Goal: Task Accomplishment & Management: Manage account settings

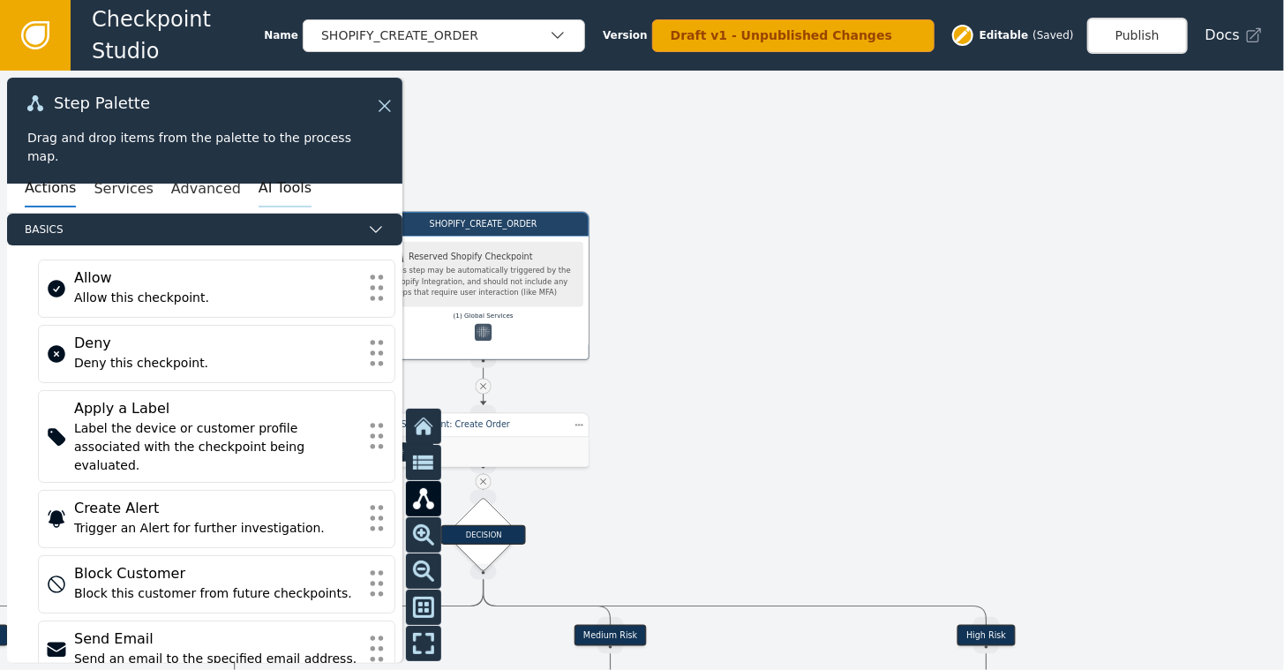
click at [258, 189] on button "AI Tools" at bounding box center [284, 188] width 53 height 37
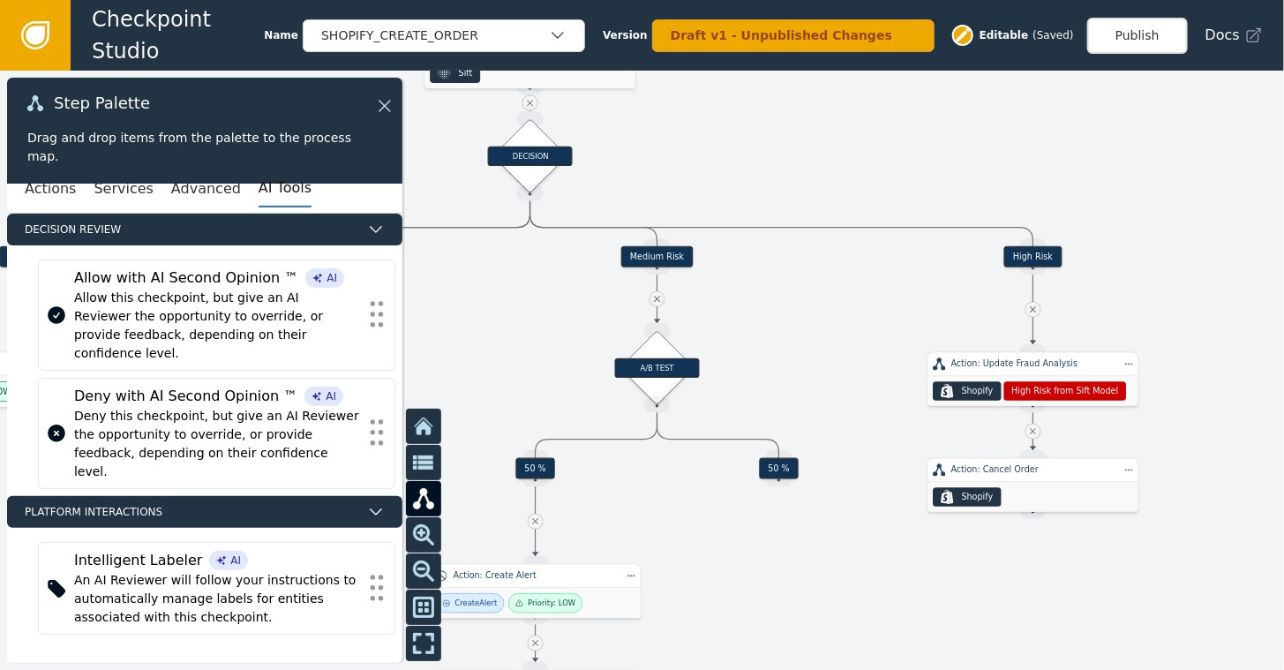
drag, startPoint x: 826, startPoint y: 378, endPoint x: 857, endPoint y: 3, distance: 377.1
click at [857, 1] on div "Checkpoint Studio Name SHOPIFY_CREATE_ORDER Version Draft v1 - Unpublished Chan…" at bounding box center [642, 0] width 1284 height 1
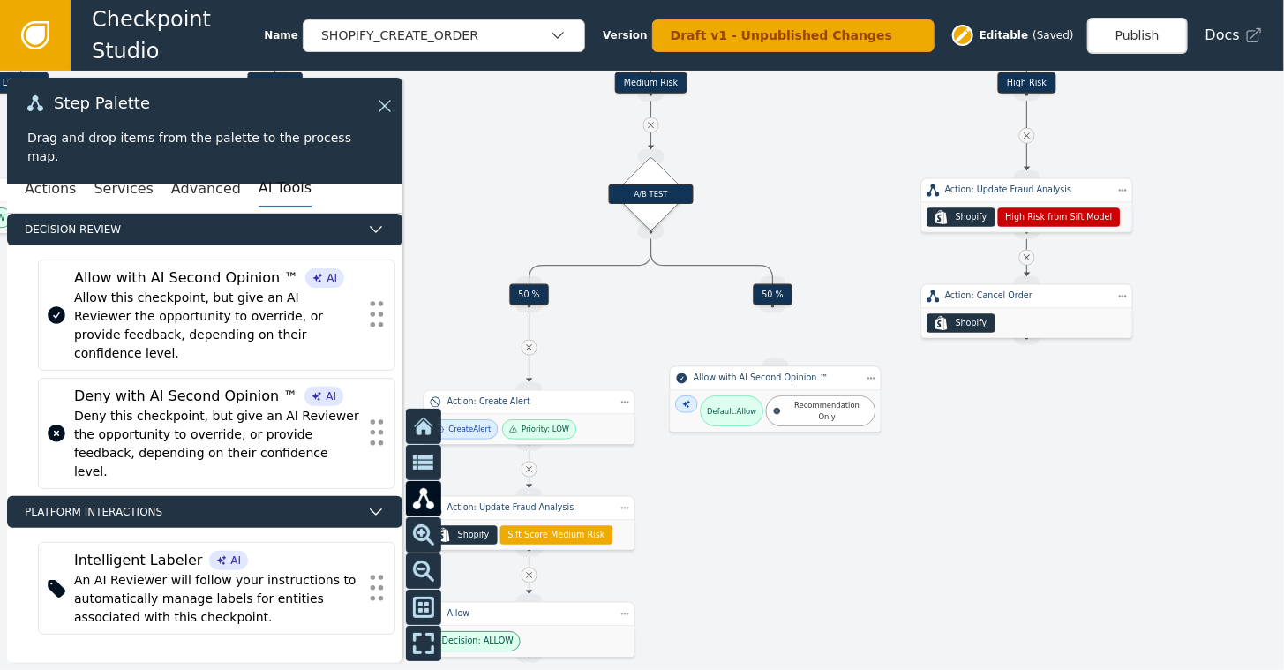
drag, startPoint x: 978, startPoint y: 623, endPoint x: 972, endPoint y: 429, distance: 194.2
click at [972, 429] on div at bounding box center [642, 370] width 1284 height 599
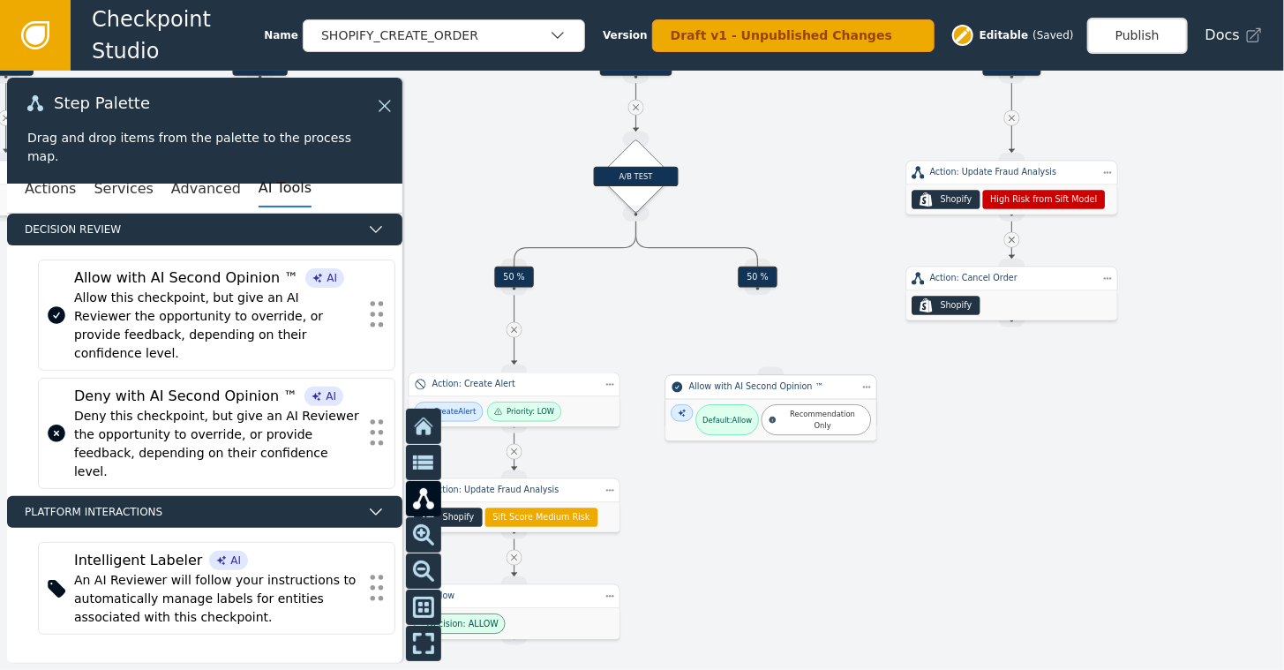
drag, startPoint x: 745, startPoint y: 372, endPoint x: 757, endPoint y: 399, distance: 28.8
click at [757, 399] on div "Default: Allow Recommendation Only" at bounding box center [770, 419] width 211 height 41
drag, startPoint x: 755, startPoint y: 291, endPoint x: 763, endPoint y: 367, distance: 76.3
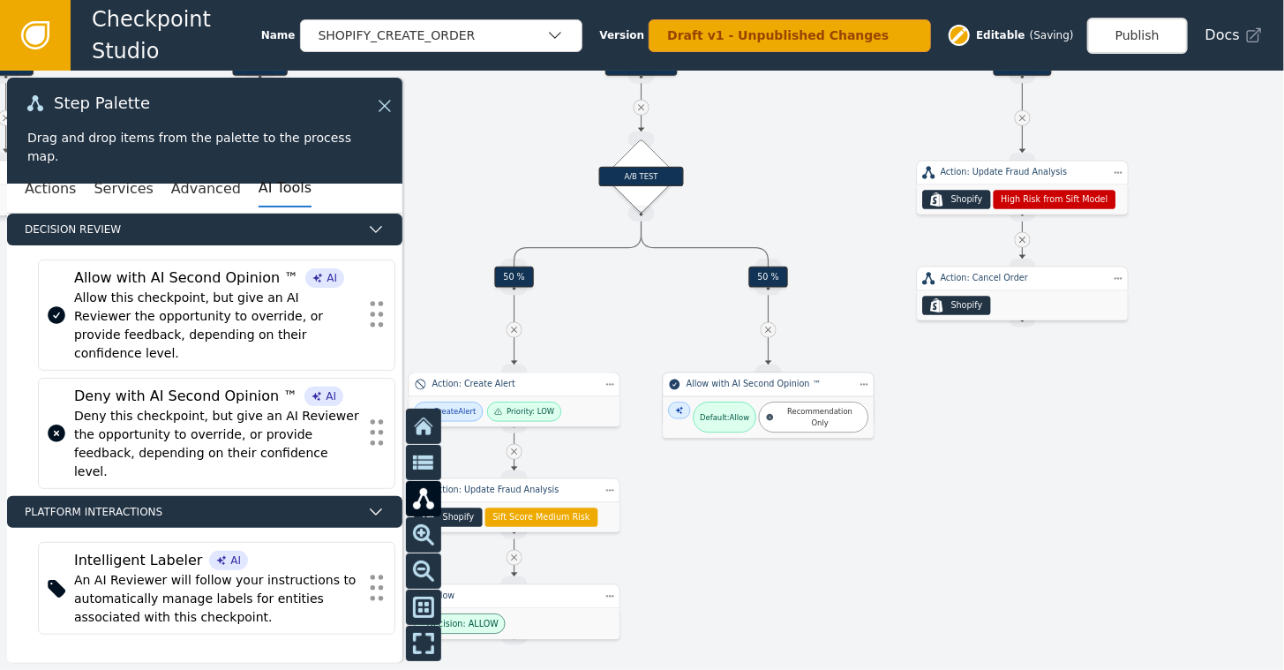
click at [749, 402] on span "Default: Allow Recommendation Only" at bounding box center [768, 416] width 200 height 31
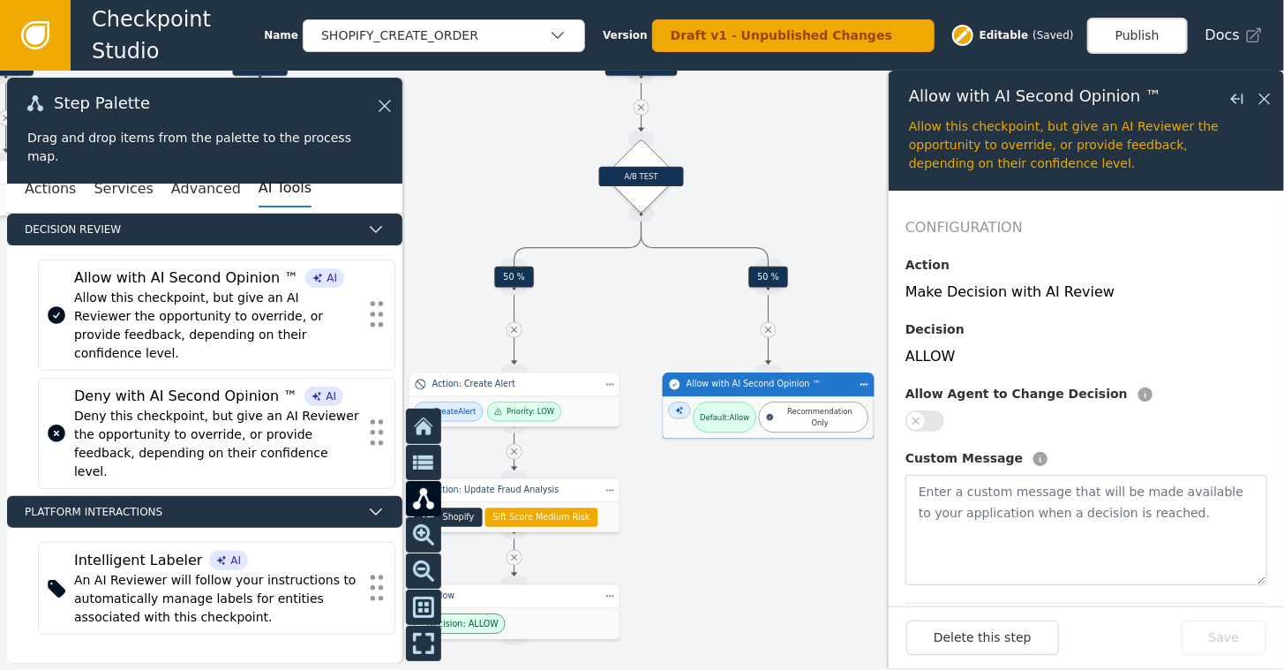
scroll to position [51, 0]
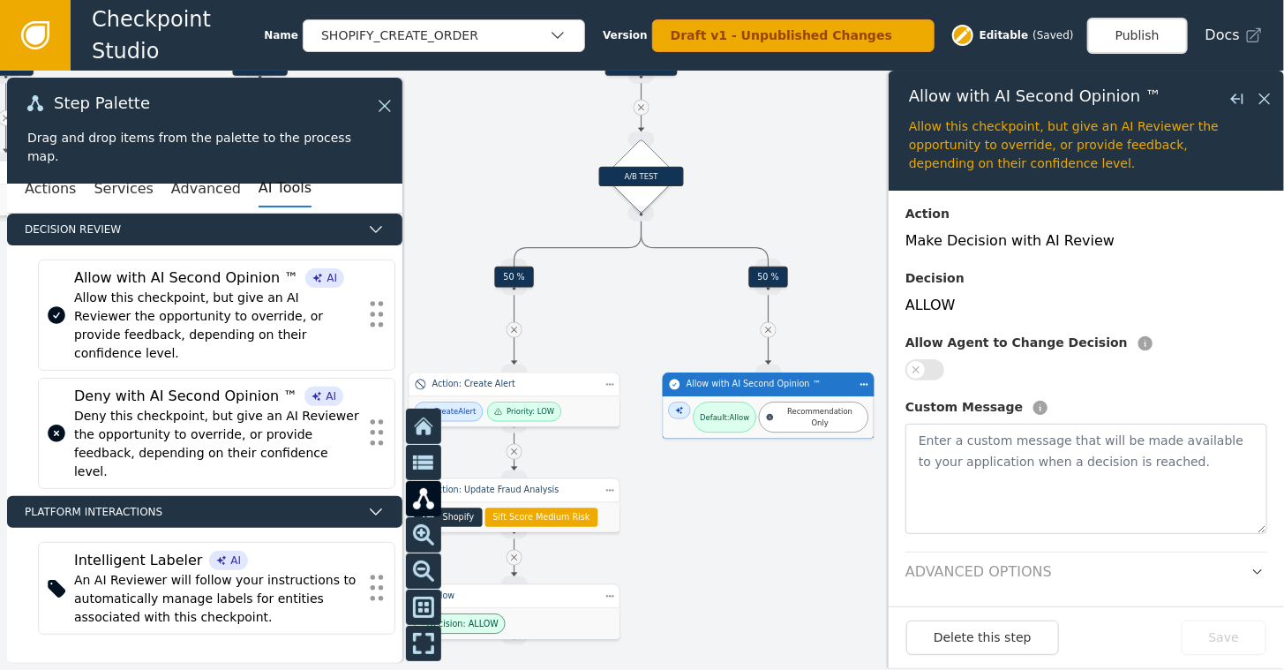
click at [930, 364] on button "button" at bounding box center [924, 369] width 39 height 21
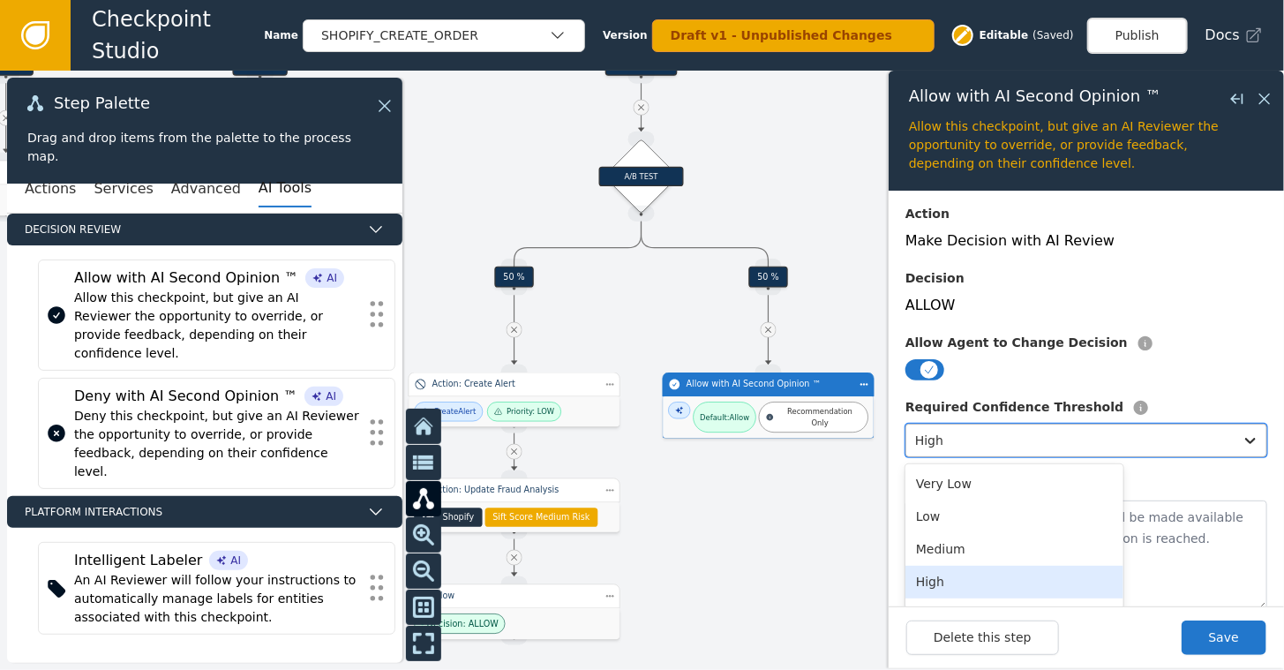
click at [1044, 439] on div at bounding box center [1070, 440] width 310 height 25
click at [1155, 347] on div "Allow Agent to Change Decision" at bounding box center [1086, 346] width 362 height 26
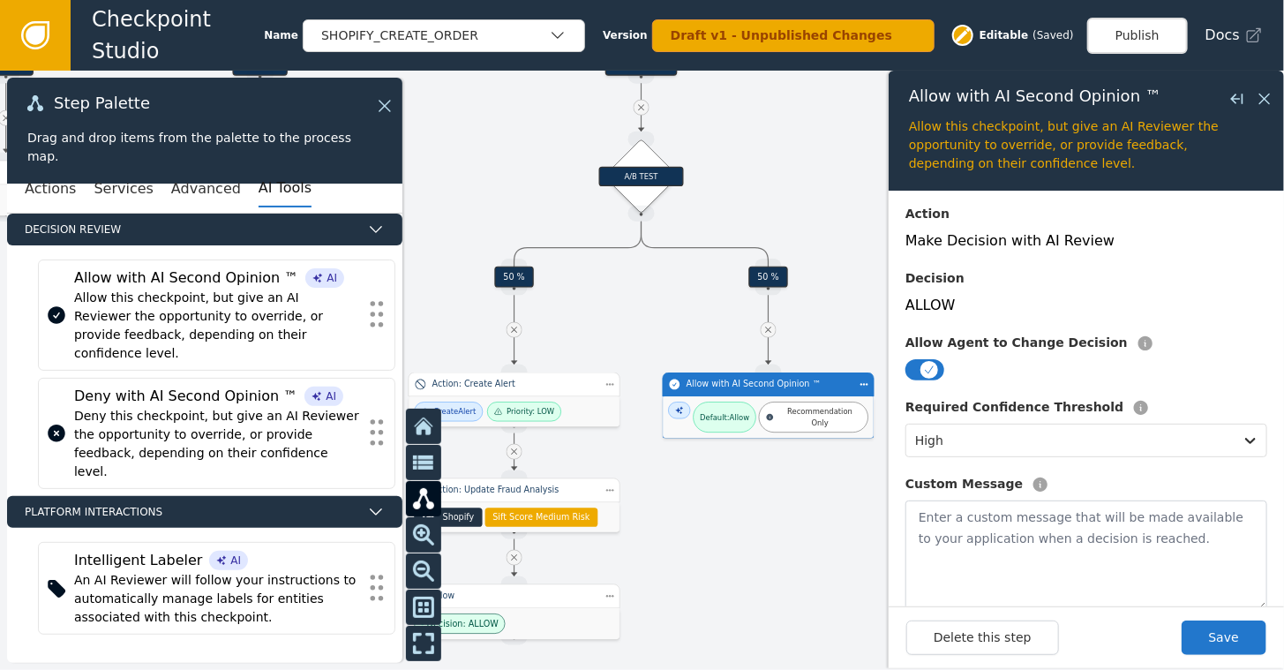
click at [908, 364] on button "button" at bounding box center [924, 369] width 39 height 21
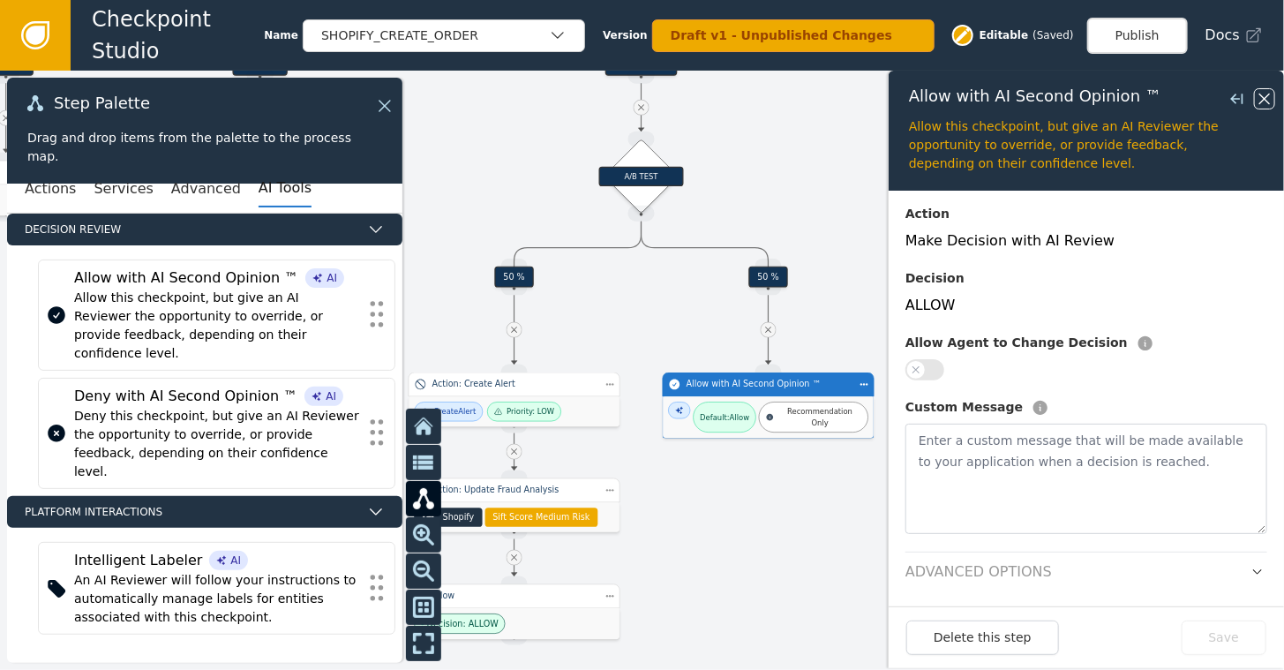
click at [1261, 100] on icon at bounding box center [1263, 98] width 19 height 19
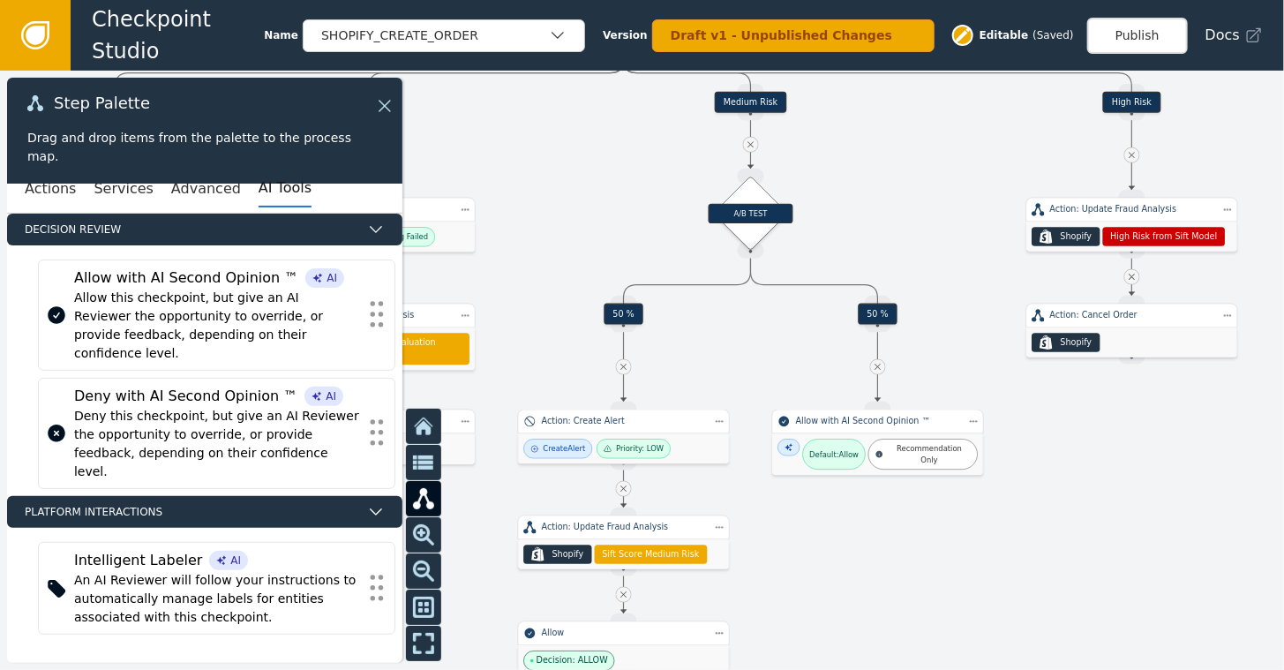
drag, startPoint x: 887, startPoint y: 559, endPoint x: 997, endPoint y: 594, distance: 114.7
click at [997, 594] on div at bounding box center [642, 370] width 1284 height 599
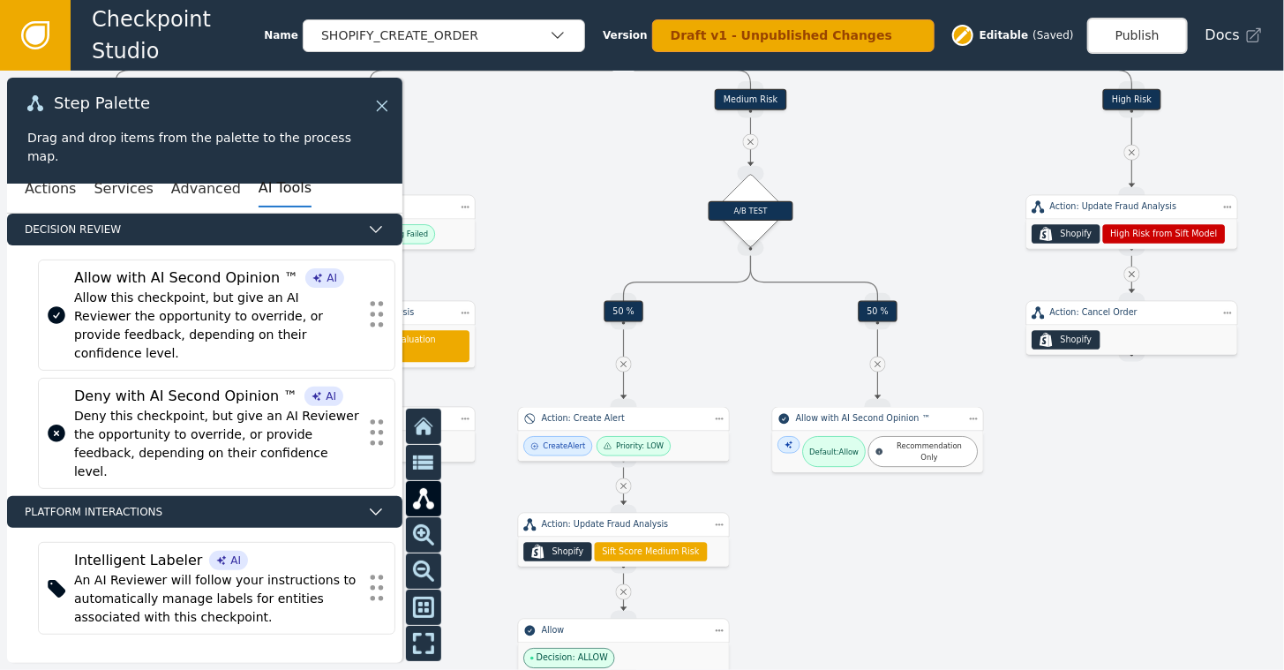
click at [382, 101] on icon at bounding box center [381, 105] width 19 height 19
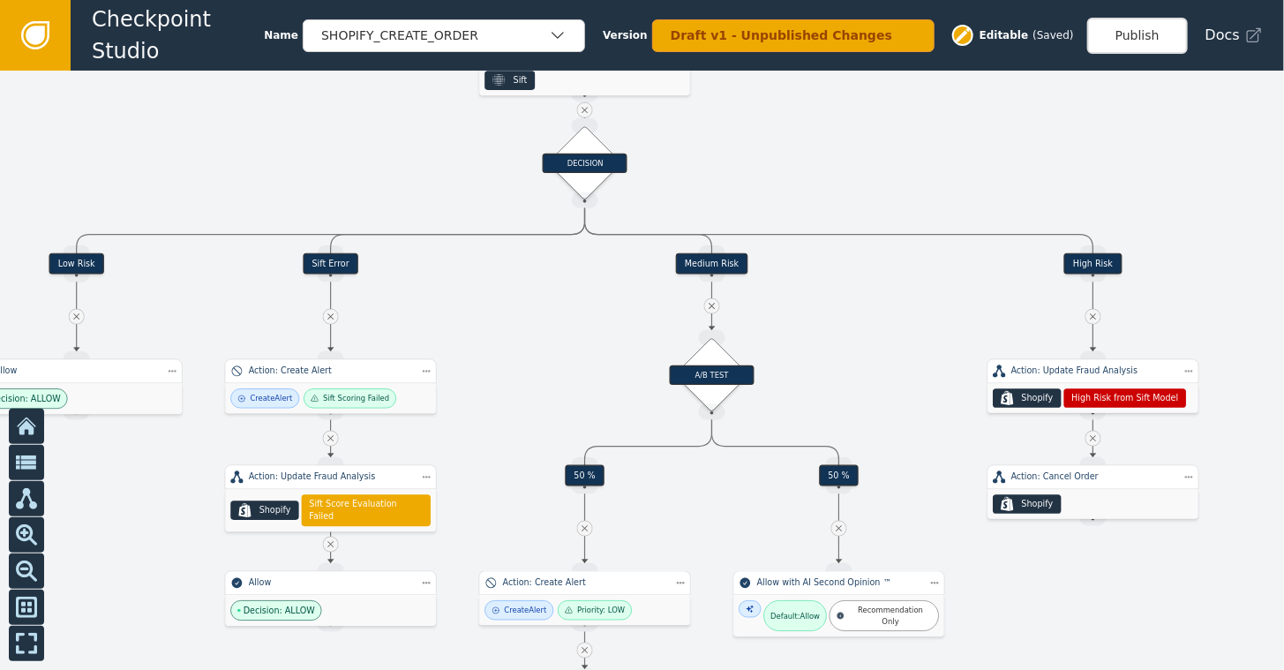
drag, startPoint x: 516, startPoint y: 138, endPoint x: 477, endPoint y: 302, distance: 168.6
click at [477, 302] on div at bounding box center [642, 370] width 1284 height 599
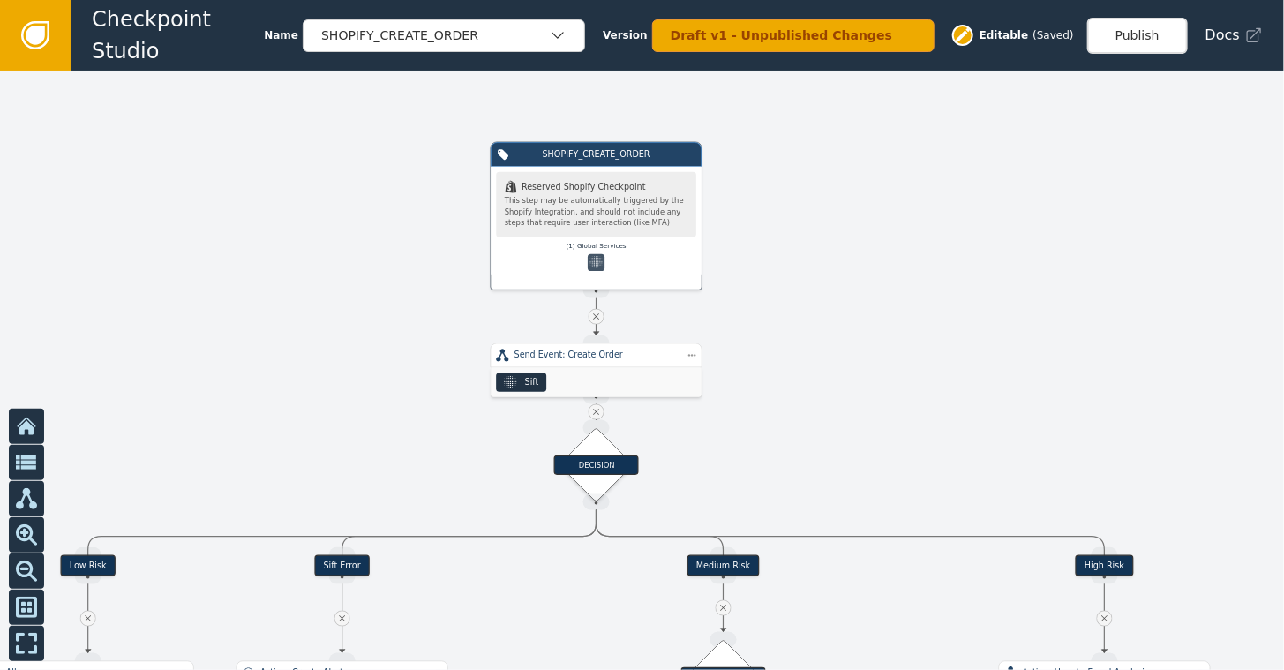
drag, startPoint x: 807, startPoint y: 139, endPoint x: 819, endPoint y: 441, distance: 301.9
click at [819, 441] on div at bounding box center [642, 370] width 1284 height 599
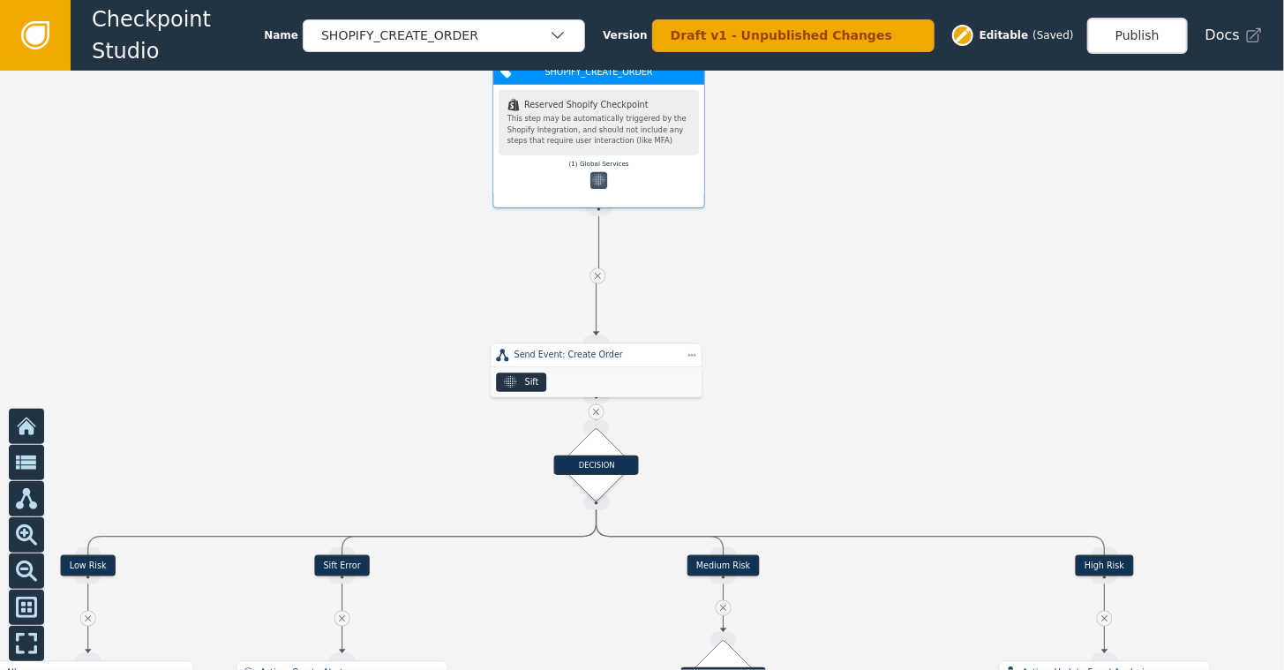
drag, startPoint x: 608, startPoint y: 180, endPoint x: 604, endPoint y: 94, distance: 86.5
click at [604, 99] on div ".shopify-icon_svg__st0{fill:currentColor} Reserved Shopify Checkpoint" at bounding box center [598, 105] width 183 height 12
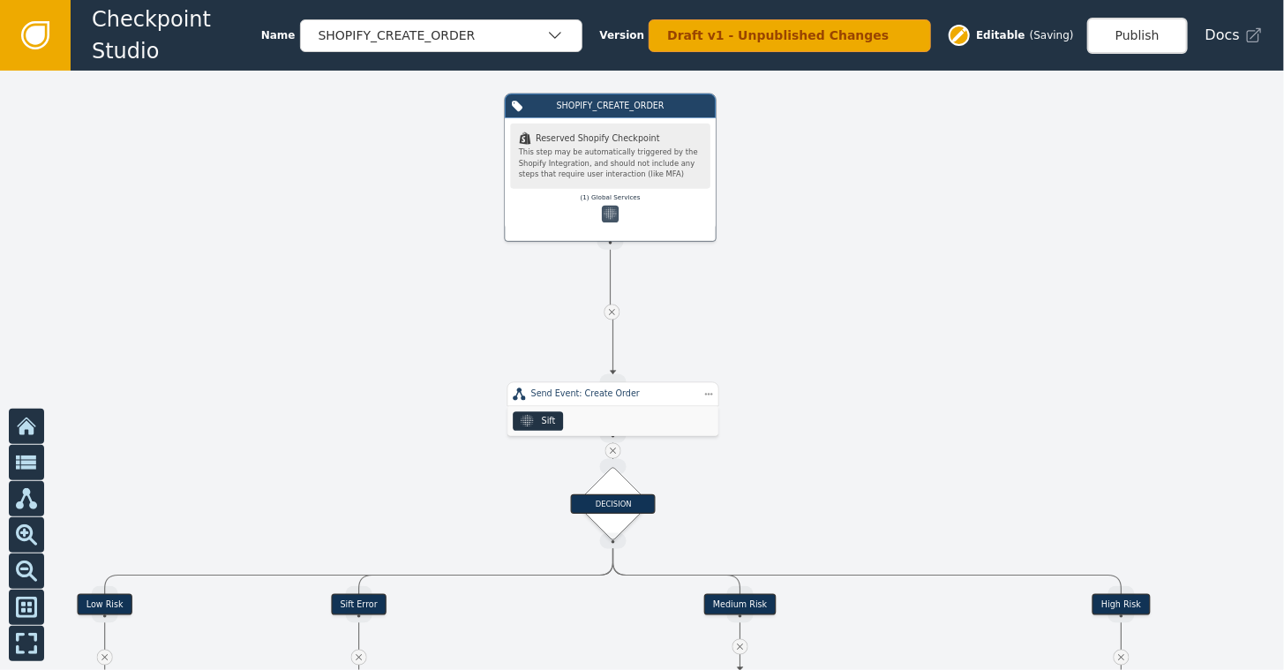
drag, startPoint x: 763, startPoint y: 199, endPoint x: 879, endPoint y: 302, distance: 154.4
click at [879, 302] on div at bounding box center [642, 370] width 1284 height 599
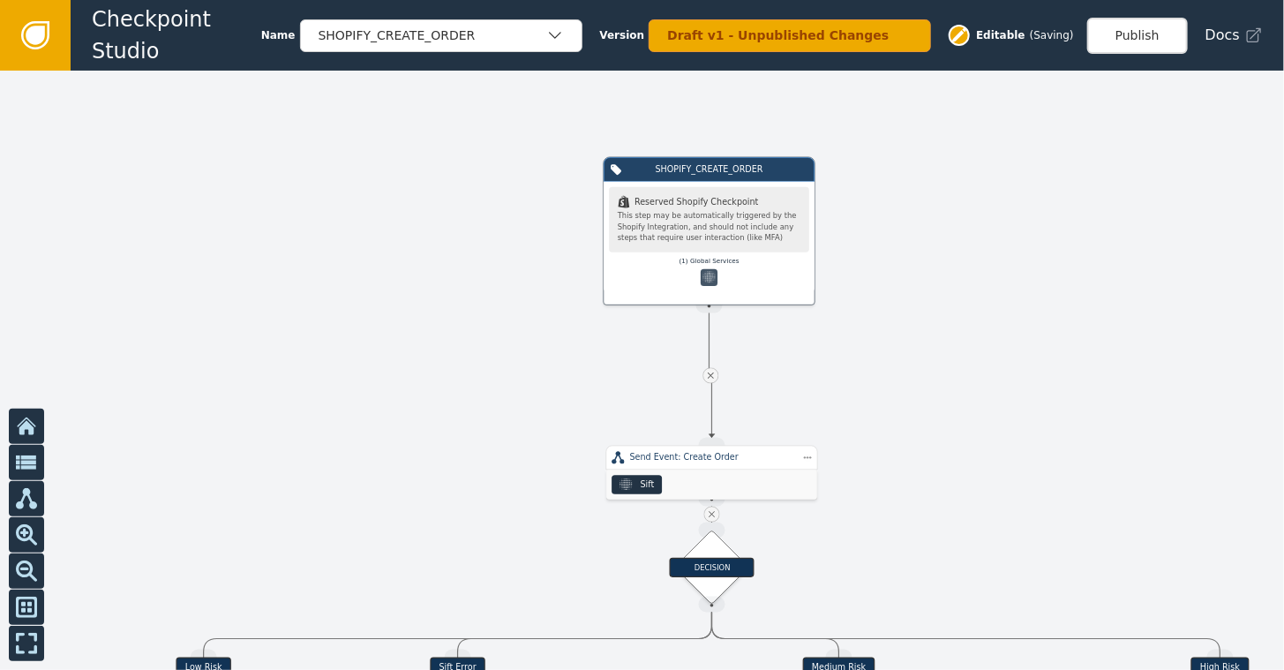
click at [712, 372] on icon at bounding box center [710, 375] width 11 height 11
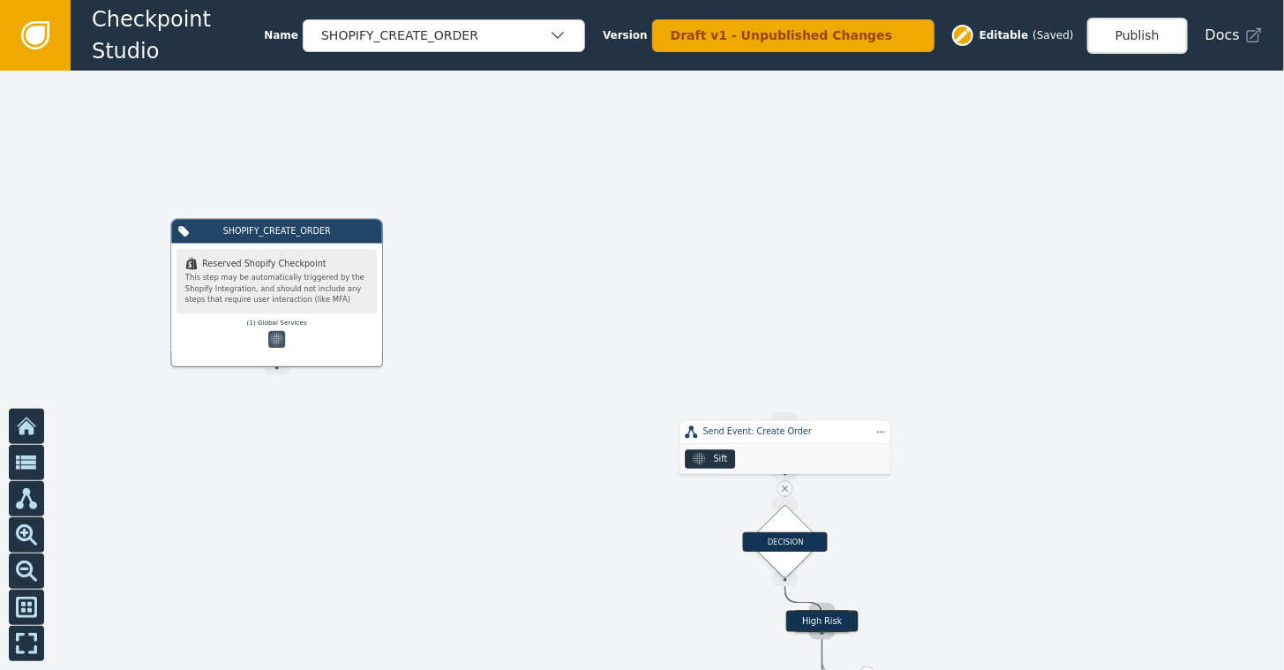
drag, startPoint x: 580, startPoint y: 288, endPoint x: 672, endPoint y: 255, distance: 97.4
click at [672, 255] on div at bounding box center [642, 370] width 1284 height 599
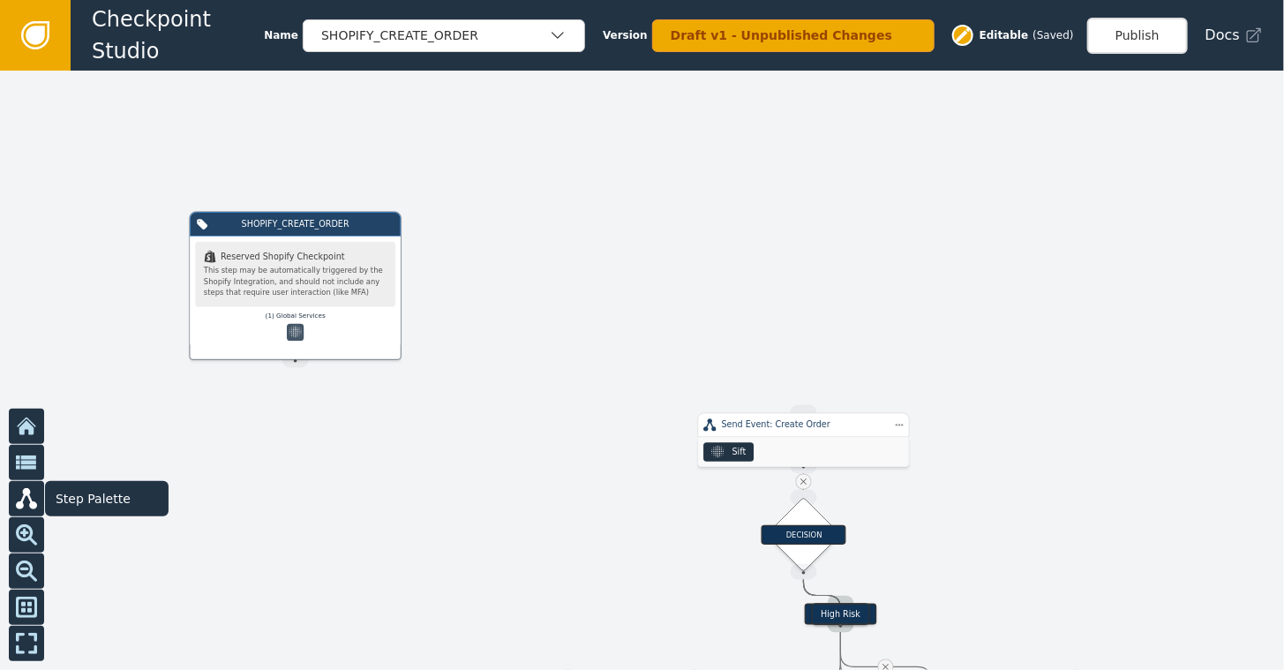
click at [34, 487] on button at bounding box center [26, 498] width 35 height 35
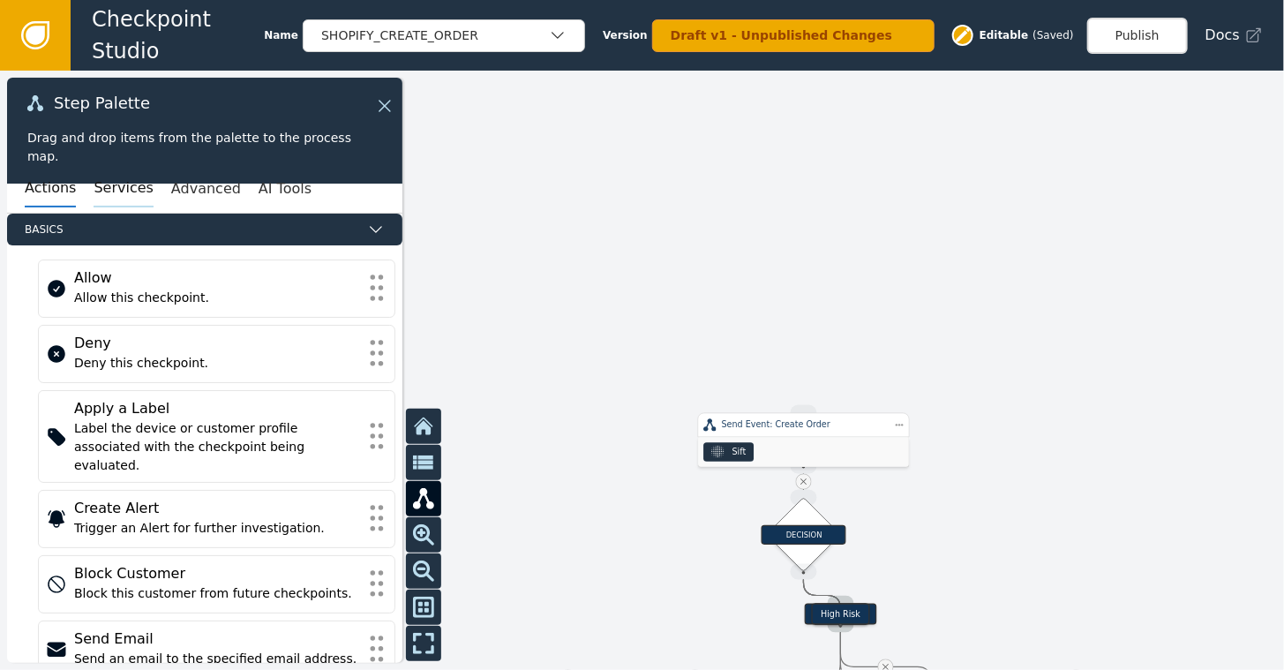
click at [104, 182] on button "Services" at bounding box center [123, 188] width 59 height 37
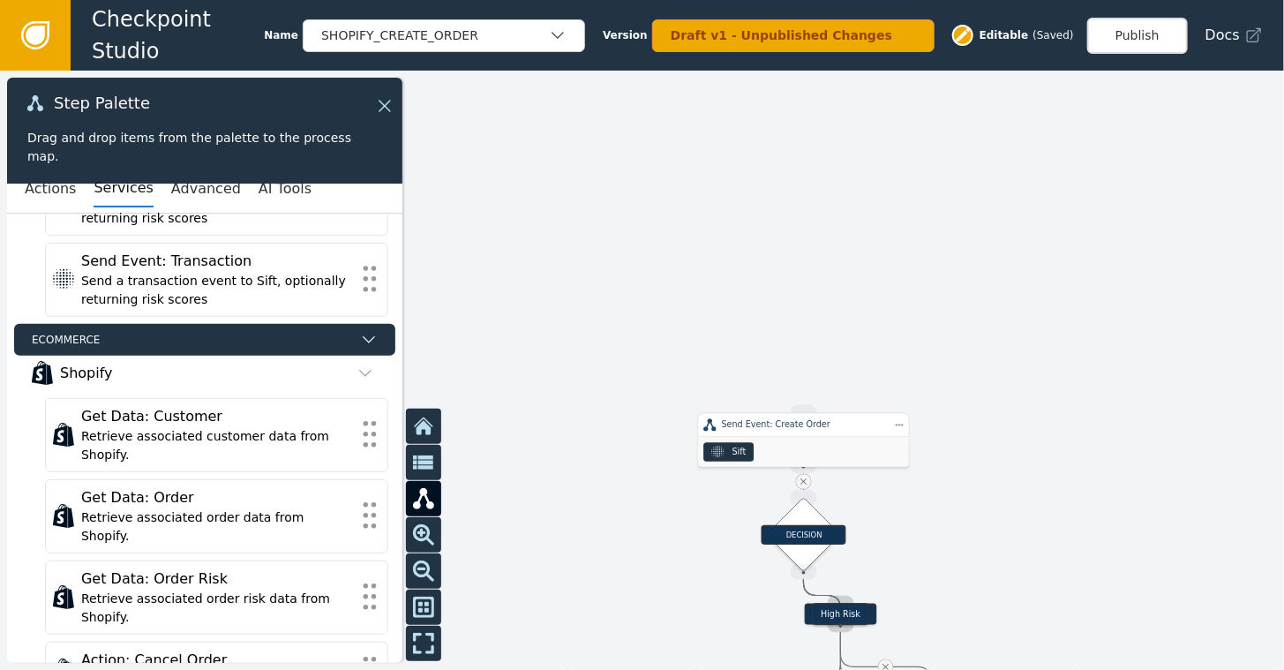
scroll to position [529, 0]
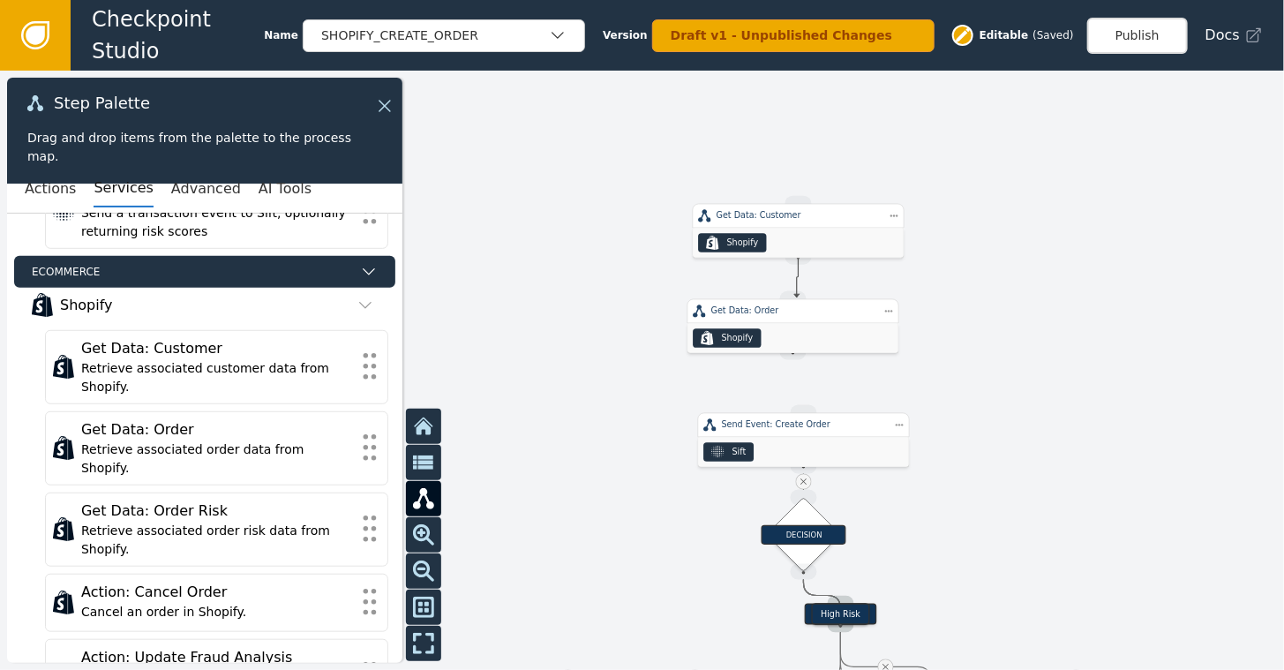
drag, startPoint x: 794, startPoint y: 258, endPoint x: 790, endPoint y: 297, distance: 39.0
click at [790, 371] on div "Target Handle for step Low Risk Source Handle for step Target Handle for step S…" at bounding box center [681, 550] width 770 height 359
drag, startPoint x: 791, startPoint y: 354, endPoint x: 774, endPoint y: 383, distance: 34.0
click at [781, 395] on div "Target Handle for step Low Risk Source Handle for step Target Handle for step S…" at bounding box center [642, 370] width 1284 height 599
drag, startPoint x: 792, startPoint y: 355, endPoint x: 795, endPoint y: 411, distance: 56.5
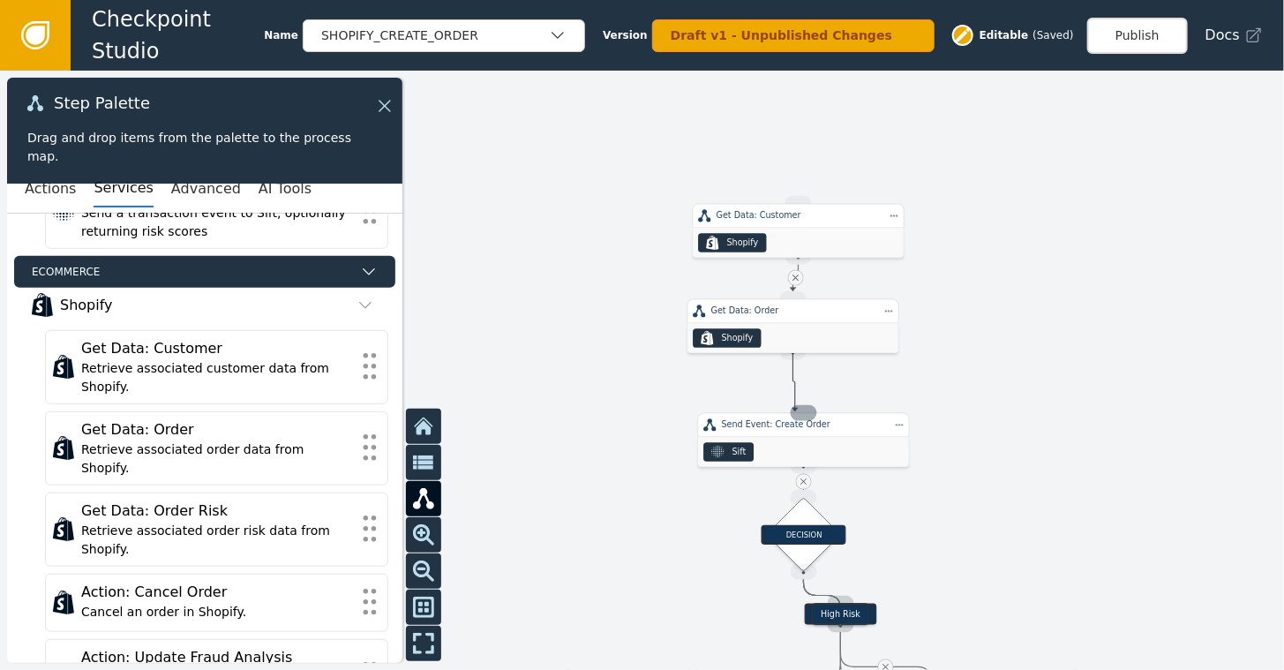
click at [795, 411] on div "Target Handle for step Low Risk Source Handle for step Target Handle for step S…" at bounding box center [681, 550] width 770 height 359
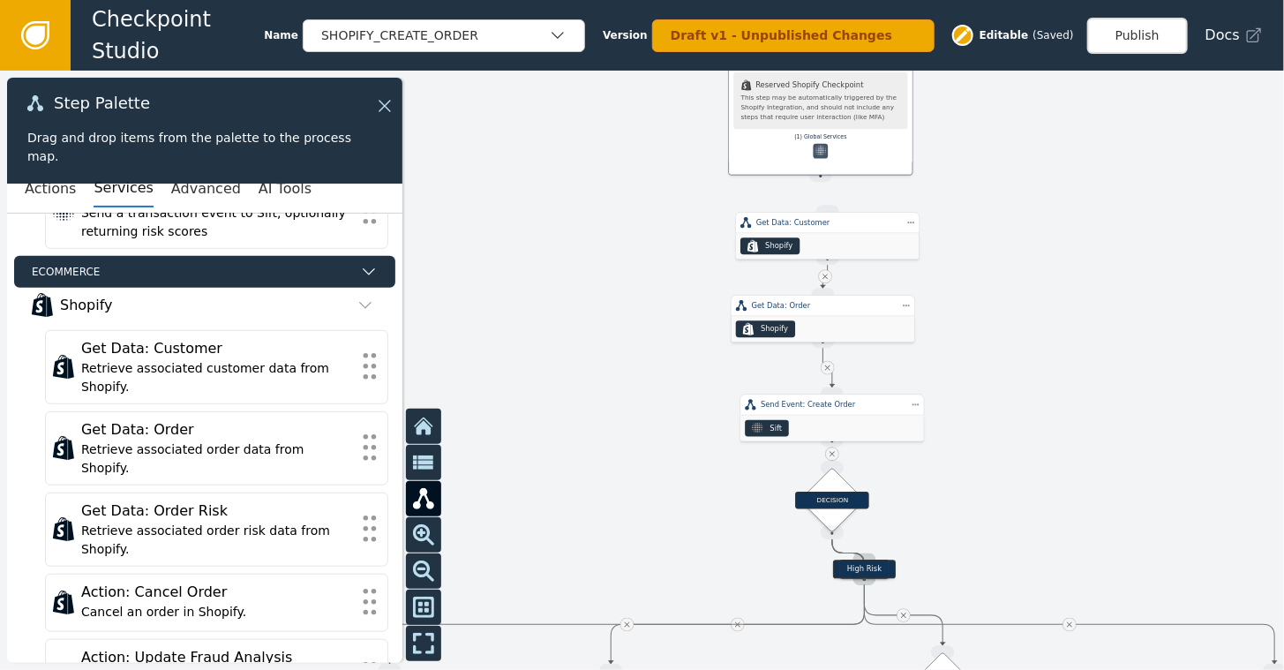
drag, startPoint x: 411, startPoint y: 236, endPoint x: 843, endPoint y: 58, distance: 467.2
click at [843, 1] on div "Checkpoint Studio Name SHOPIFY_CREATE_ORDER Version Draft v1 - Unpublished Chan…" at bounding box center [642, 0] width 1284 height 1
drag, startPoint x: 820, startPoint y: 174, endPoint x: 827, endPoint y: 213, distance: 40.2
click at [827, 357] on div "Target Handle for step Low Risk Source Handle for step Target Handle for step S…" at bounding box center [725, 513] width 670 height 313
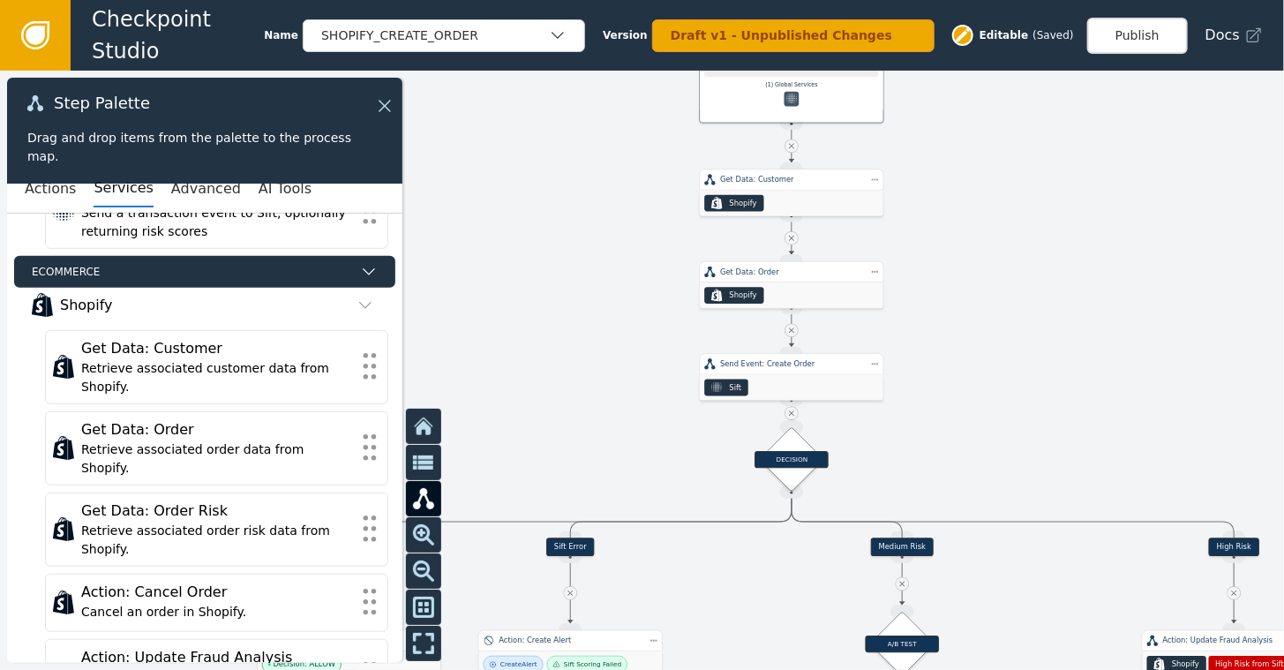
drag, startPoint x: 1029, startPoint y: 336, endPoint x: 981, endPoint y: 94, distance: 247.4
click at [981, 94] on div at bounding box center [642, 370] width 1284 height 599
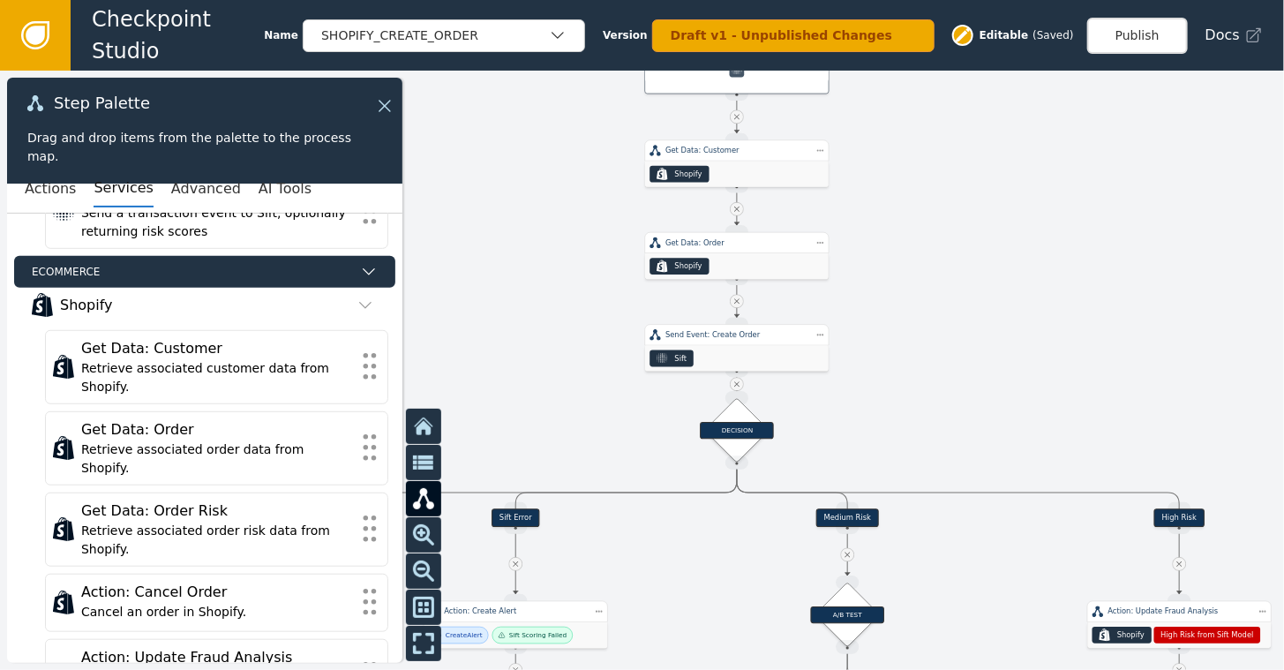
drag, startPoint x: 1074, startPoint y: 335, endPoint x: 1027, endPoint y: 314, distance: 51.3
click at [1027, 314] on div at bounding box center [642, 370] width 1284 height 599
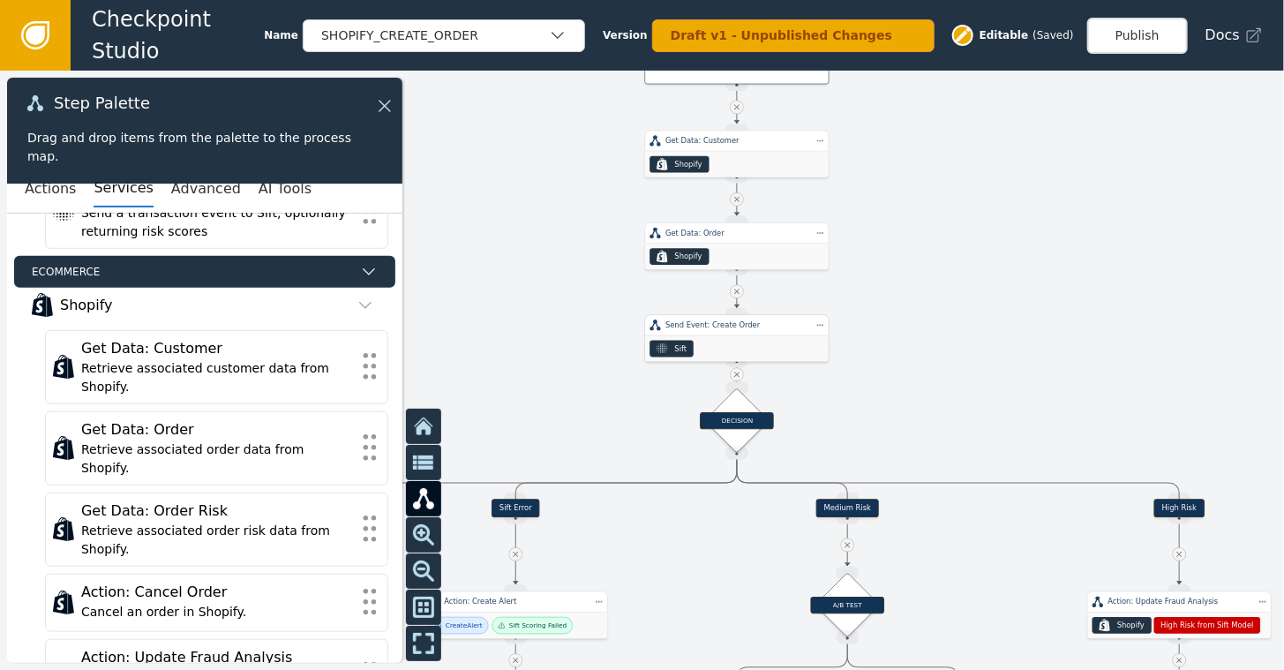
click at [746, 333] on div "Send Event: Create Order" at bounding box center [737, 324] width 184 height 21
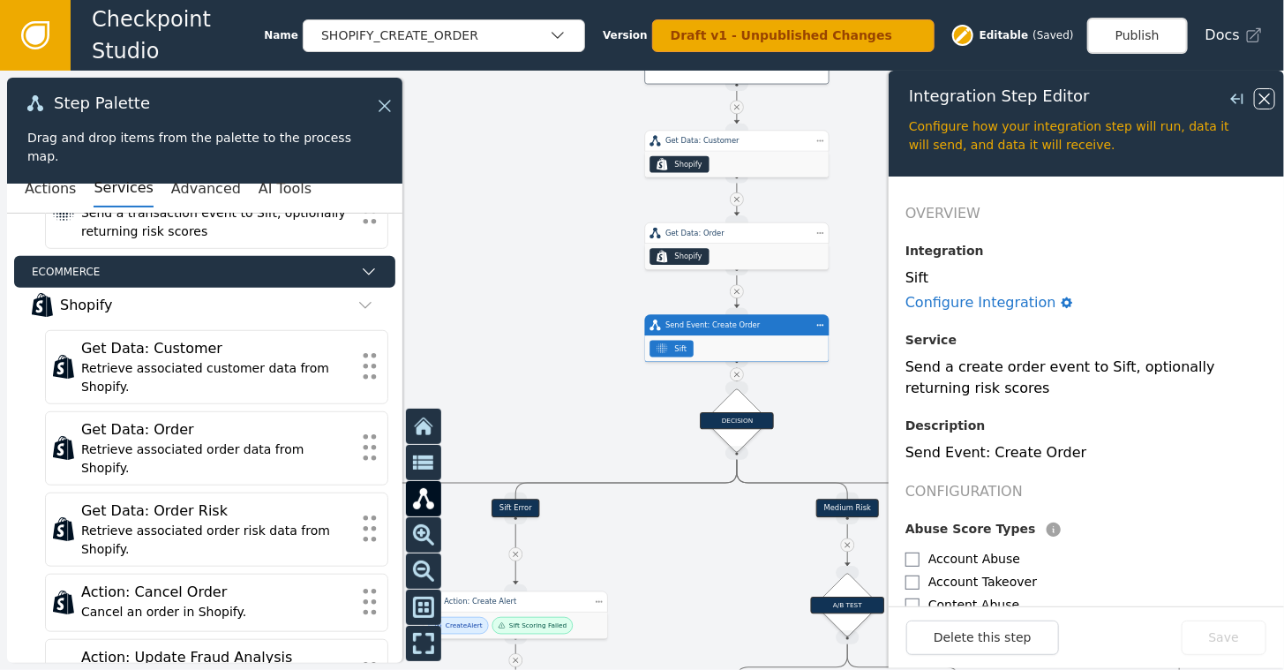
click at [1270, 97] on icon at bounding box center [1263, 98] width 19 height 19
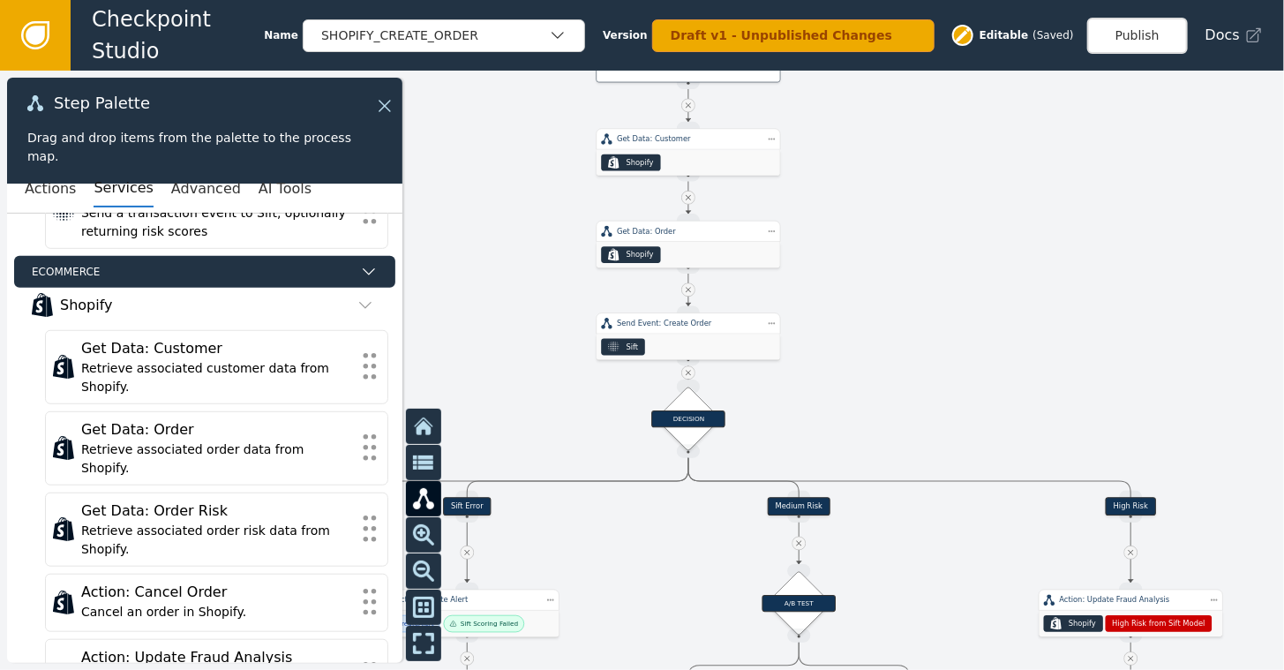
drag, startPoint x: 950, startPoint y: 370, endPoint x: 902, endPoint y: 368, distance: 48.6
click at [902, 368] on div at bounding box center [642, 370] width 1284 height 599
click at [670, 343] on div "Sift" at bounding box center [687, 346] width 183 height 26
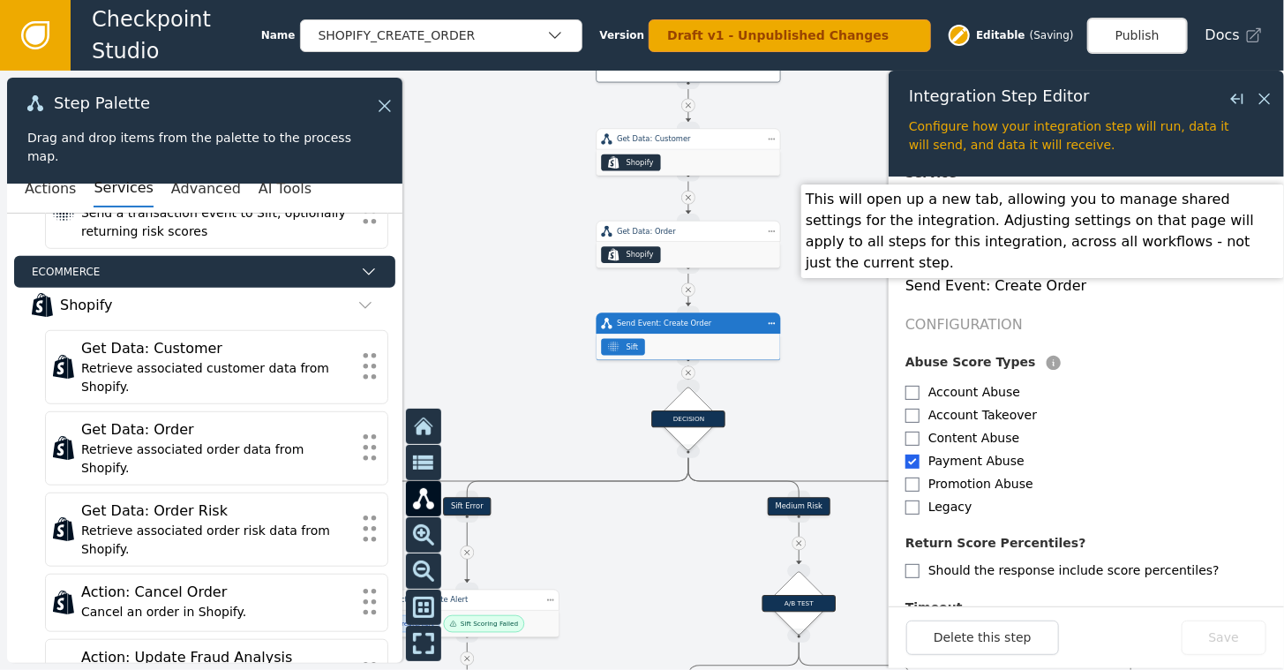
scroll to position [176, 0]
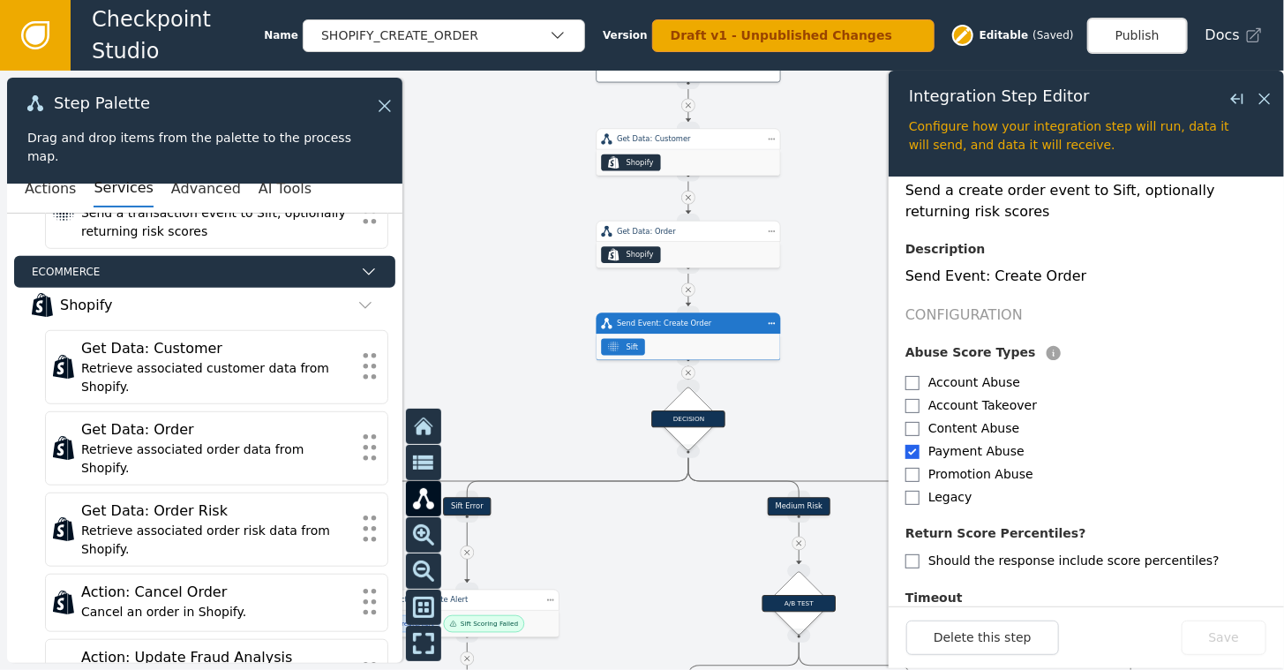
click at [831, 344] on div at bounding box center [642, 370] width 1284 height 599
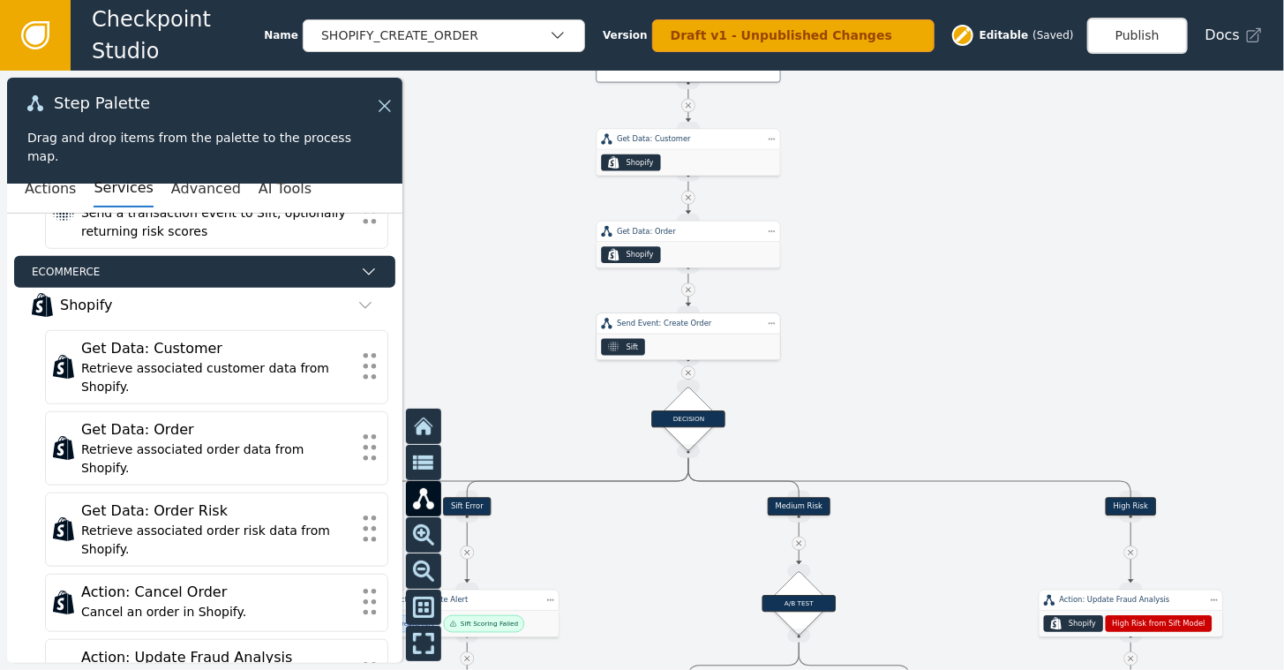
click at [710, 341] on div "Sift" at bounding box center [687, 346] width 183 height 26
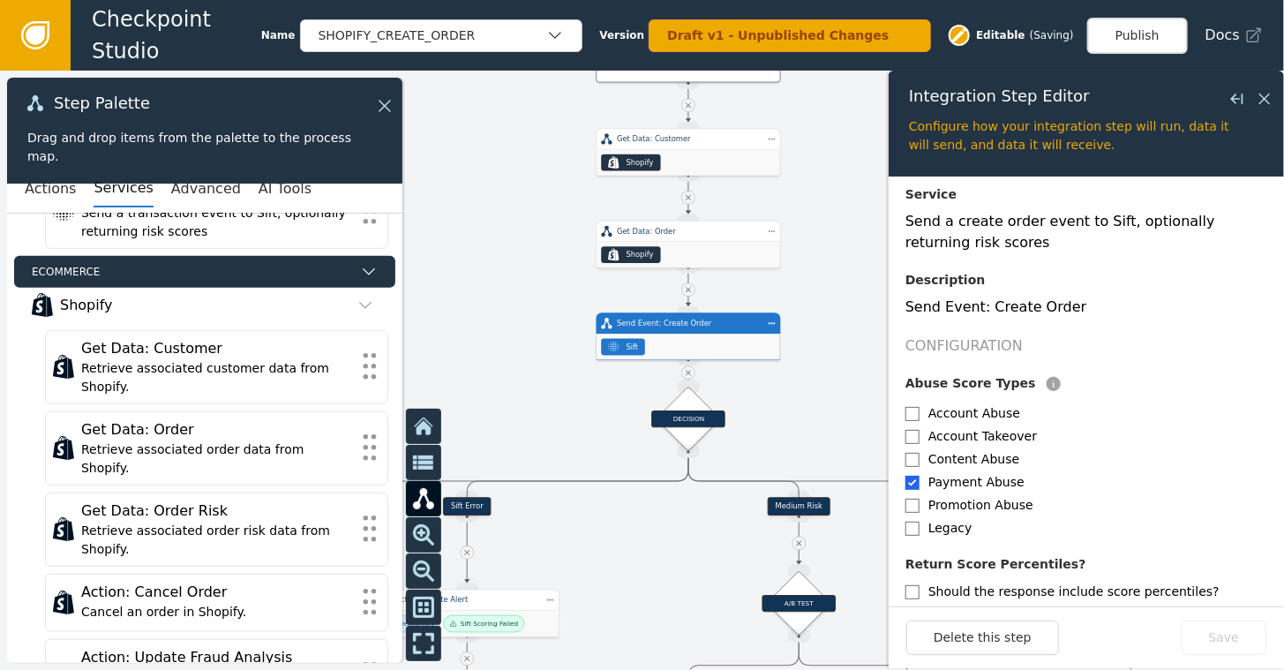
scroll to position [265, 0]
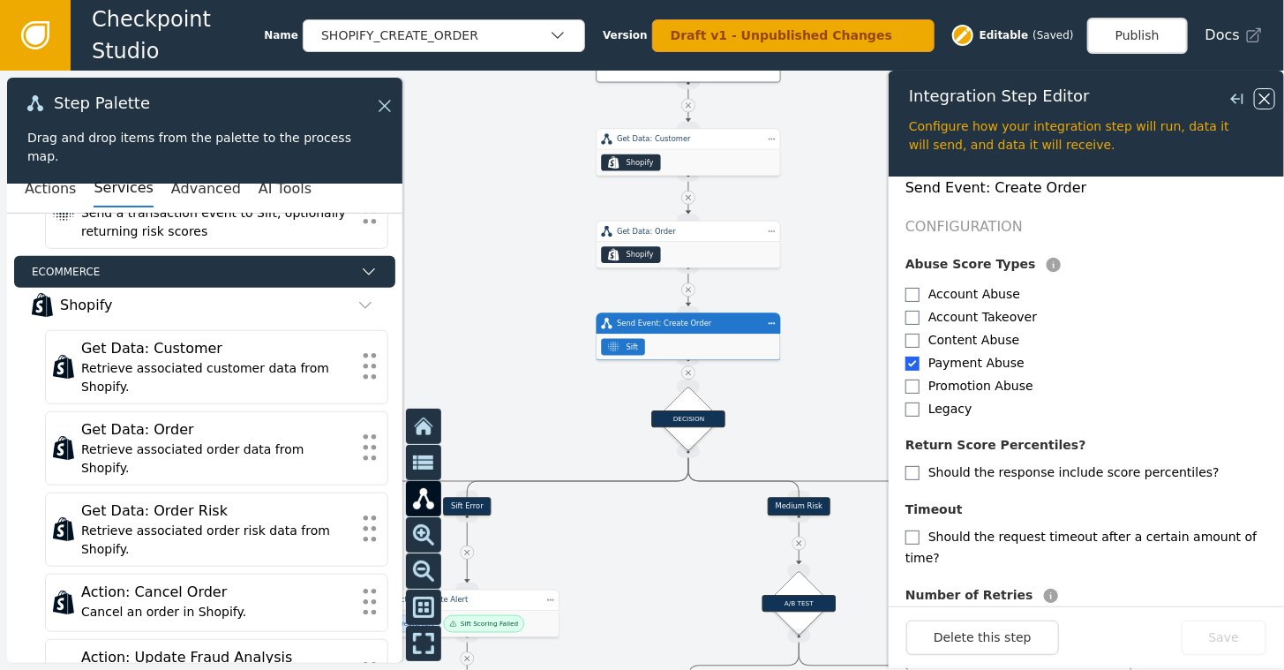
click at [1261, 102] on icon at bounding box center [1264, 99] width 11 height 11
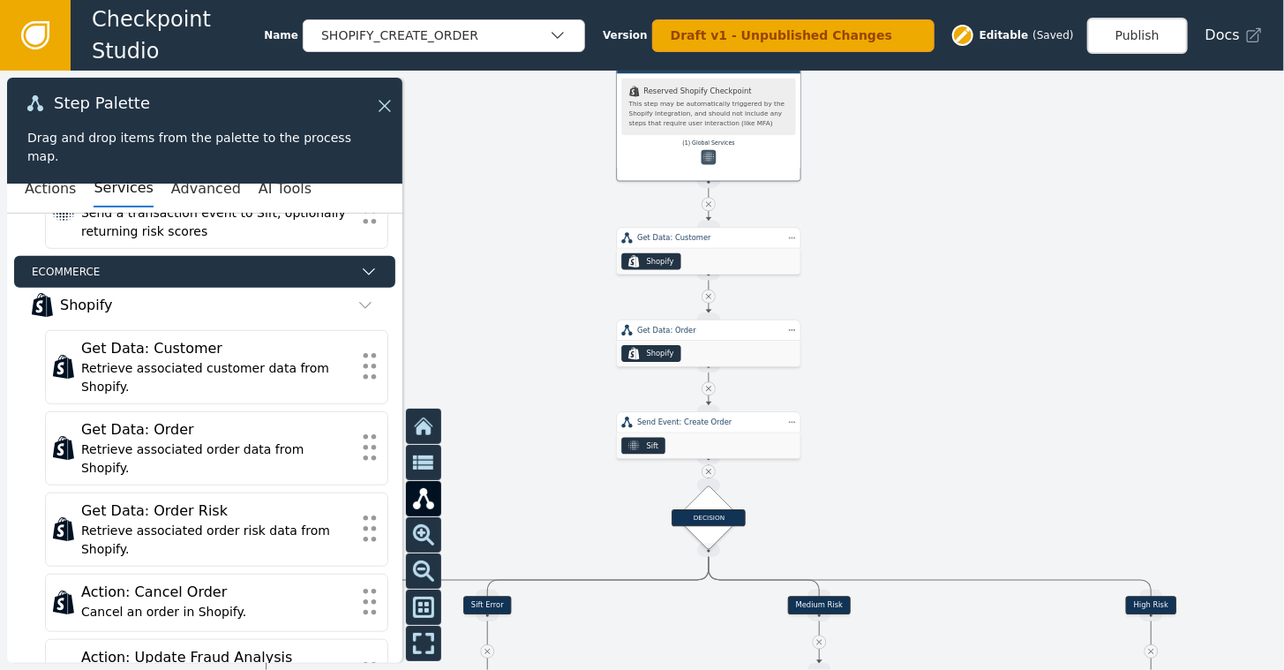
drag, startPoint x: 986, startPoint y: 164, endPoint x: 1007, endPoint y: 263, distance: 100.9
click at [1007, 263] on div at bounding box center [642, 370] width 1284 height 599
click at [386, 100] on icon at bounding box center [381, 105] width 19 height 19
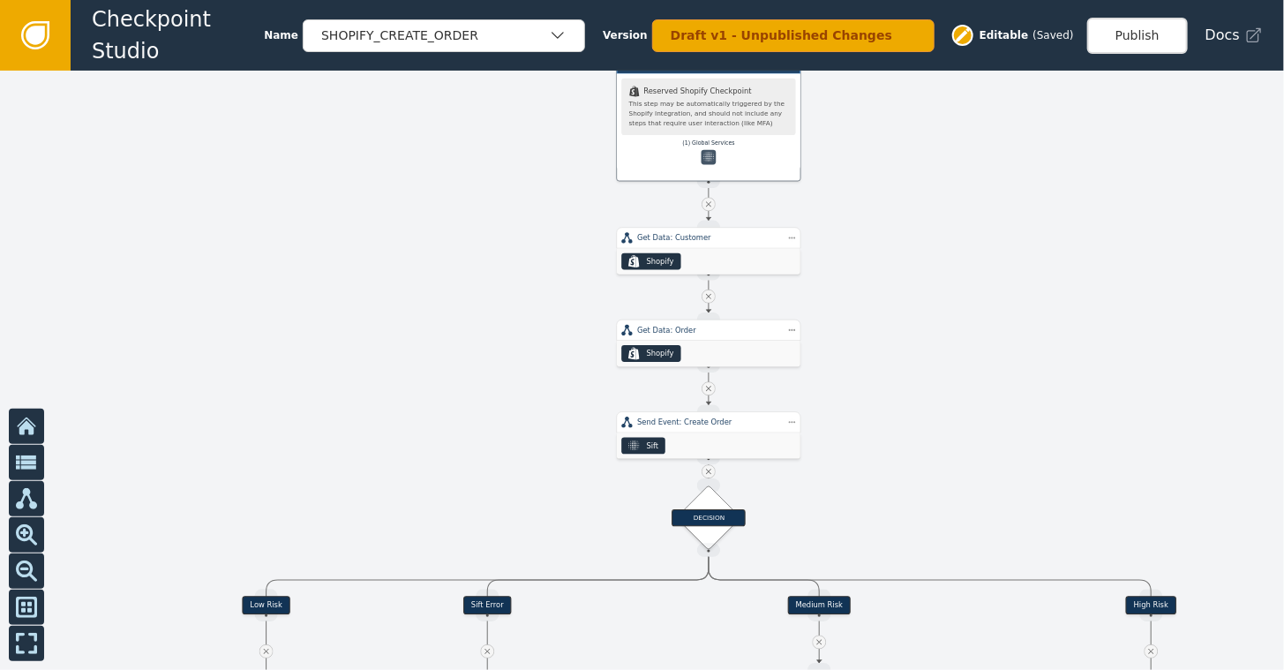
click at [36, 29] on icon at bounding box center [35, 35] width 19 height 19
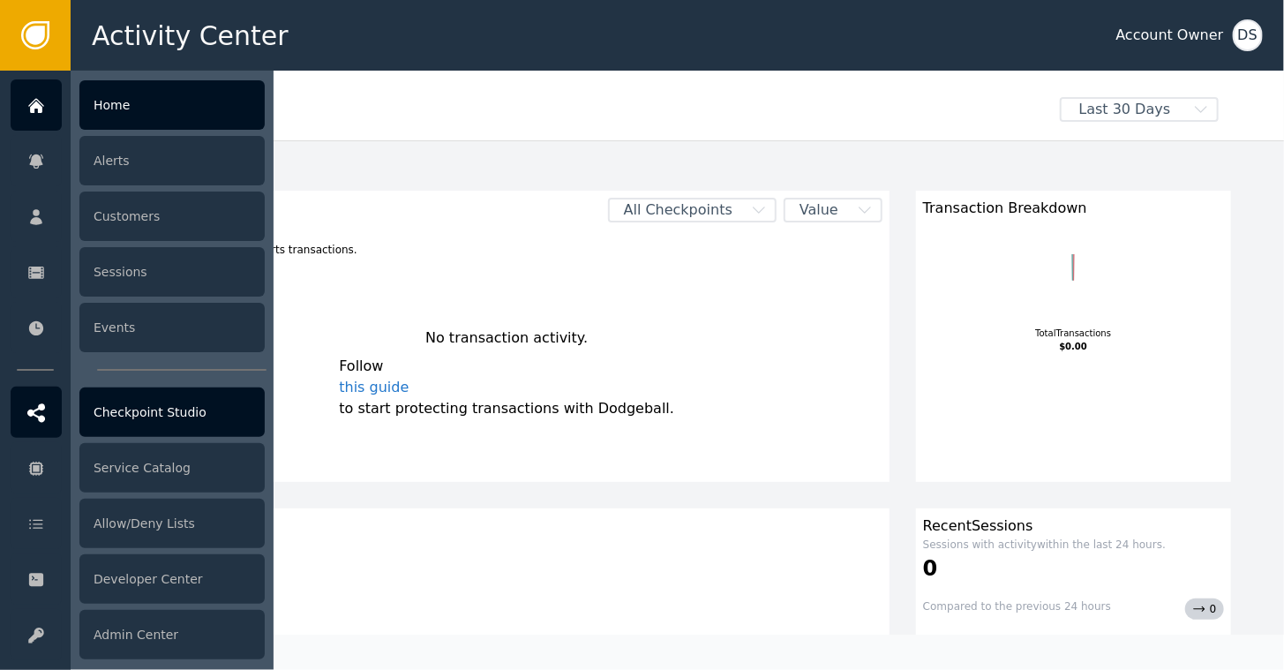
click at [108, 404] on div "Checkpoint Studio" at bounding box center [171, 411] width 185 height 49
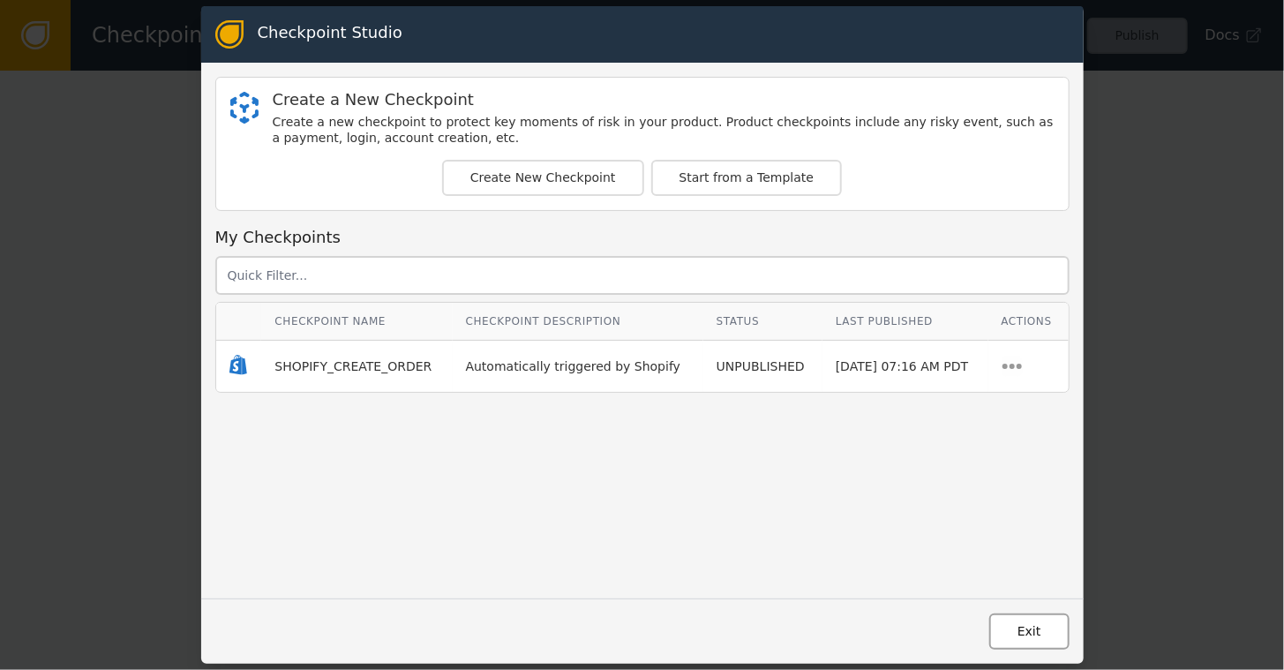
click at [1021, 633] on button "Exit" at bounding box center [1029, 631] width 80 height 36
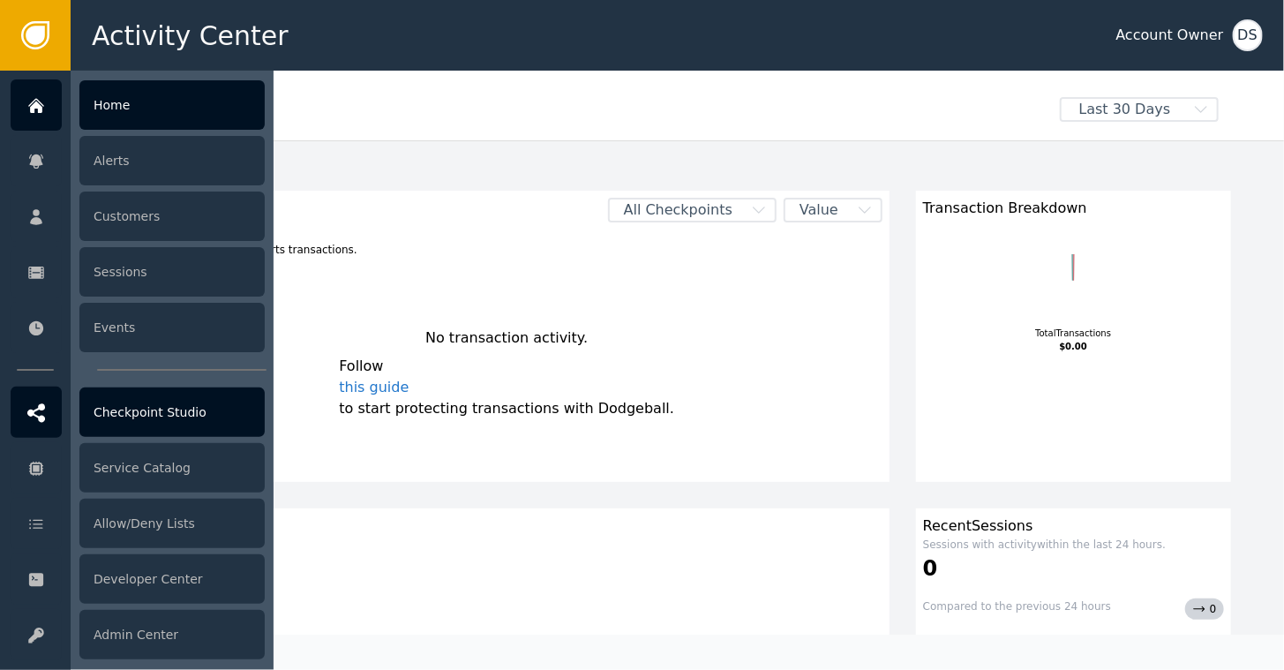
click at [133, 413] on div "Checkpoint Studio" at bounding box center [171, 411] width 185 height 49
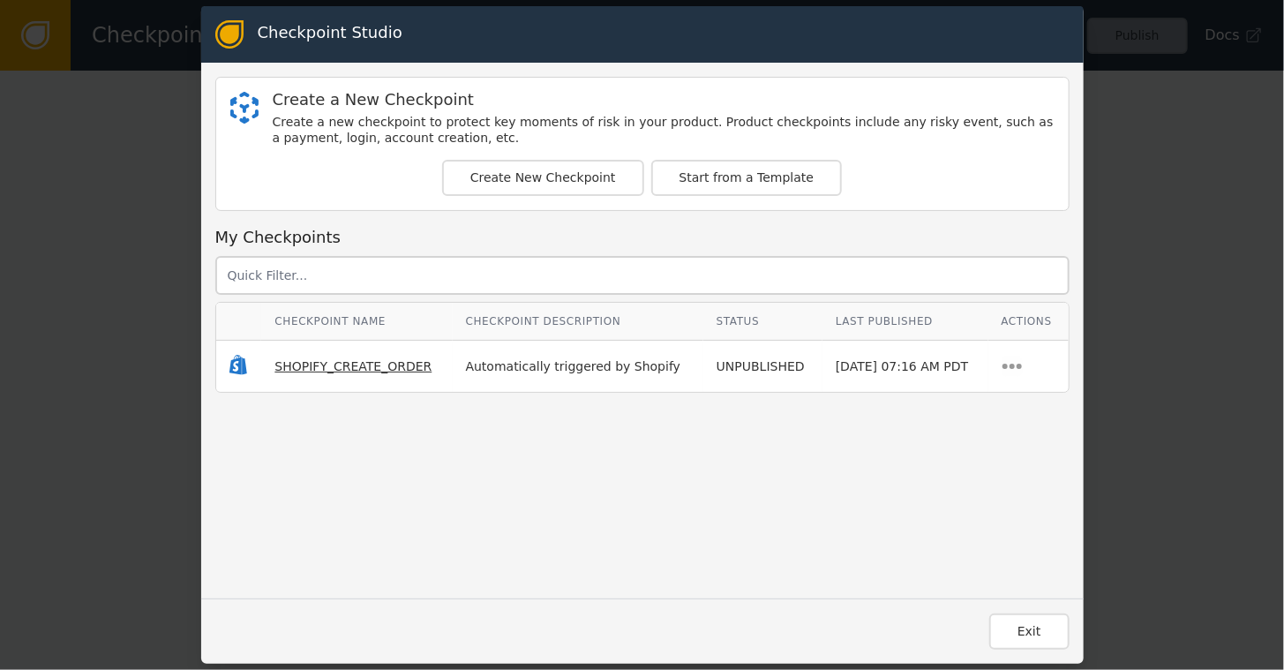
click at [357, 366] on span "SHOPIFY_CREATE_ORDER" at bounding box center [352, 366] width 157 height 14
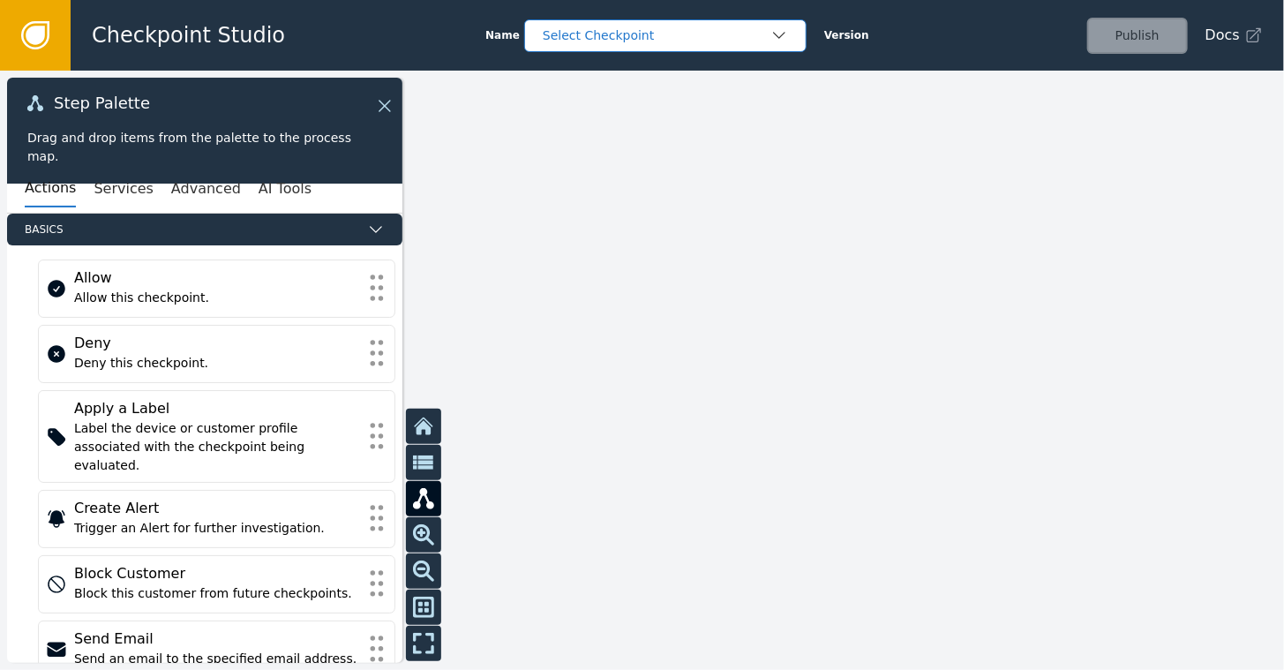
click at [717, 40] on div "Select Checkpoint" at bounding box center [657, 35] width 228 height 19
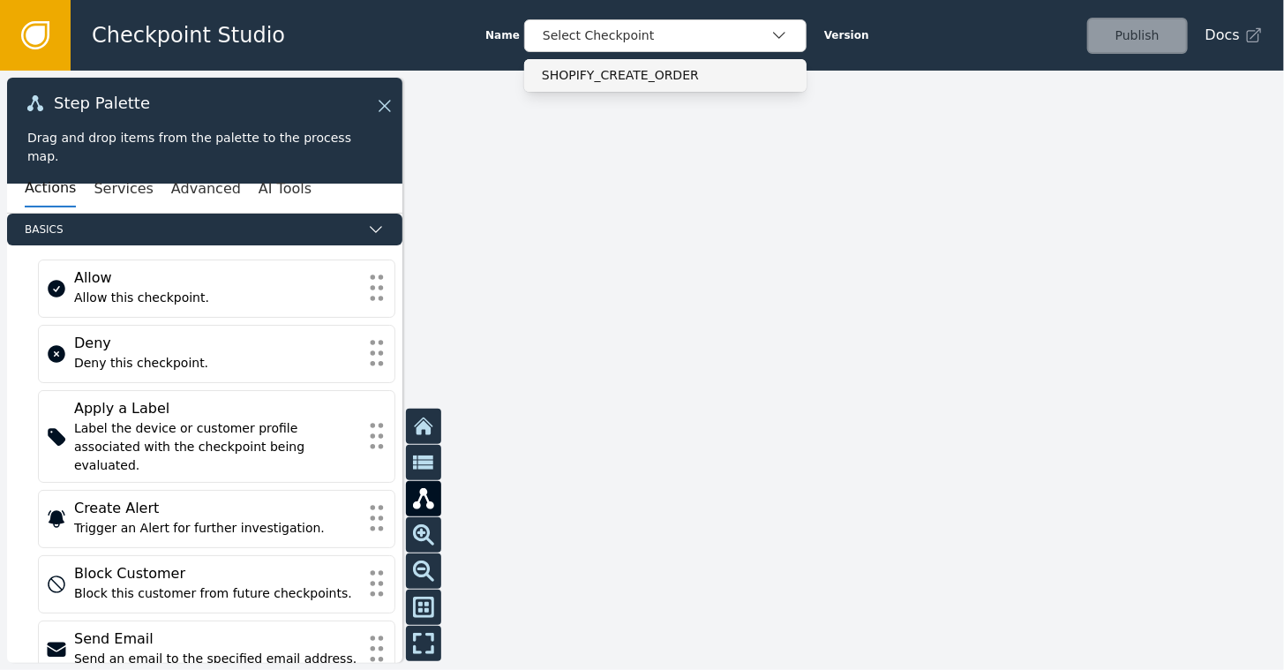
click at [612, 72] on div "SHOPIFY_CREATE_ORDER" at bounding box center [665, 75] width 247 height 19
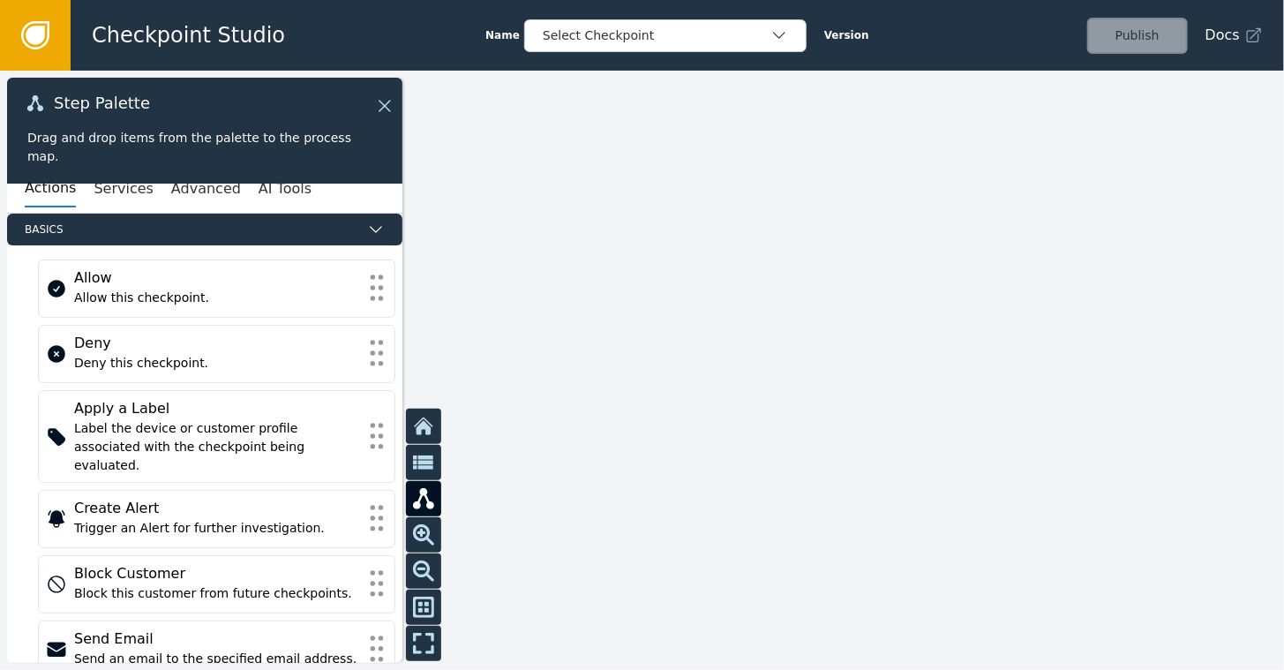
click at [389, 93] on div "Step Palette Drag and drop items from the palette to the process map." at bounding box center [204, 131] width 395 height 106
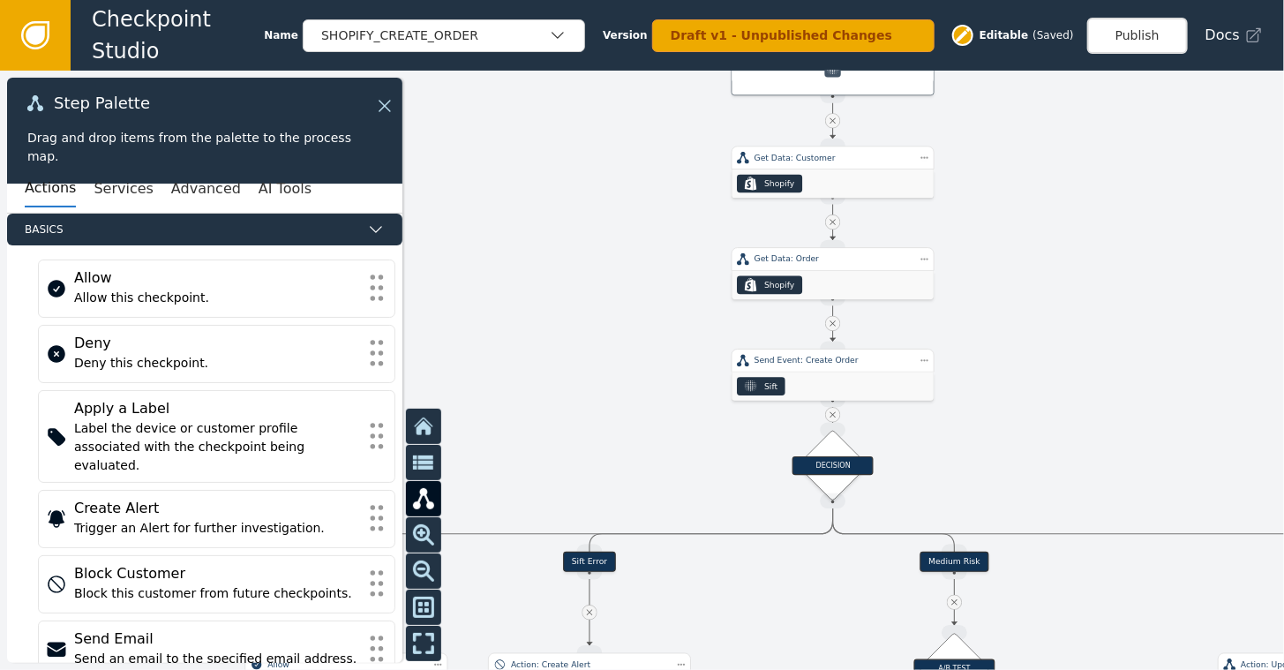
click at [369, 103] on div "Step Palette" at bounding box center [204, 112] width 355 height 34
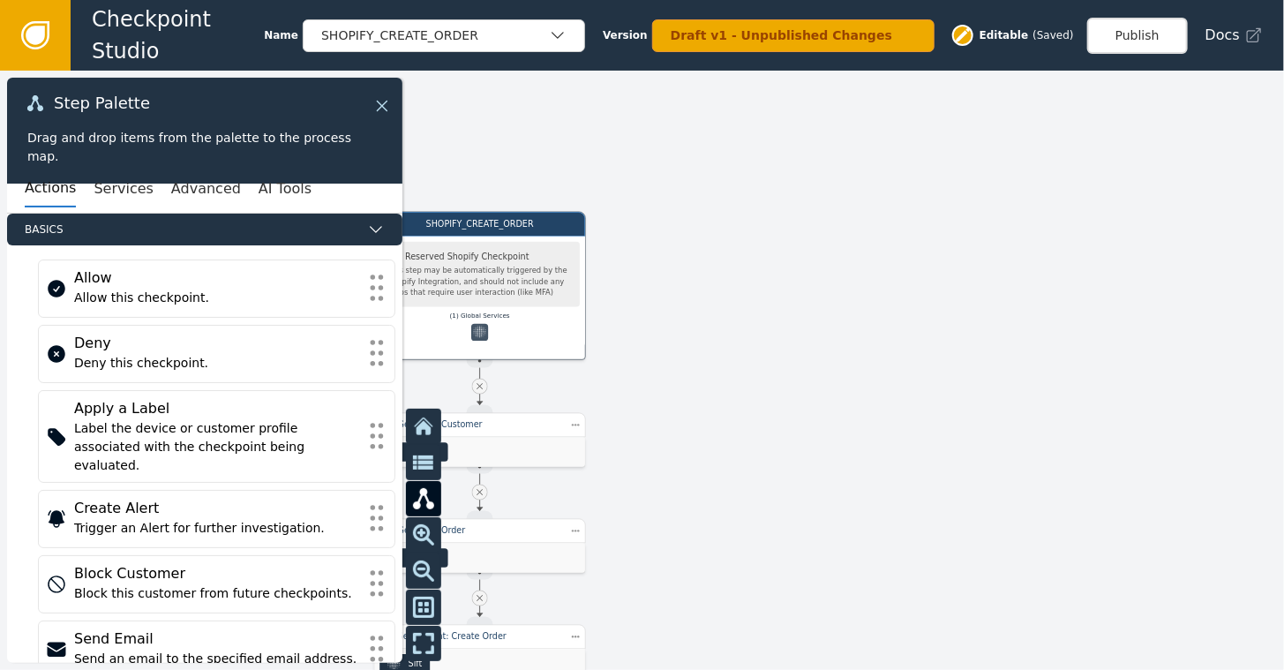
click at [383, 107] on icon at bounding box center [382, 106] width 11 height 11
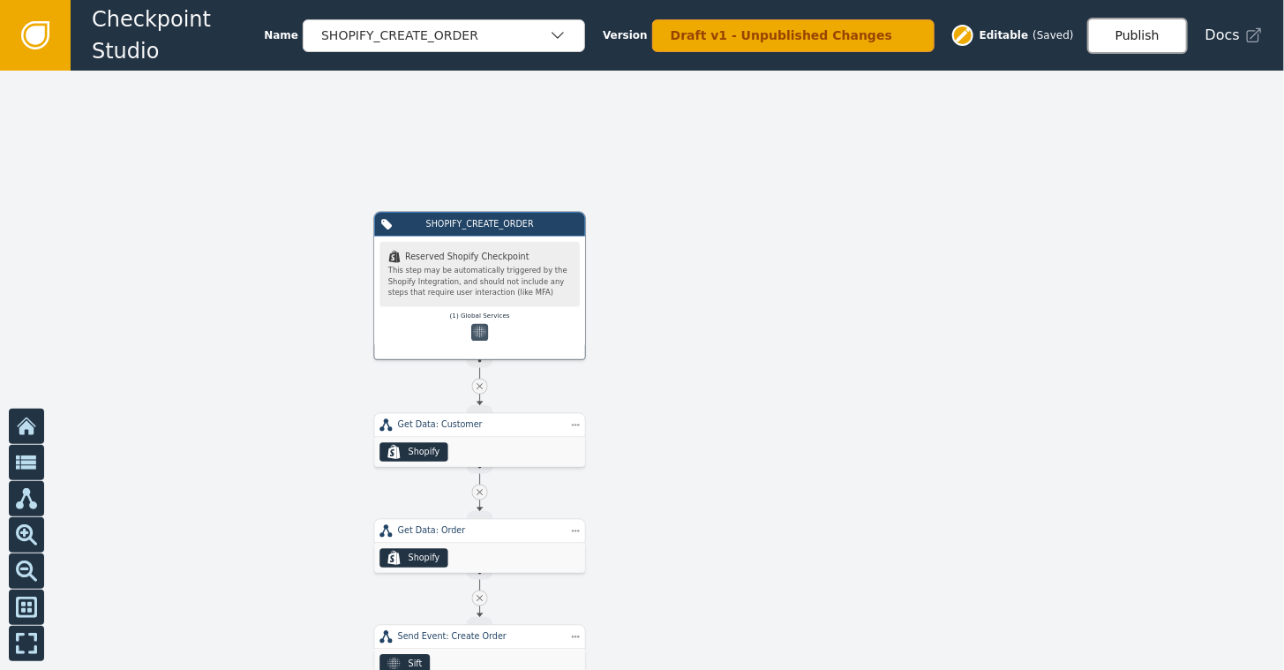
click at [1148, 28] on button "Publish" at bounding box center [1137, 36] width 101 height 36
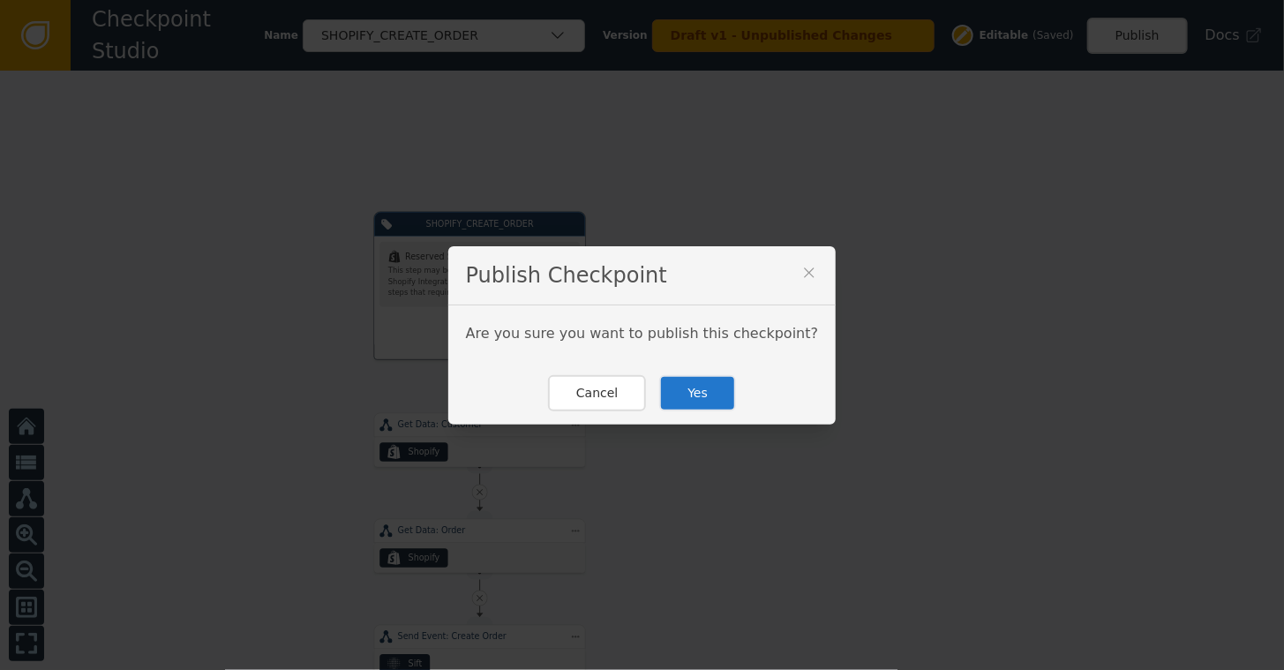
click at [688, 382] on button "Yes" at bounding box center [697, 393] width 77 height 36
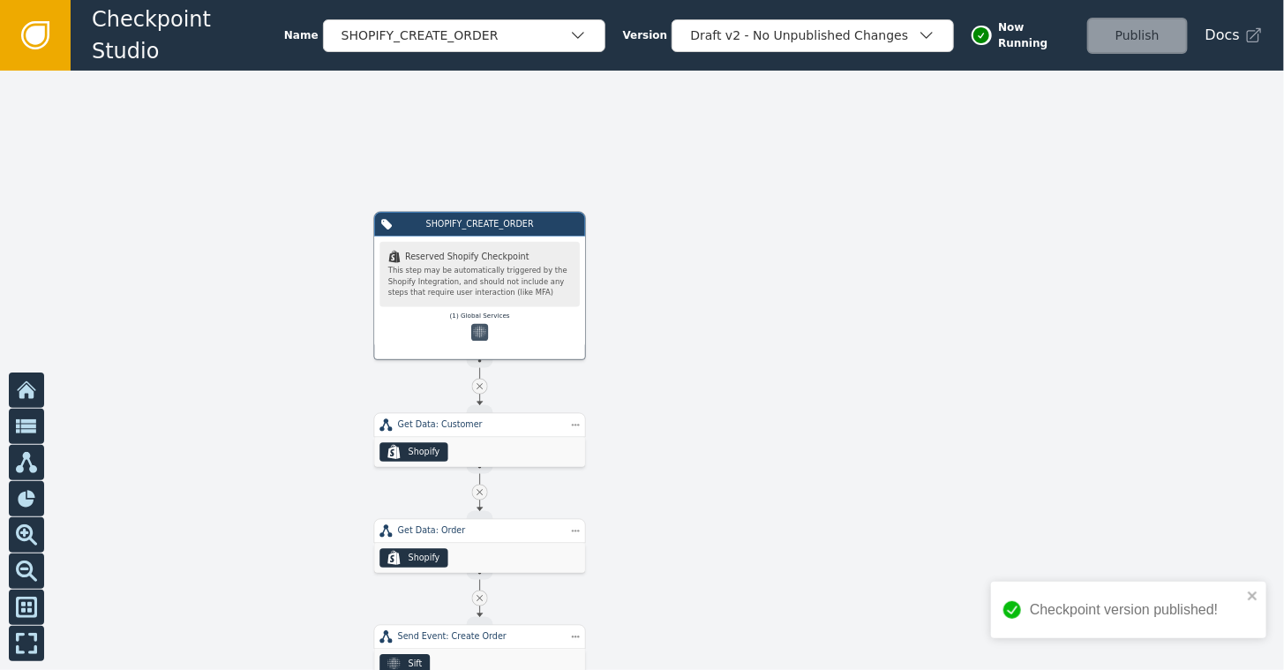
click at [34, 34] on icon at bounding box center [35, 35] width 19 height 19
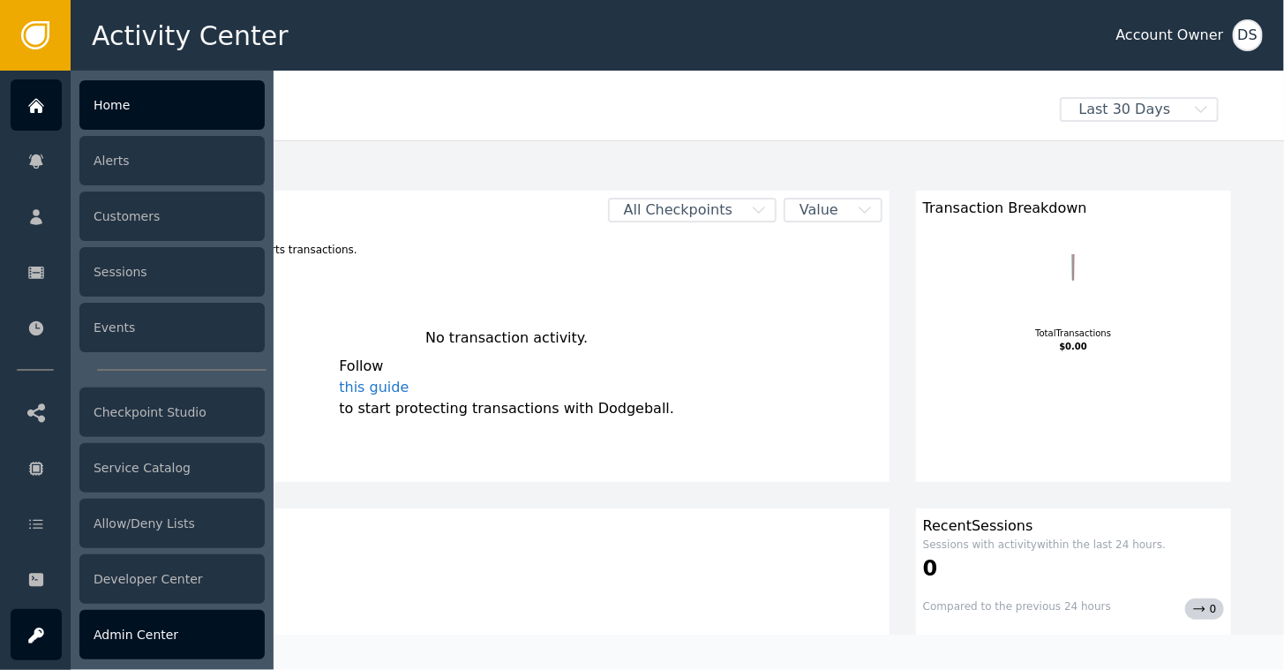
click at [146, 622] on div "Admin Center" at bounding box center [171, 634] width 185 height 49
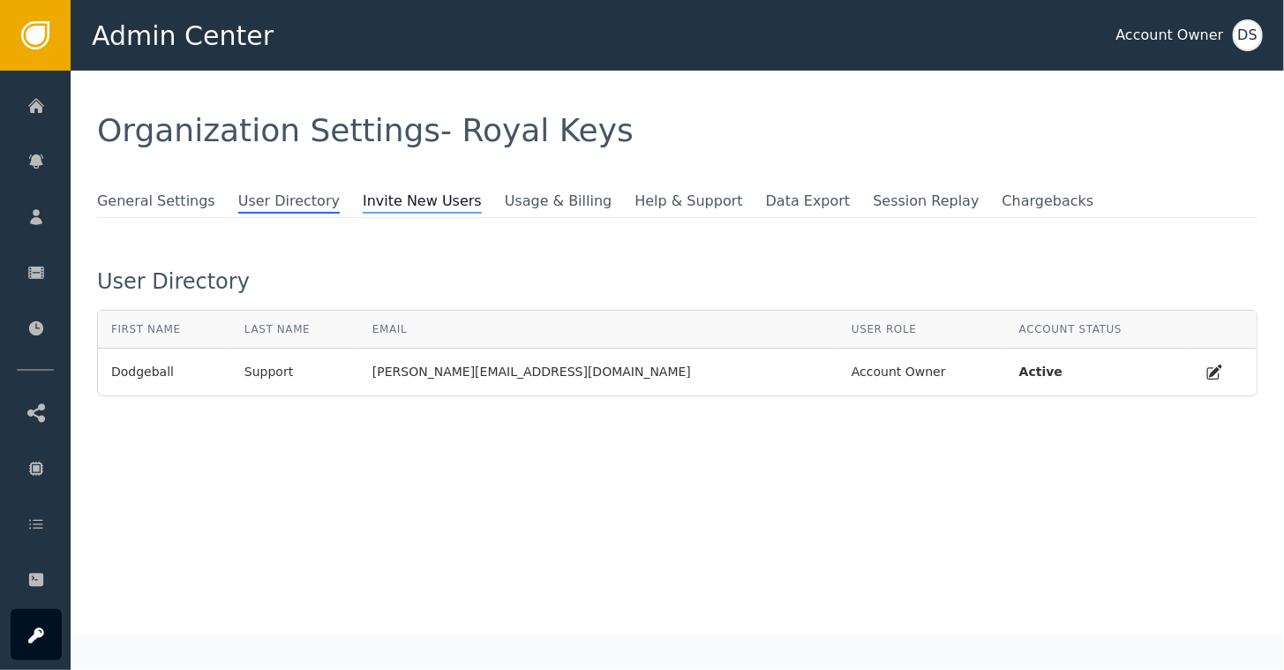
click at [372, 208] on span "Invite New Users" at bounding box center [422, 202] width 119 height 23
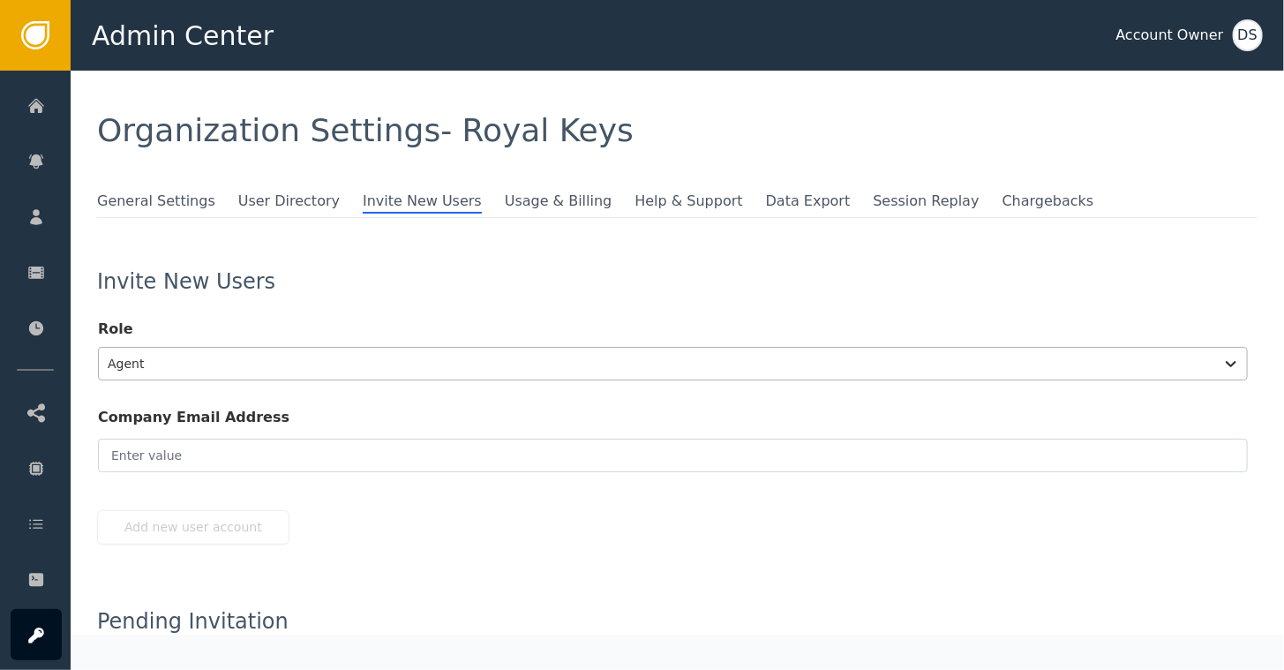
click at [152, 364] on div at bounding box center [656, 363] width 1097 height 25
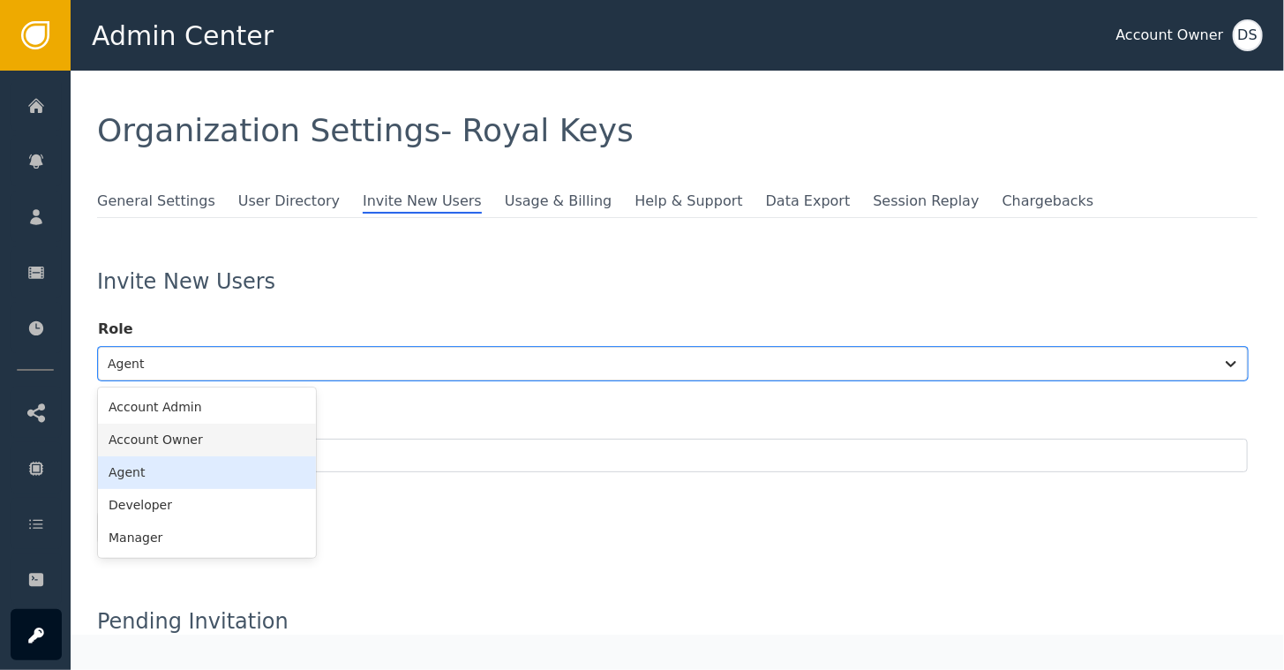
click at [132, 446] on div "Account Owner" at bounding box center [207, 439] width 218 height 33
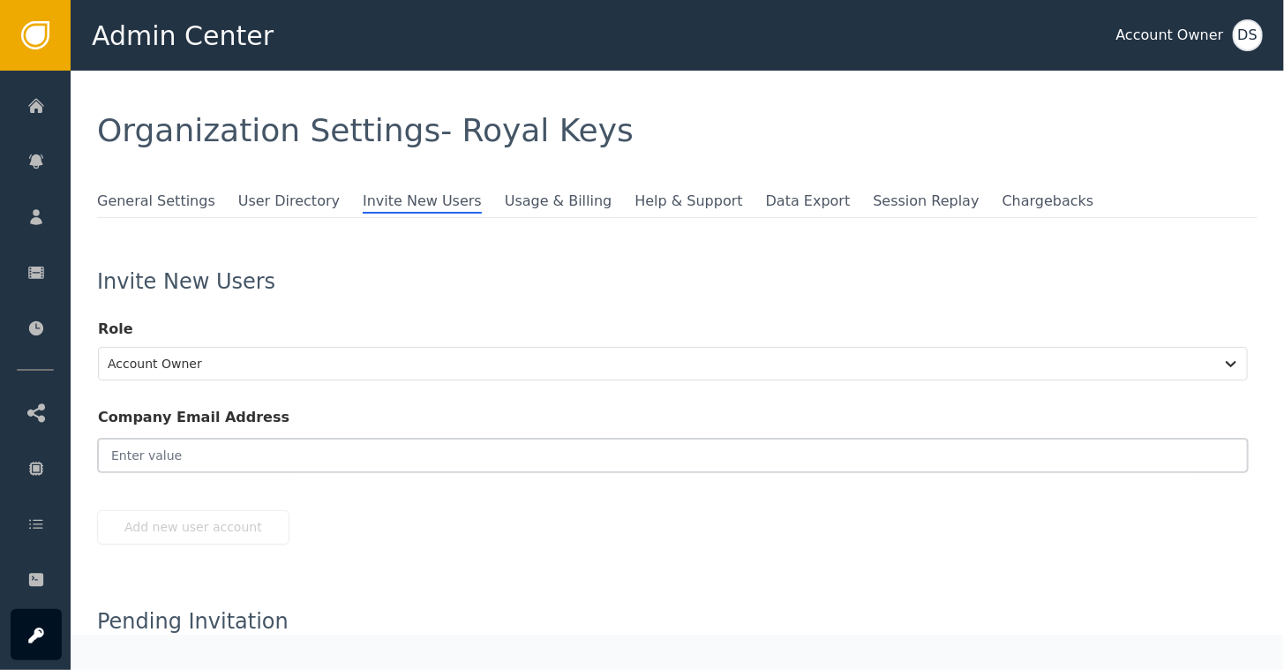
click at [132, 446] on input "email" at bounding box center [672, 455] width 1149 height 34
paste input "[EMAIL_ADDRESS][DOMAIN_NAME]"
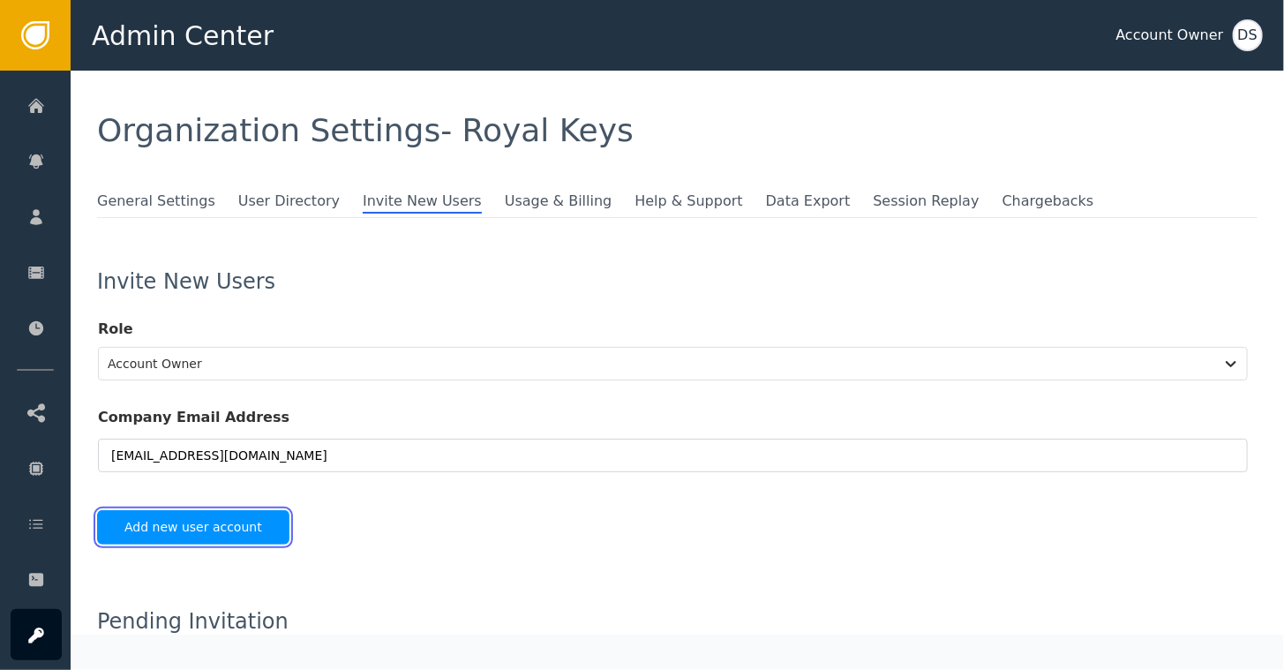
click at [195, 528] on button "Add new user account" at bounding box center [193, 527] width 192 height 34
type input "[EMAIL_ADDRESS][DOMAIN_NAME]"
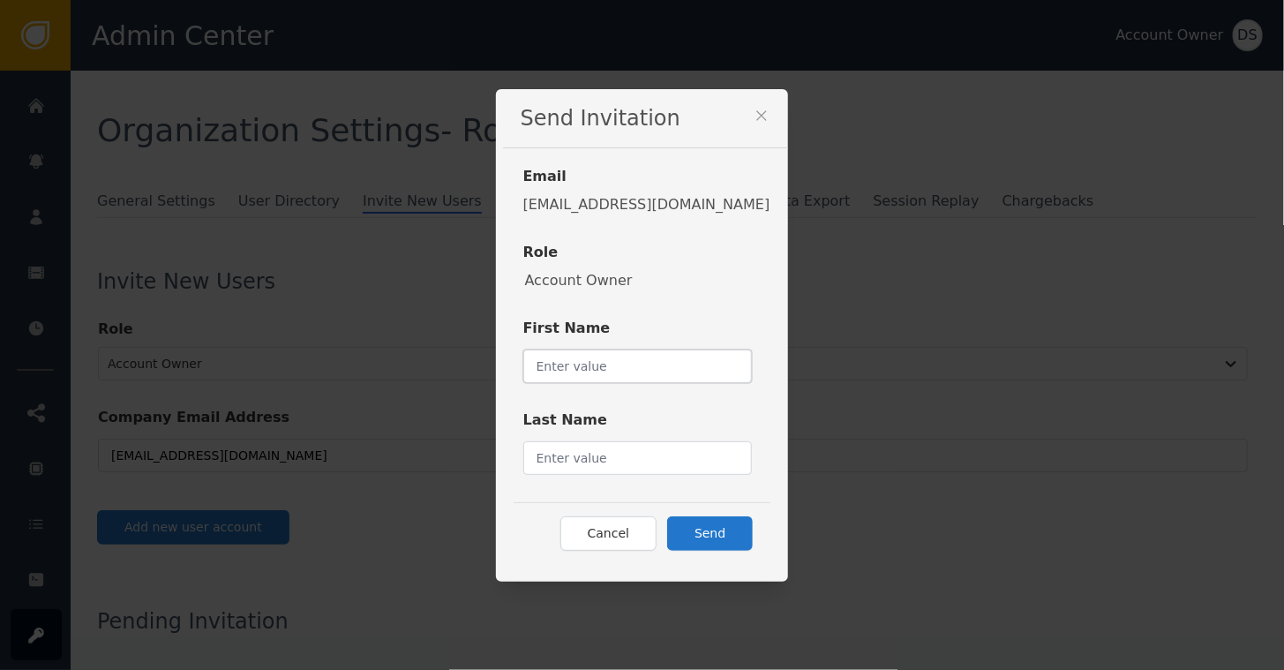
click at [593, 375] on input "text" at bounding box center [637, 366] width 229 height 34
type input "[PERSON_NAME]"
click at [596, 445] on input "text" at bounding box center [637, 458] width 229 height 34
type input "Valcu"
click at [626, 364] on input "[PERSON_NAME]" at bounding box center [637, 366] width 229 height 34
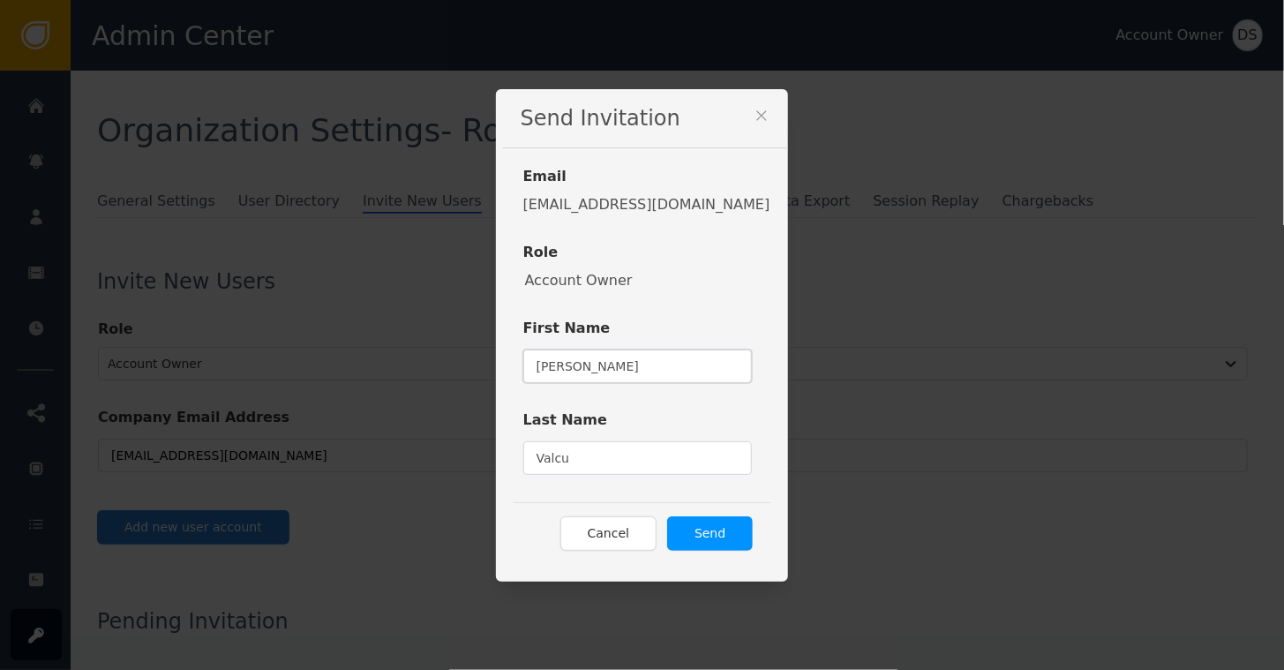
type input "[PERSON_NAME]"
click at [692, 526] on button "Send" at bounding box center [710, 533] width 86 height 34
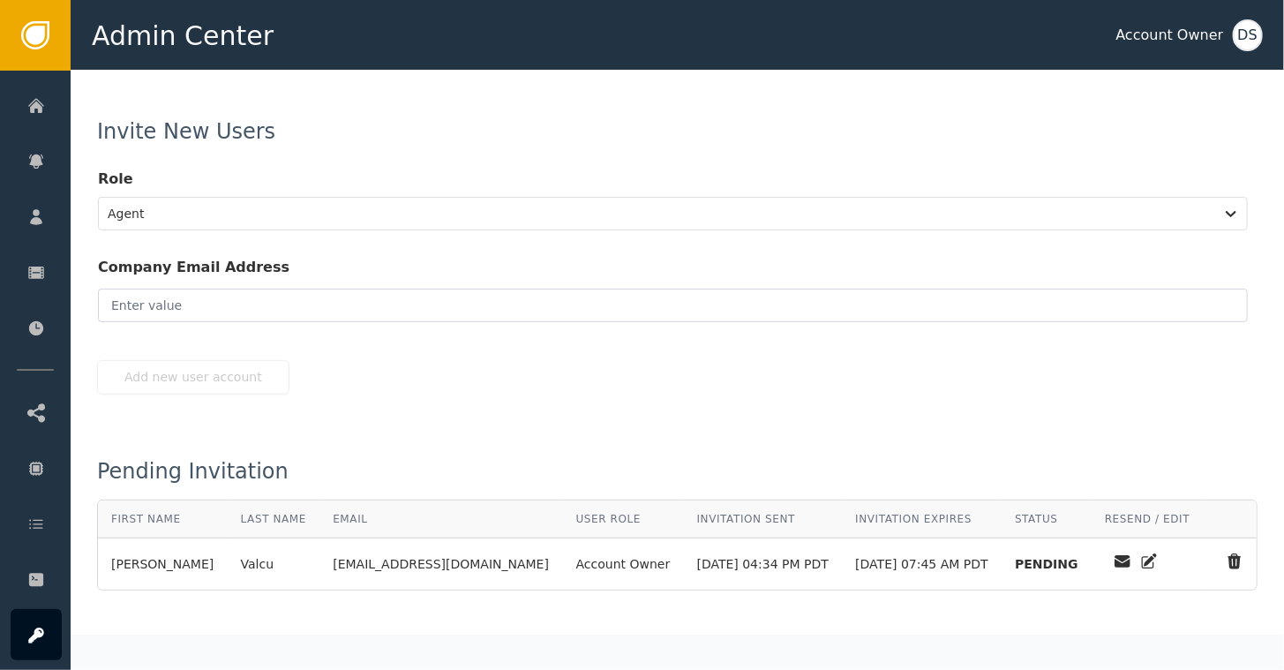
scroll to position [171, 0]
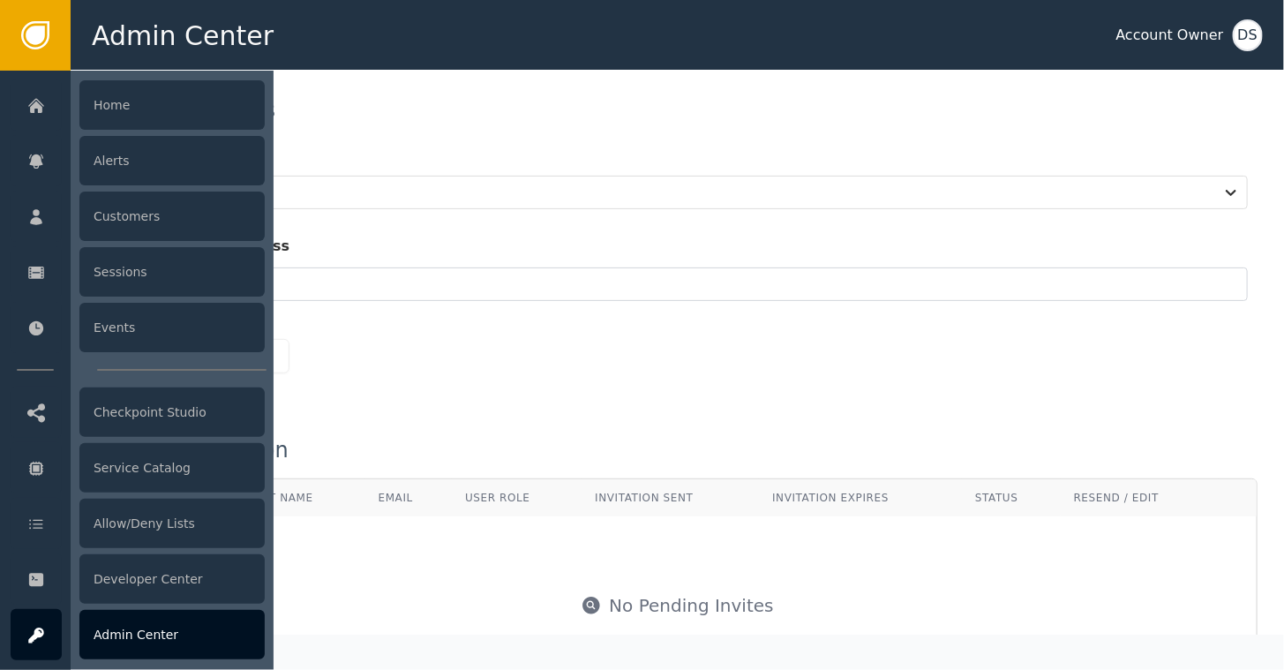
click at [121, 629] on div "Admin Center" at bounding box center [171, 634] width 185 height 49
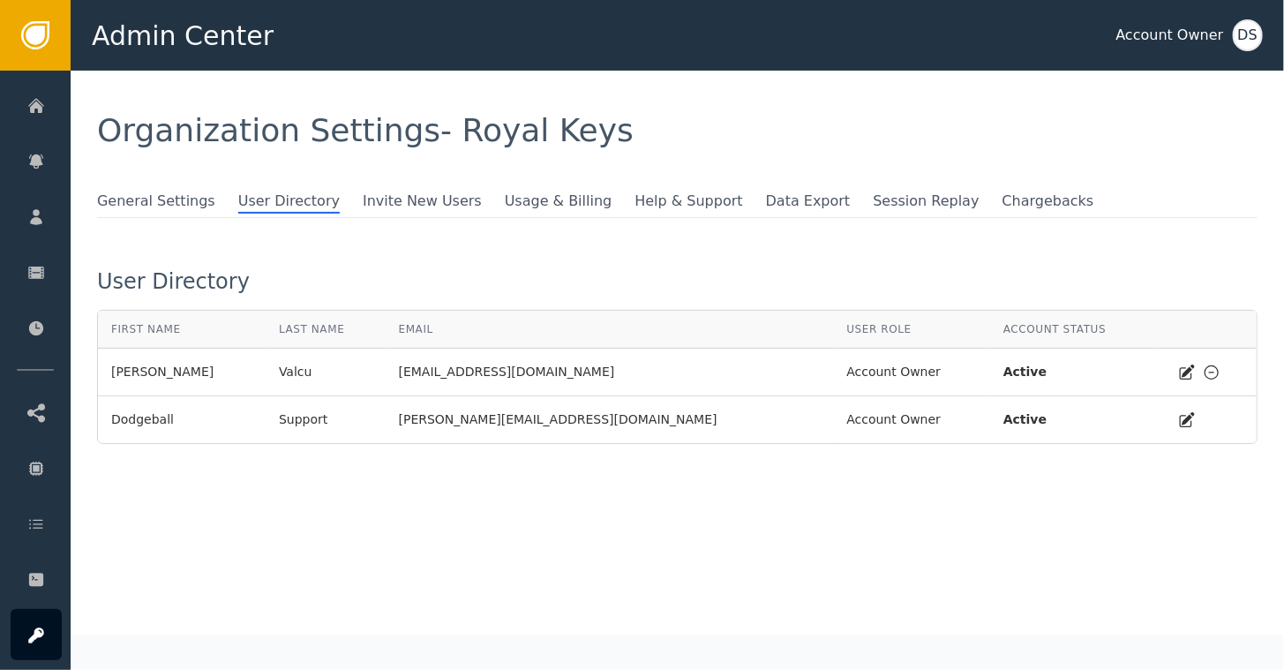
click at [416, 247] on div "General Settings User Directory Invite New Users Usage & Billing Help & Support…" at bounding box center [677, 317] width 1160 height 253
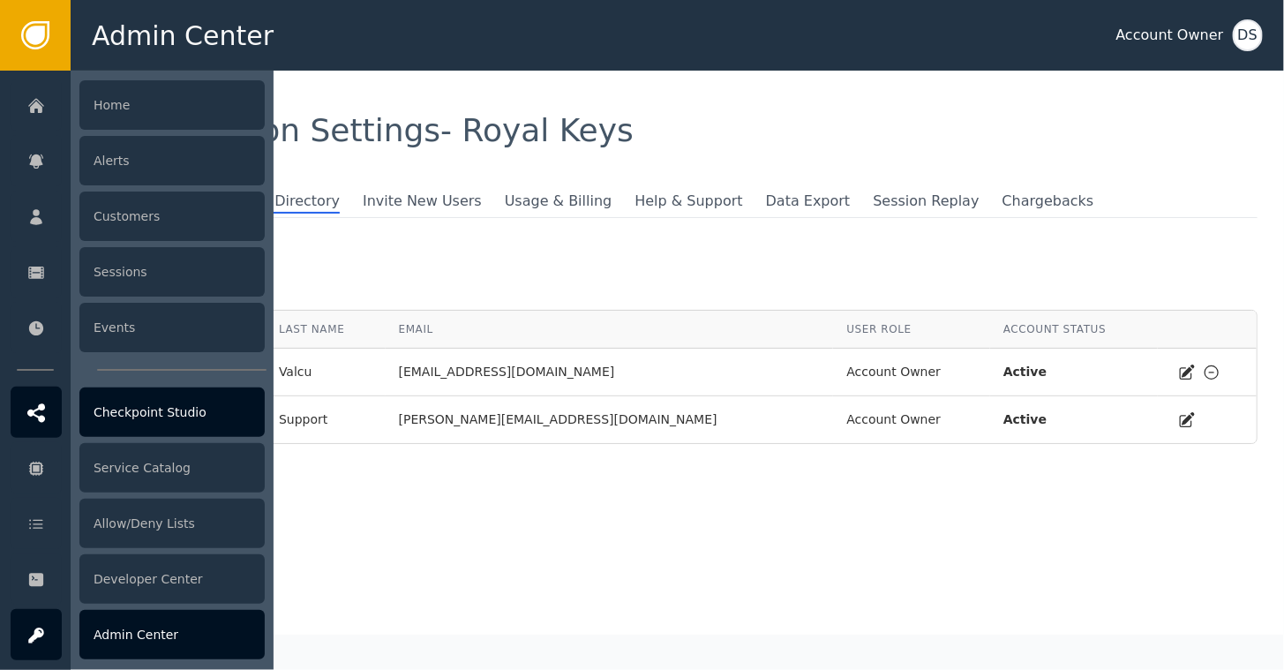
click at [146, 416] on div "Checkpoint Studio" at bounding box center [171, 411] width 185 height 49
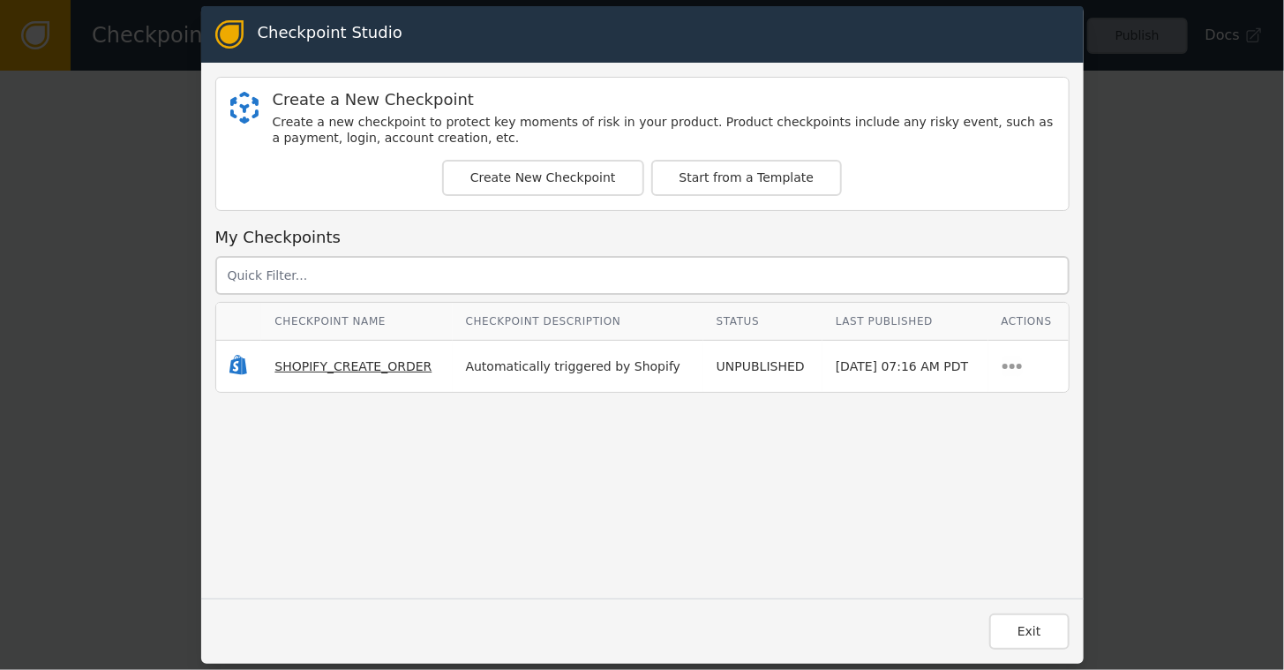
click at [341, 363] on span "SHOPIFY_CREATE_ORDER" at bounding box center [352, 366] width 157 height 14
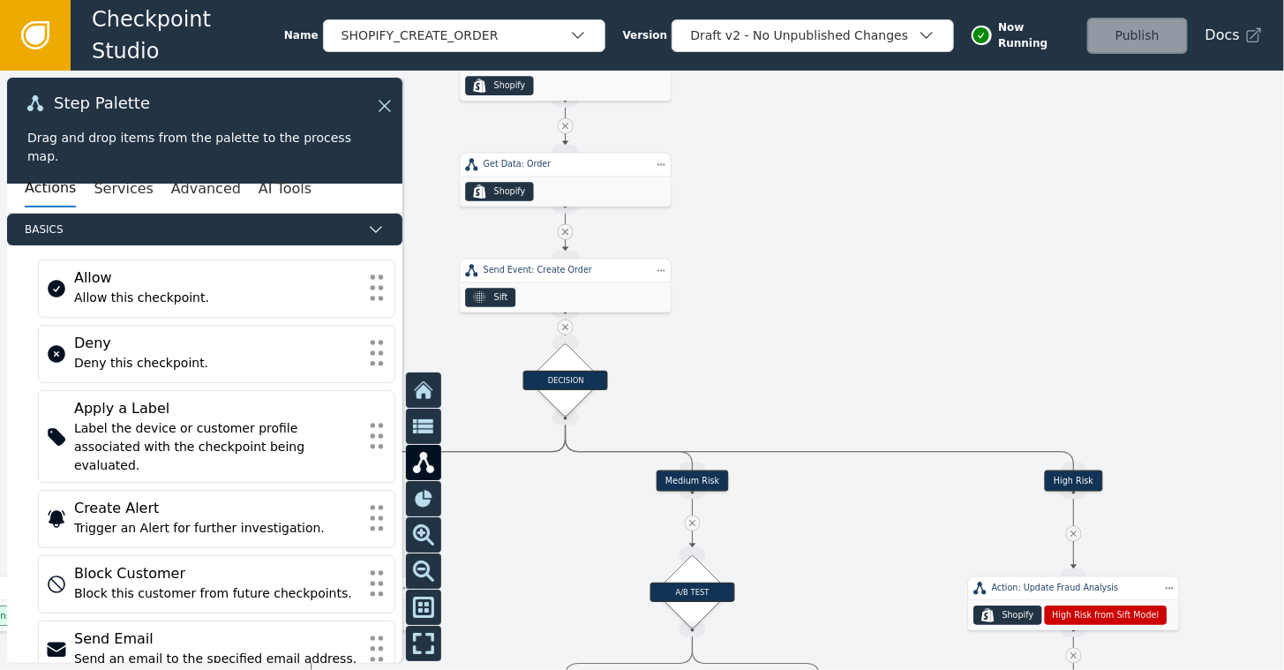
drag, startPoint x: 703, startPoint y: 371, endPoint x: 776, endPoint y: -9, distance: 386.3
click at [776, 0] on html "Checkpoint Studio Name SHOPIFY_CREATE_ORDER Version Draft v2 - No Unpublished C…" at bounding box center [642, 0] width 1284 height 1
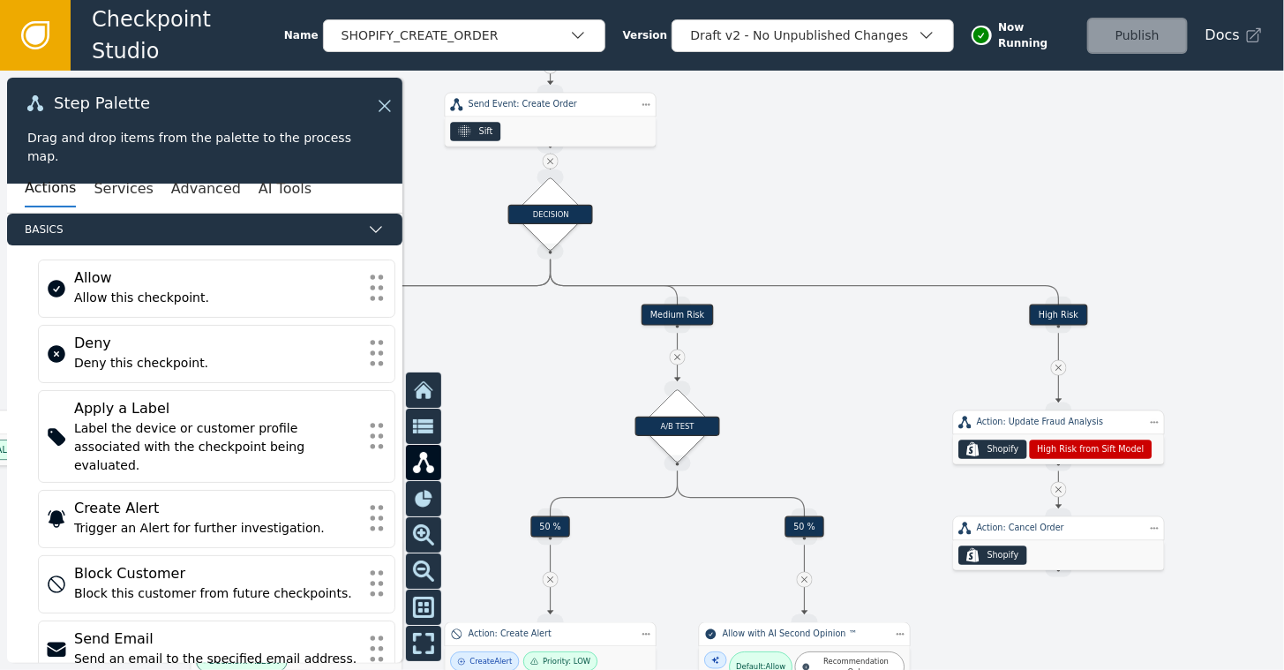
drag, startPoint x: 784, startPoint y: 520, endPoint x: 782, endPoint y: 364, distance: 155.3
click at [782, 364] on div at bounding box center [642, 370] width 1284 height 599
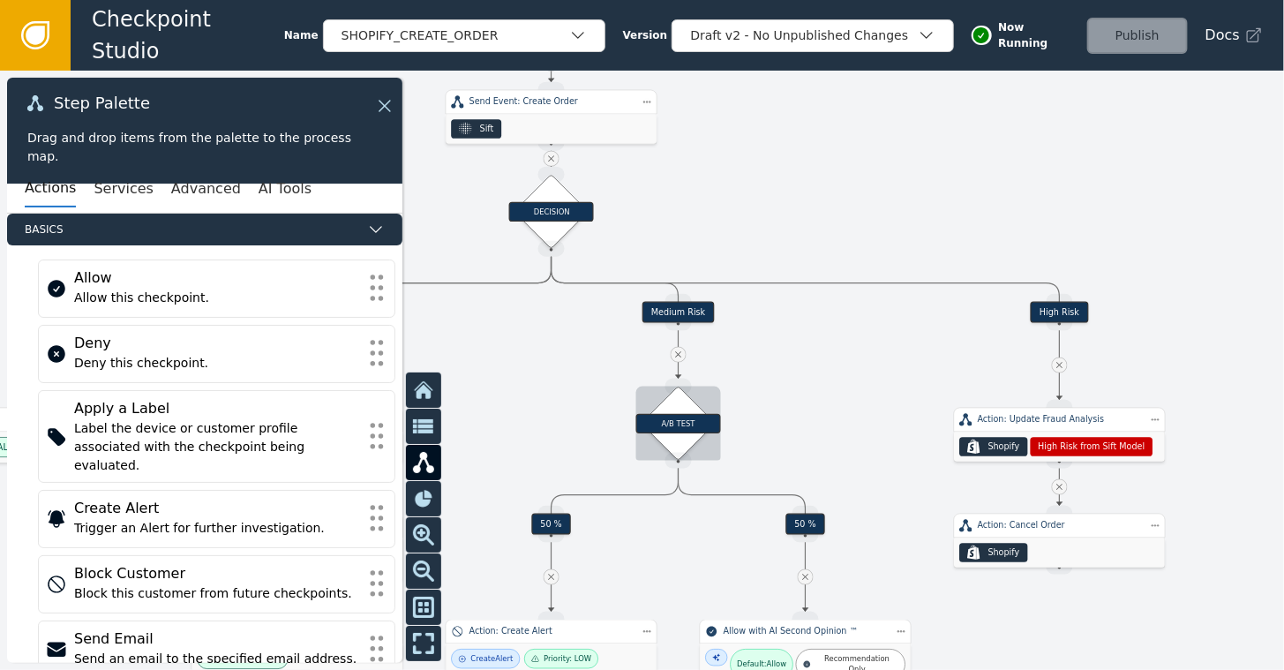
click at [669, 438] on div "A/B TEST" at bounding box center [678, 423] width 52 height 52
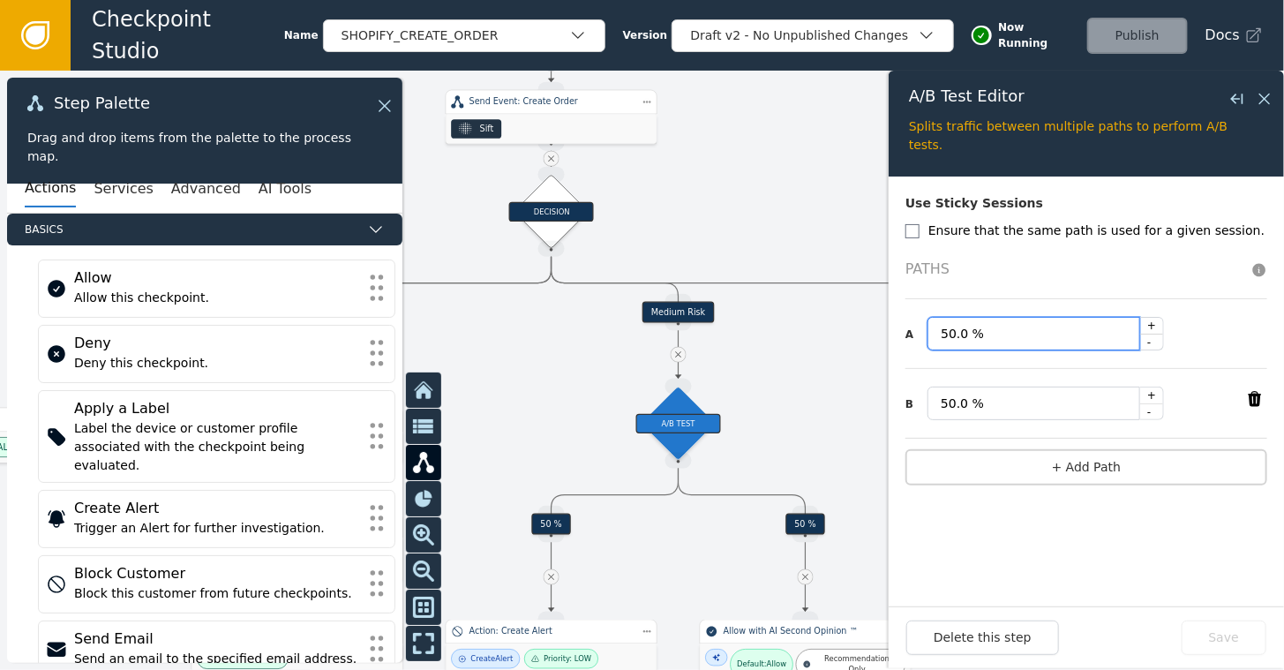
click at [943, 330] on input "50.0 %" at bounding box center [1033, 334] width 213 height 34
type input "100.0 %"
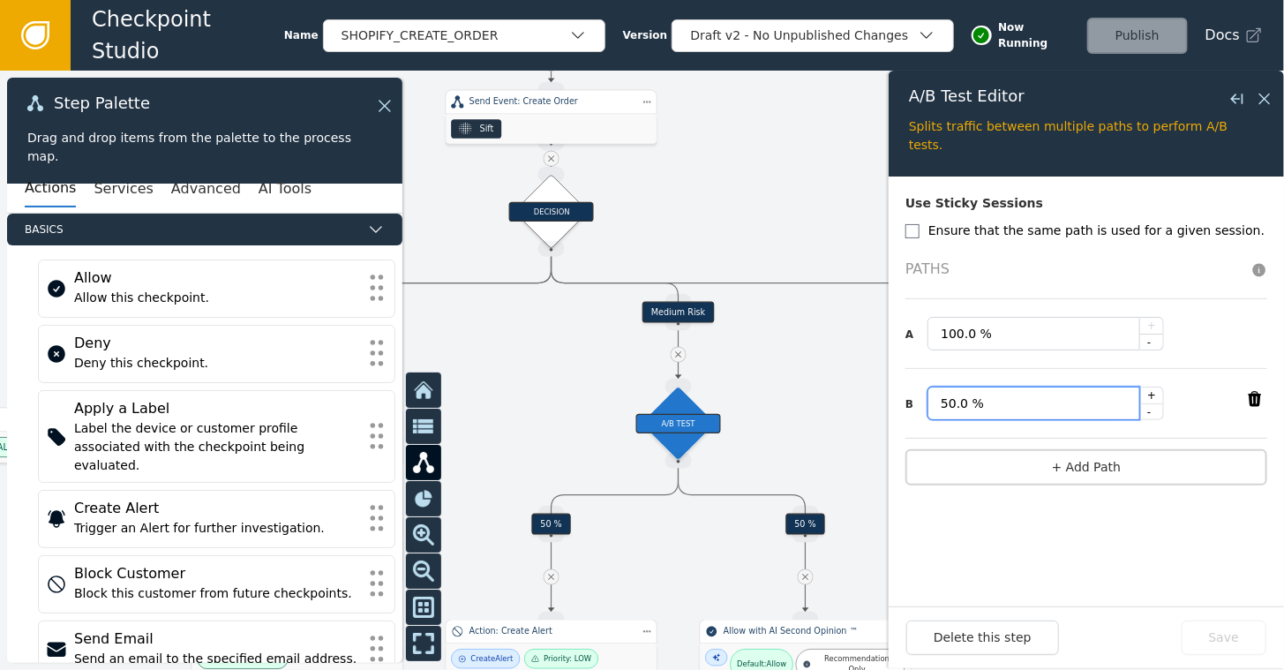
drag, startPoint x: 947, startPoint y: 399, endPoint x: 935, endPoint y: 394, distance: 13.1
click at [935, 394] on input "50.0 %" at bounding box center [1033, 403] width 213 height 34
type input "0.0 %"
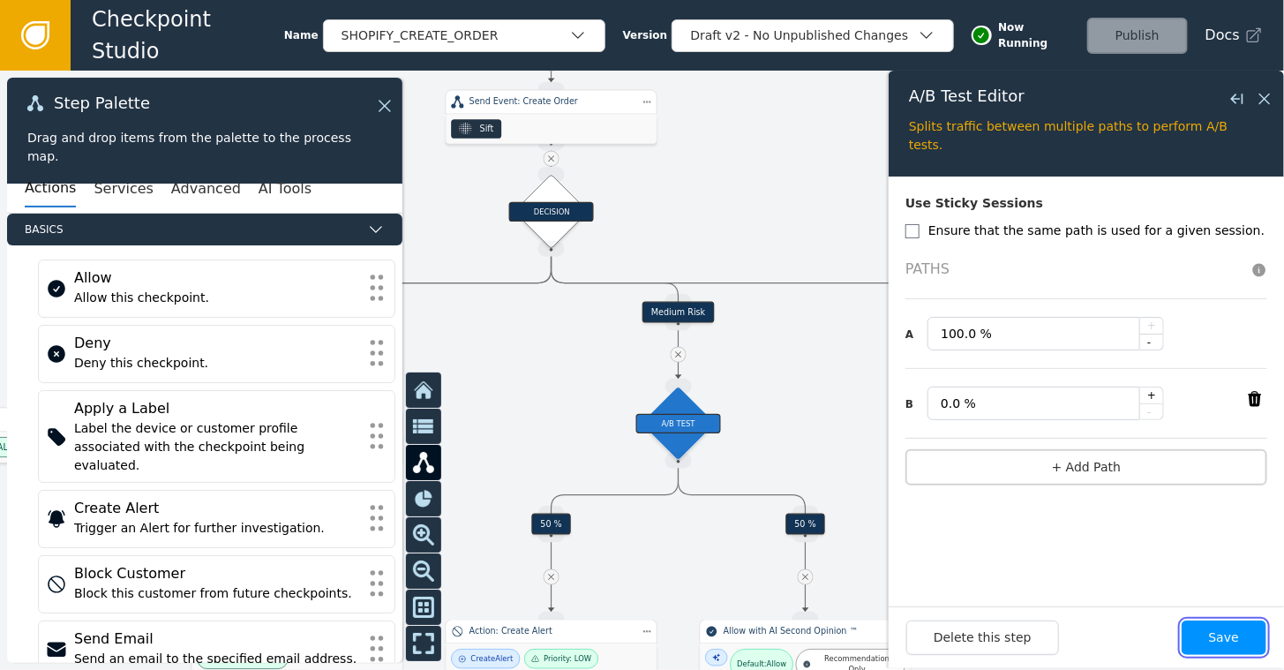
click at [1222, 636] on button "Save" at bounding box center [1223, 637] width 85 height 34
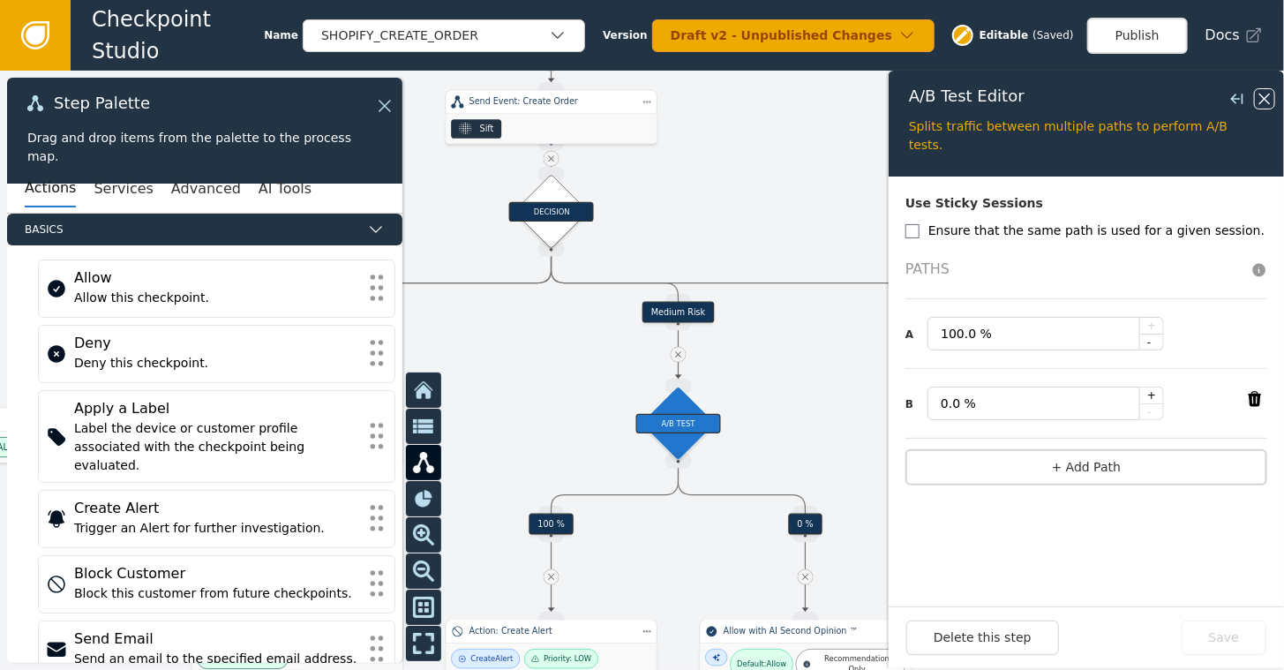
click at [1260, 98] on icon at bounding box center [1263, 98] width 19 height 19
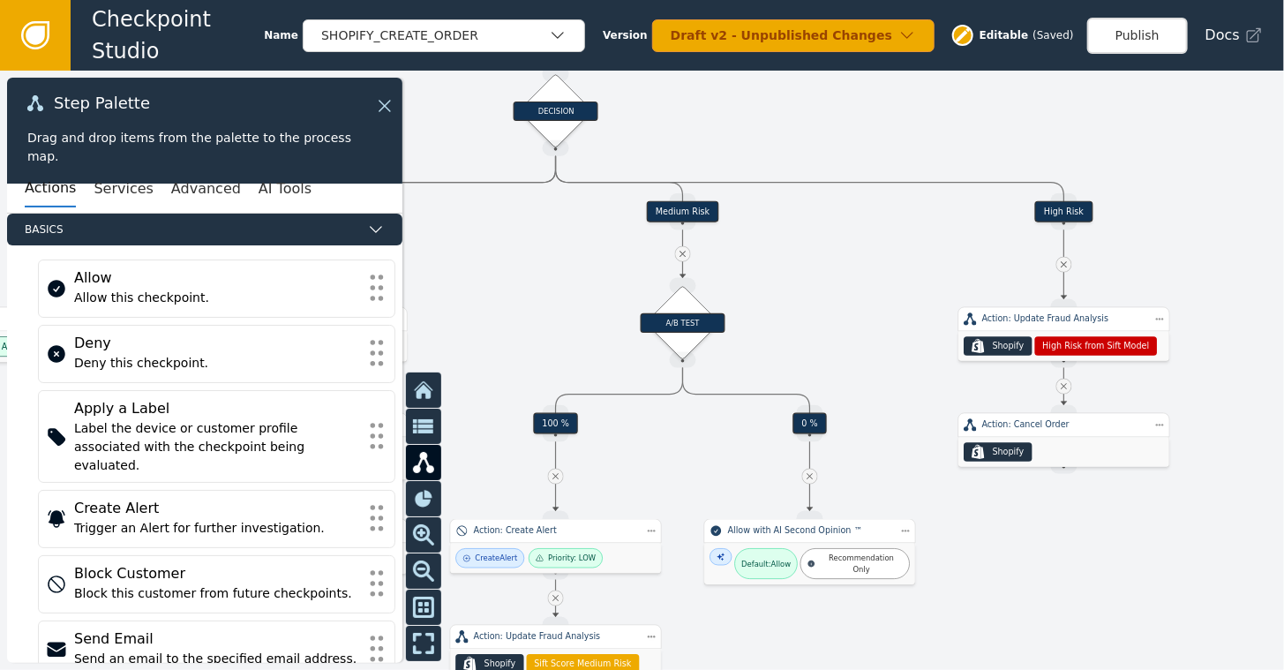
drag, startPoint x: 780, startPoint y: 439, endPoint x: 784, endPoint y: 330, distance: 109.5
click at [784, 330] on div at bounding box center [642, 370] width 1284 height 599
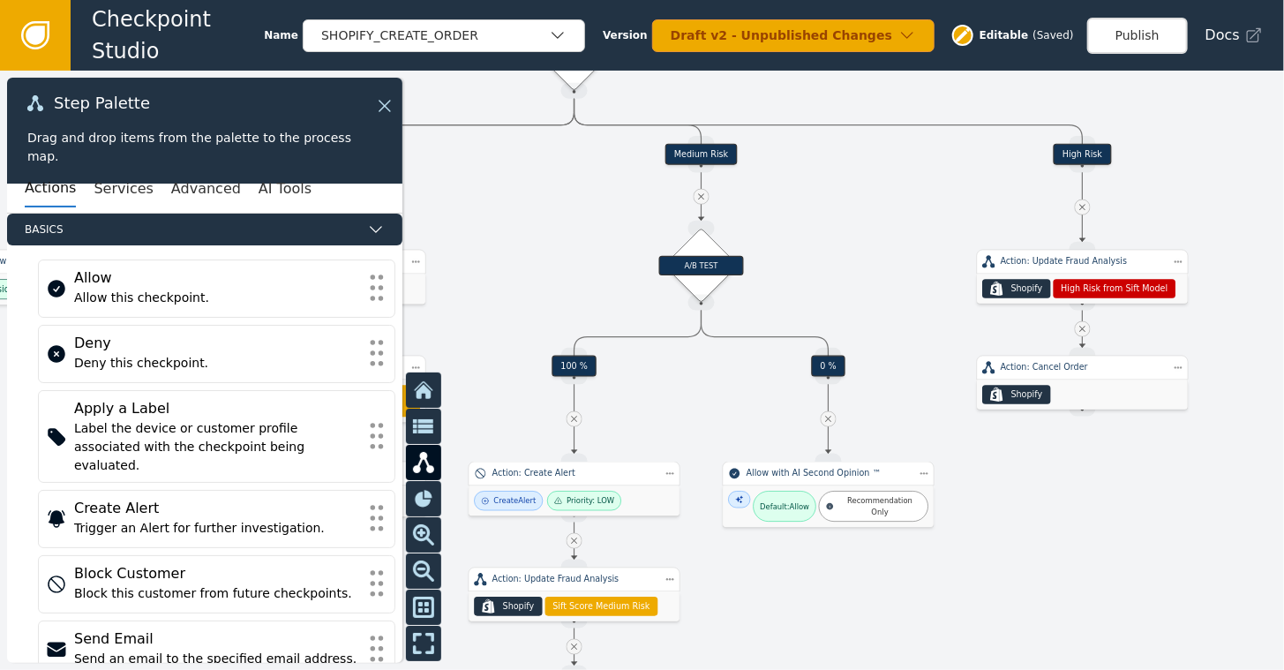
drag, startPoint x: 660, startPoint y: 458, endPoint x: 677, endPoint y: 411, distance: 49.7
click at [677, 411] on div at bounding box center [642, 370] width 1284 height 599
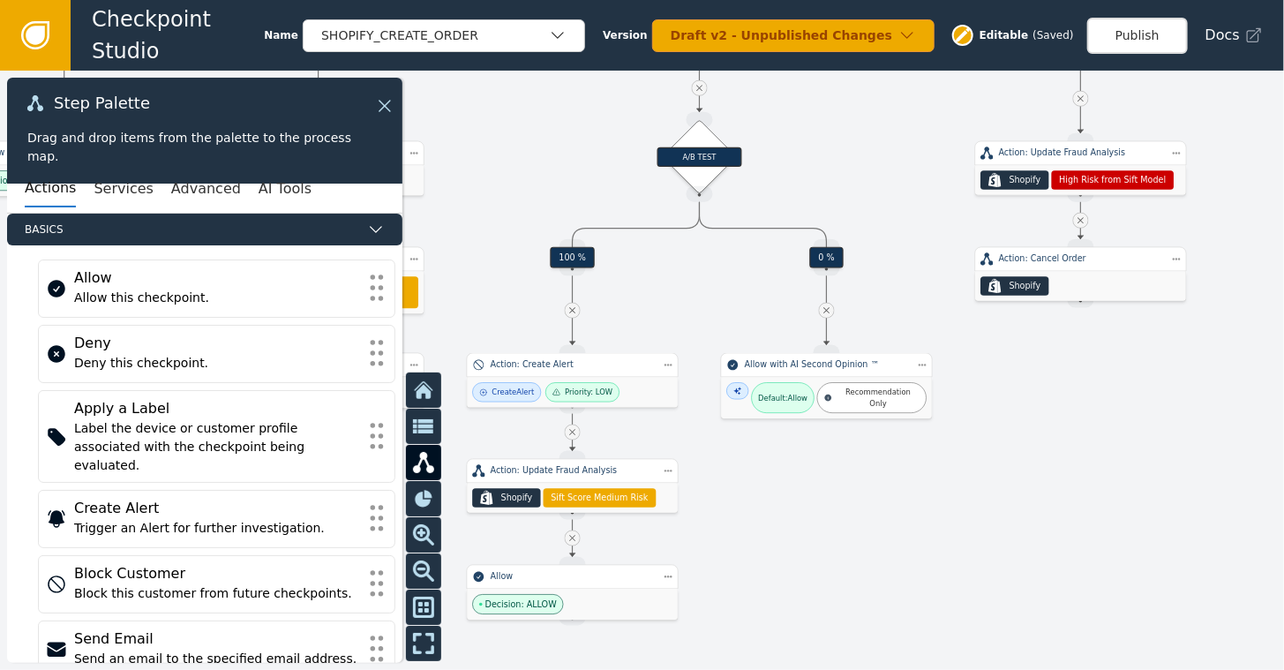
drag, startPoint x: 675, startPoint y: 426, endPoint x: 672, endPoint y: 336, distance: 90.0
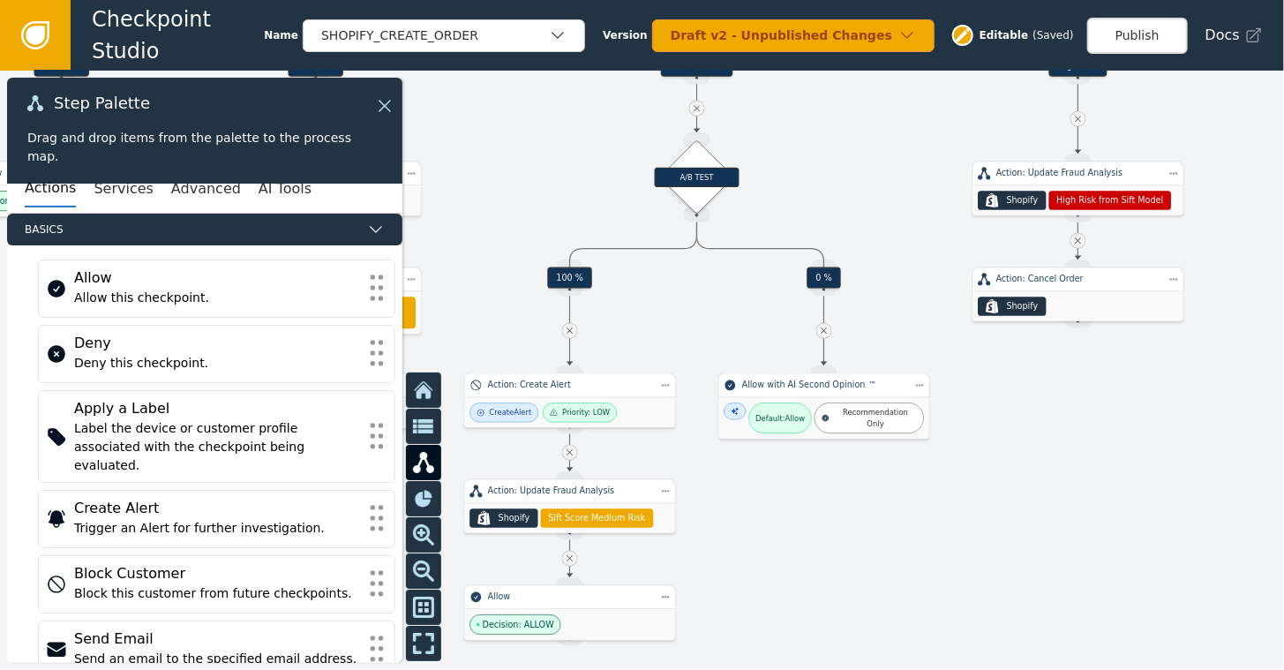
click at [672, 336] on div at bounding box center [642, 370] width 1284 height 599
click at [1154, 37] on button "Publish" at bounding box center [1137, 36] width 101 height 36
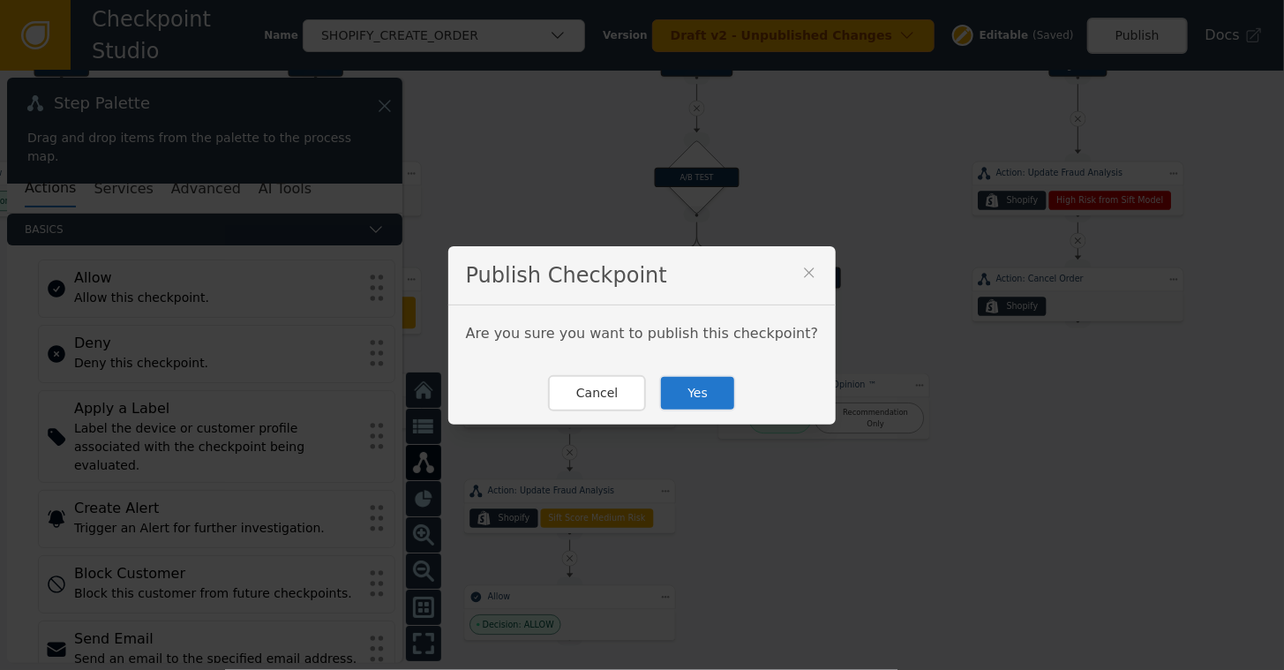
click at [706, 393] on button "Yes" at bounding box center [697, 393] width 77 height 36
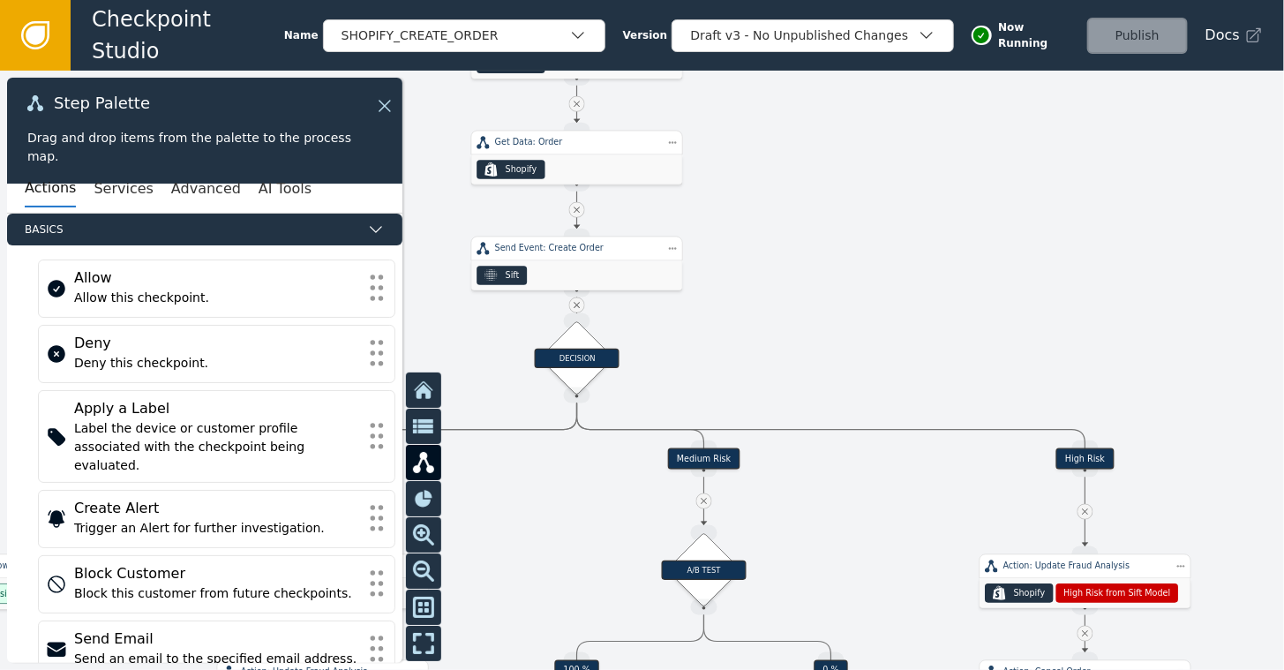
drag, startPoint x: 786, startPoint y: 124, endPoint x: 793, endPoint y: 516, distance: 392.6
click at [793, 516] on div at bounding box center [642, 370] width 1284 height 599
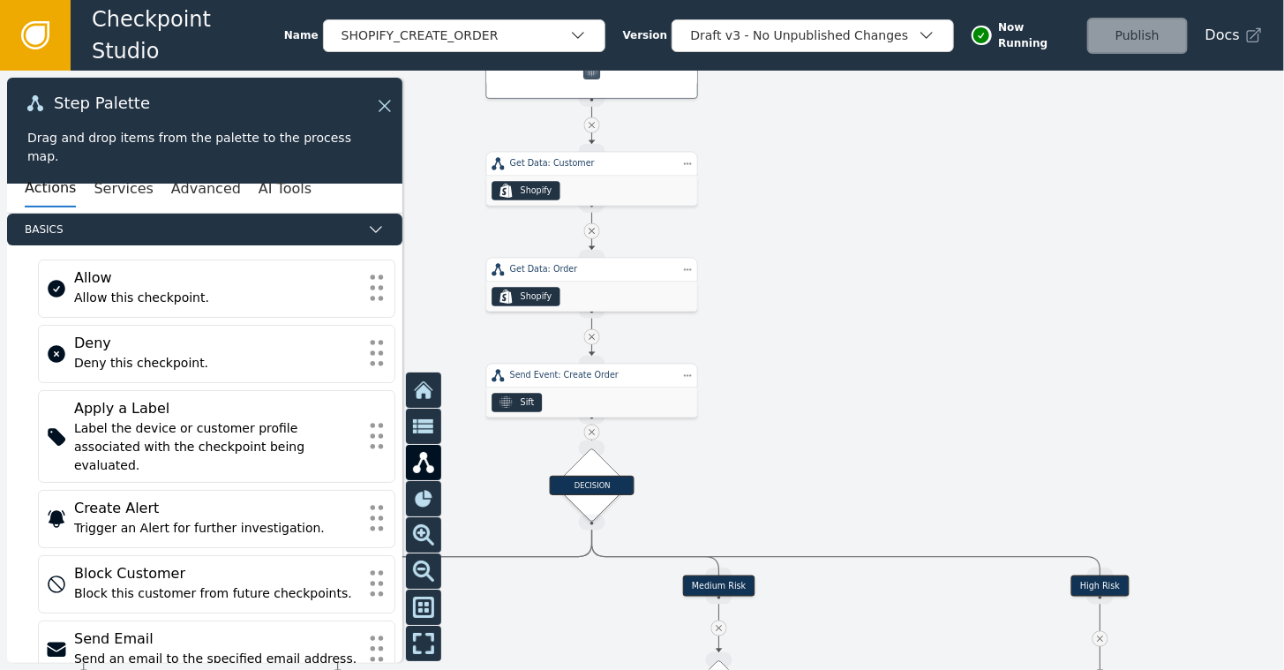
drag, startPoint x: 788, startPoint y: 196, endPoint x: 803, endPoint y: 323, distance: 127.9
click at [803, 323] on div at bounding box center [642, 370] width 1284 height 599
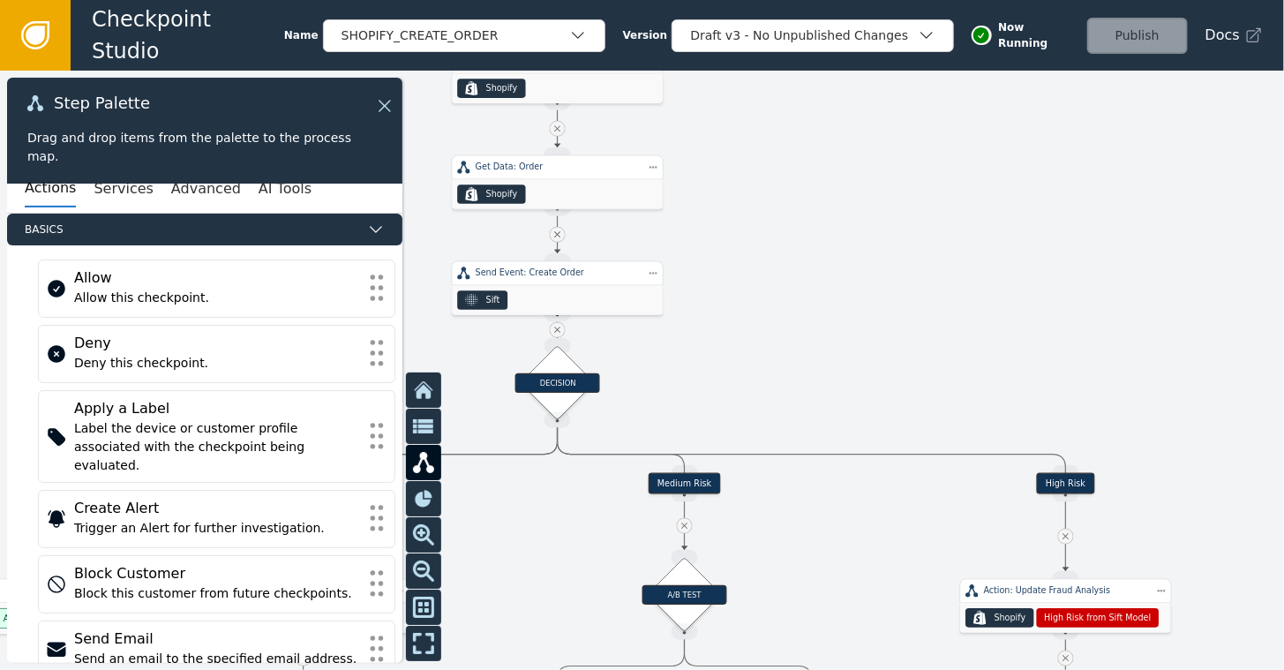
drag, startPoint x: 756, startPoint y: 480, endPoint x: 722, endPoint y: 378, distance: 108.0
click at [722, 378] on div at bounding box center [642, 370] width 1284 height 599
click at [379, 104] on icon at bounding box center [381, 105] width 19 height 19
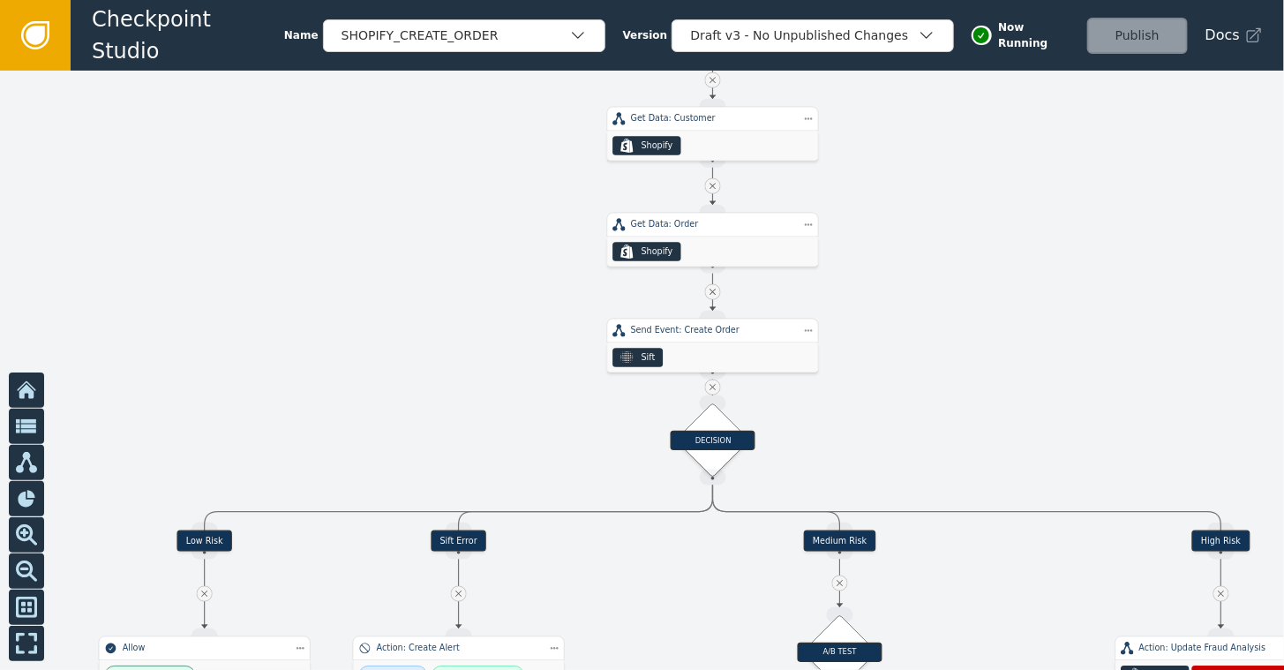
drag, startPoint x: 296, startPoint y: 173, endPoint x: 452, endPoint y: 230, distance: 165.5
click at [452, 230] on div at bounding box center [642, 370] width 1284 height 599
click at [44, 49] on link at bounding box center [35, 35] width 71 height 71
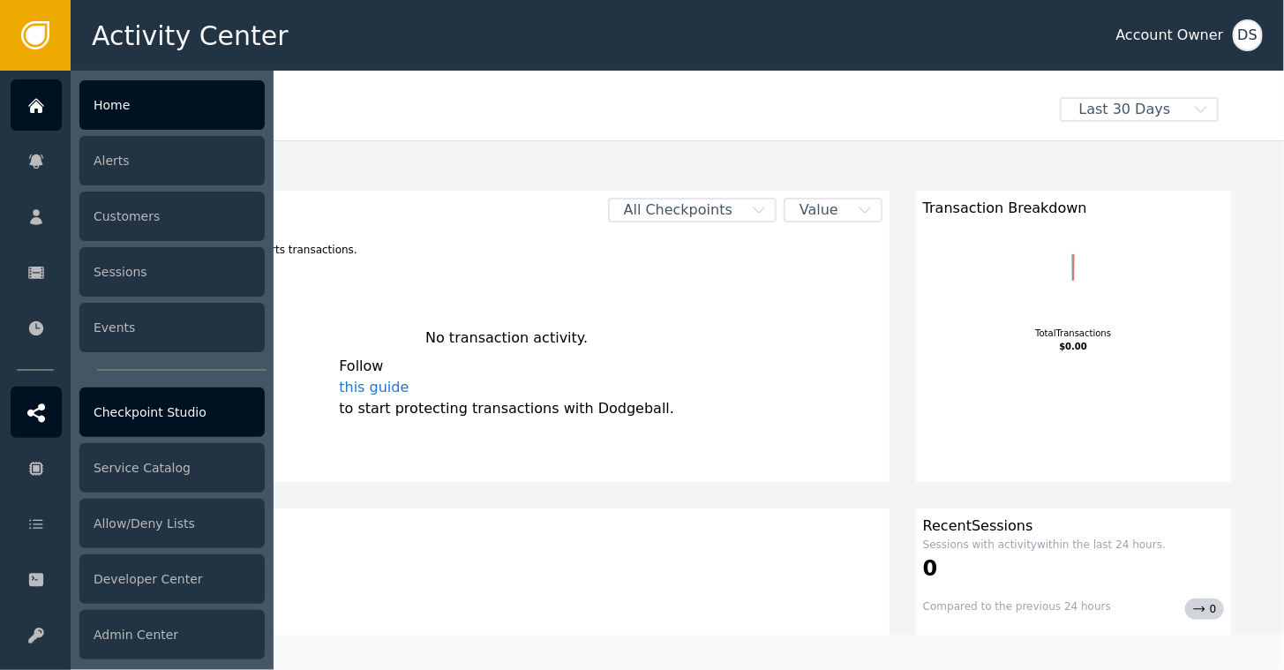
click at [146, 411] on div "Checkpoint Studio" at bounding box center [171, 411] width 185 height 49
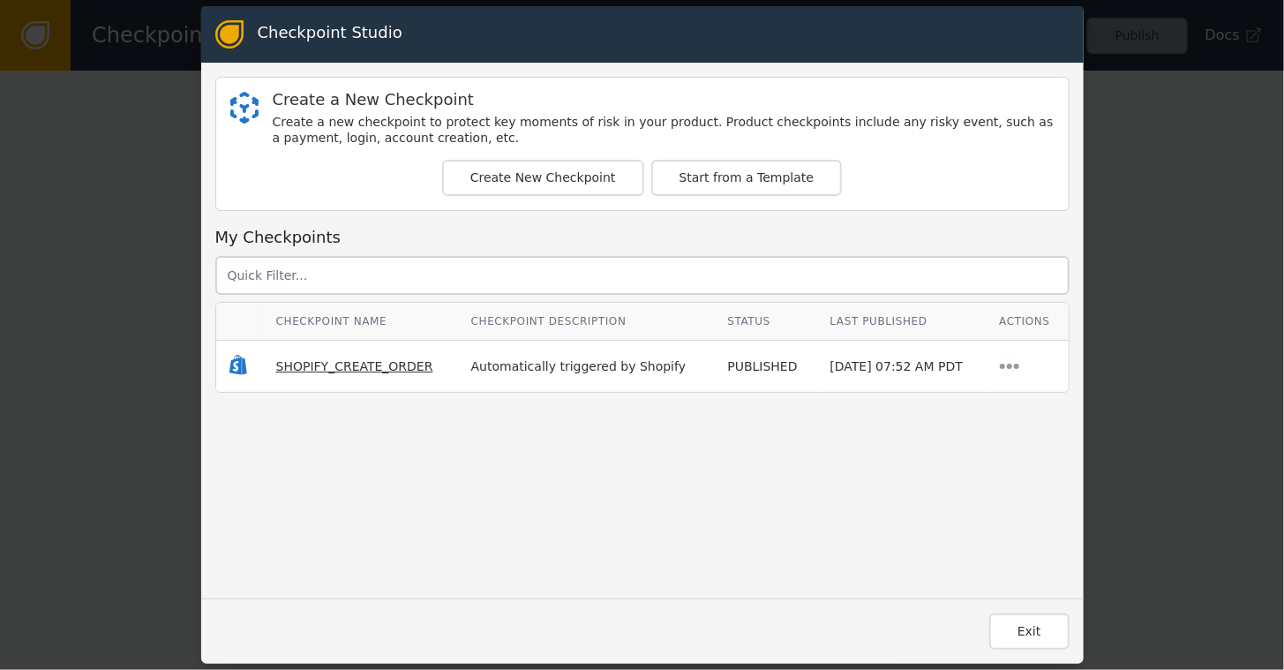
click at [366, 364] on span "SHOPIFY_CREATE_ORDER" at bounding box center [354, 366] width 157 height 14
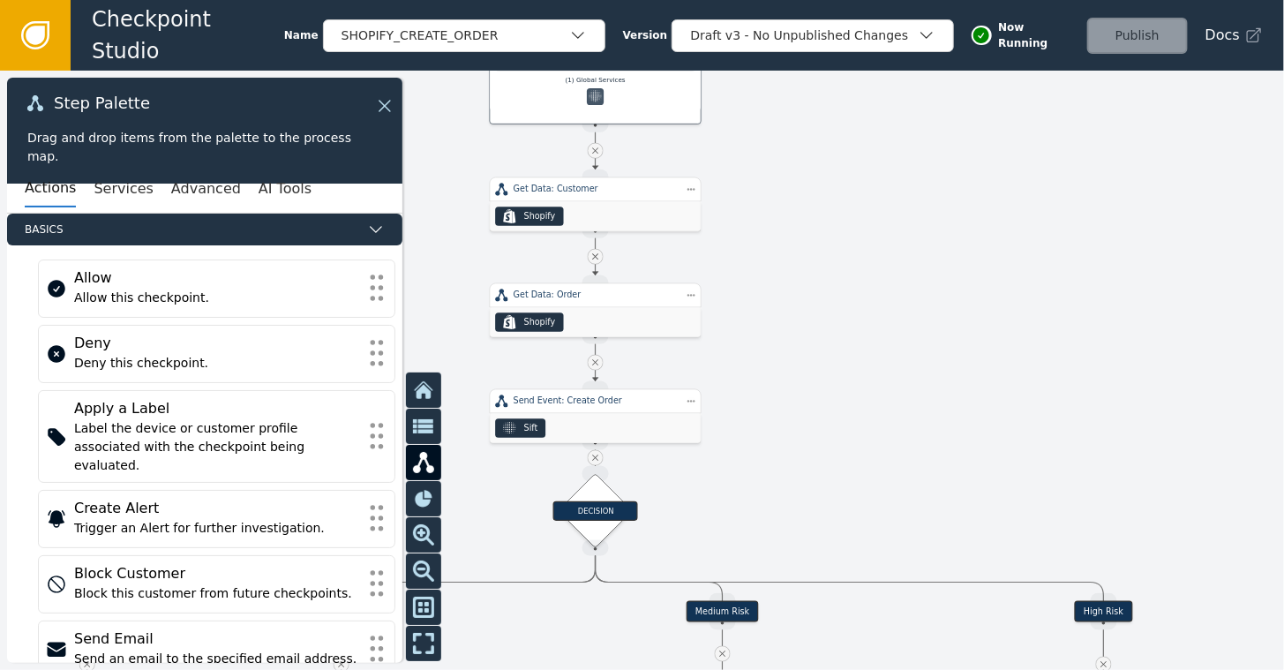
drag, startPoint x: 644, startPoint y: 441, endPoint x: 760, endPoint y: 206, distance: 262.4
click at [760, 206] on div at bounding box center [642, 370] width 1284 height 599
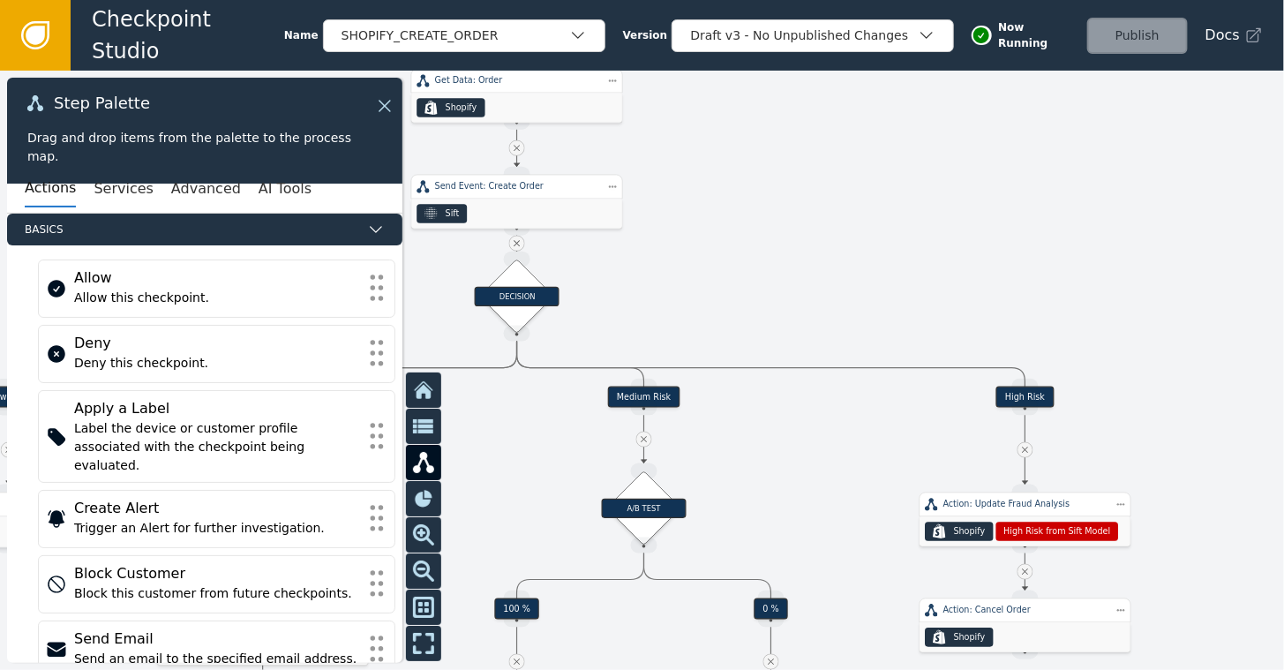
drag, startPoint x: 740, startPoint y: 389, endPoint x: 662, endPoint y: 174, distance: 229.1
click at [662, 174] on div at bounding box center [642, 370] width 1284 height 599
click at [33, 39] on icon at bounding box center [35, 35] width 19 height 19
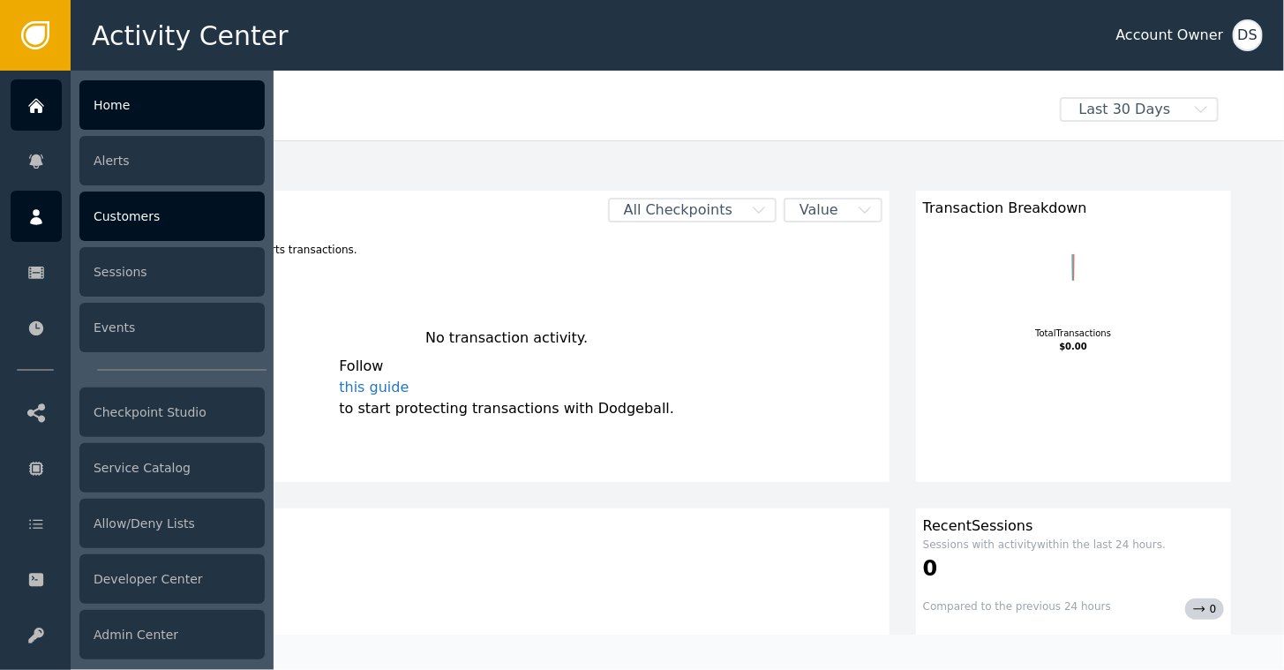
click at [124, 217] on div "Customers" at bounding box center [171, 215] width 185 height 49
